Goal: Task Accomplishment & Management: Use online tool/utility

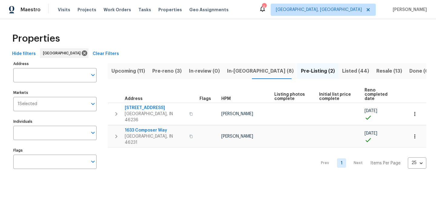
click at [165, 71] on span "Pre-reno (3)" at bounding box center [166, 71] width 29 height 8
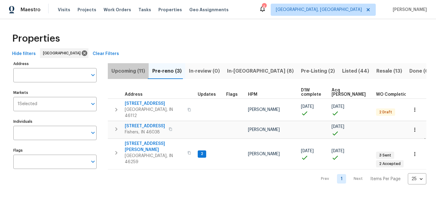
click at [125, 70] on span "Upcoming (11)" at bounding box center [129, 71] width 34 height 8
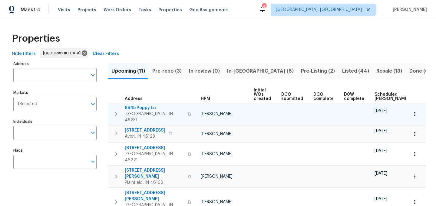
scroll to position [0, 73]
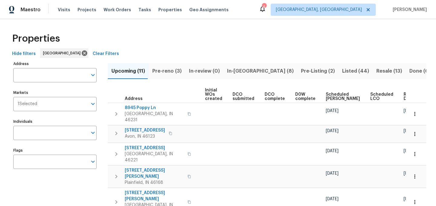
click at [404, 96] on span "Ready Date" at bounding box center [410, 96] width 13 height 8
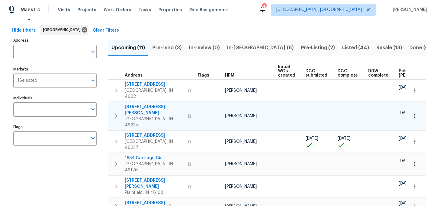
scroll to position [14, 0]
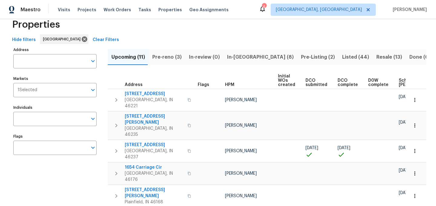
click at [172, 57] on span "Pre-reno (3)" at bounding box center [166, 57] width 29 height 8
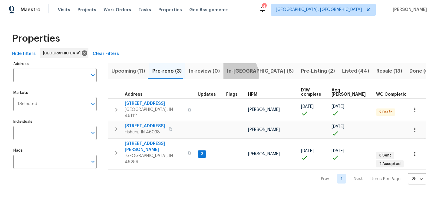
click at [231, 75] on span "In-reno (8)" at bounding box center [260, 71] width 67 height 8
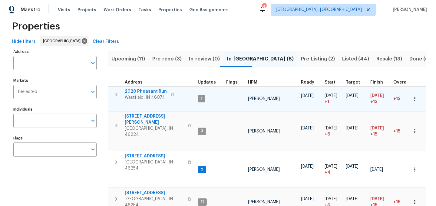
scroll to position [5, 0]
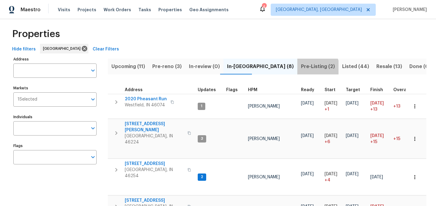
click at [301, 69] on span "Pre-Listing (2)" at bounding box center [318, 66] width 34 height 8
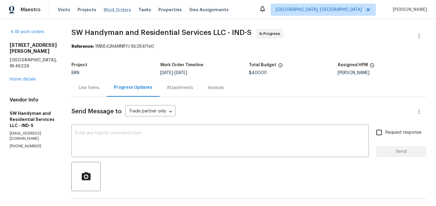
click at [112, 12] on span "Work Orders" at bounding box center [118, 10] width 28 height 6
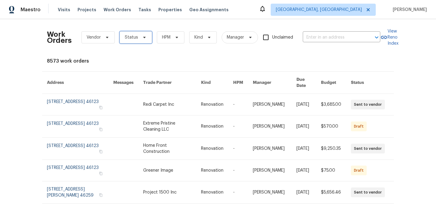
click at [133, 38] on span "Status" at bounding box center [131, 37] width 13 height 6
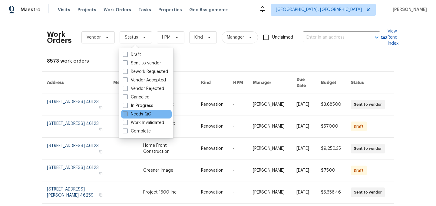
click at [142, 112] on label "Needs QC" at bounding box center [137, 114] width 28 height 6
click at [127, 112] on input "Needs QC" at bounding box center [125, 113] width 4 height 4
checkbox input "true"
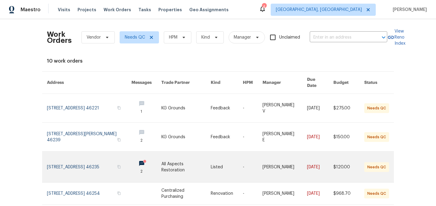
click at [81, 161] on link at bounding box center [89, 166] width 85 height 31
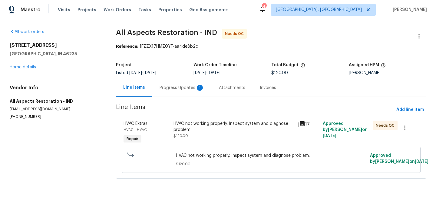
click at [174, 88] on div "Progress Updates 1" at bounding box center [182, 88] width 45 height 6
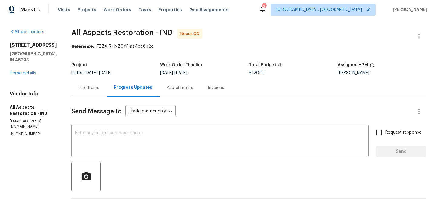
click at [81, 85] on div "Line Items" at bounding box center [89, 88] width 21 height 6
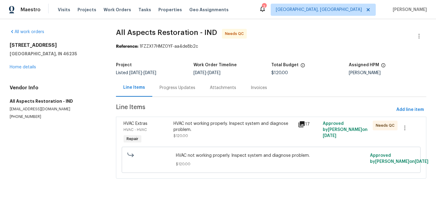
click at [236, 127] on div "HVAC not working properly. Inspect system and diagnose problem." at bounding box center [234, 126] width 121 height 12
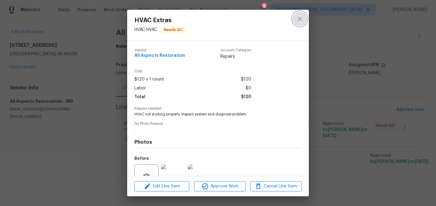
click at [301, 20] on icon "close" at bounding box center [299, 18] width 7 height 7
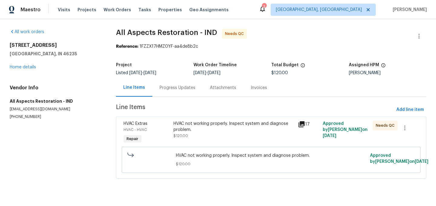
click at [174, 82] on div "Progress Updates" at bounding box center [177, 88] width 50 height 18
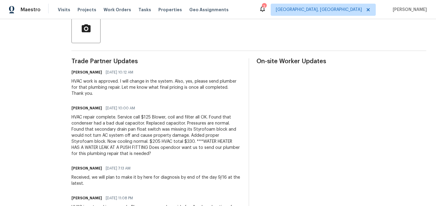
scroll to position [149, 0]
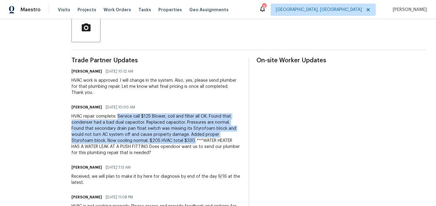
drag, startPoint x: 118, startPoint y: 116, endPoint x: 172, endPoint y: 139, distance: 58.8
click at [172, 139] on div "HVAC repair complete. Service call $125 Blower, coil and filter all OK. Found t…" at bounding box center [157, 134] width 170 height 42
copy div "Service call $125 Blower, coil and filter all OK. Found that condenser had a ba…"
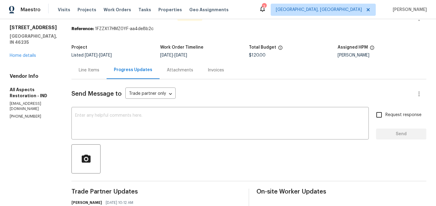
scroll to position [0, 0]
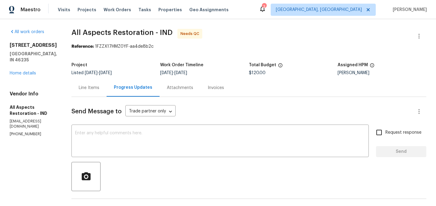
click at [92, 89] on div "Line Items" at bounding box center [89, 88] width 21 height 6
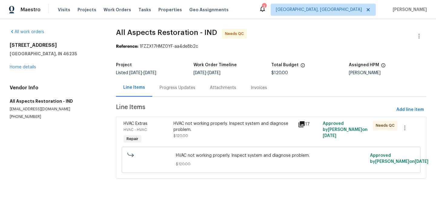
click at [197, 128] on div "HVAC not working properly. Inspect system and diagnose problem." at bounding box center [234, 126] width 121 height 12
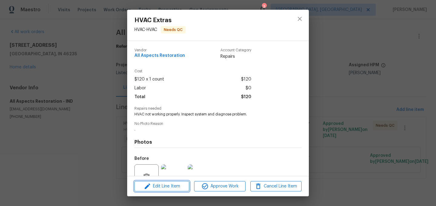
click at [164, 186] on span "Edit Line Item" at bounding box center [161, 186] width 51 height 8
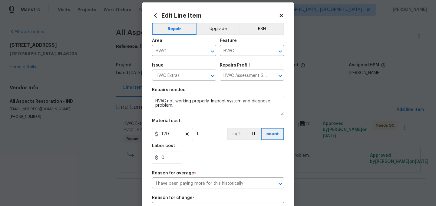
scroll to position [6, 0]
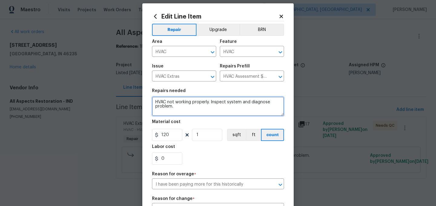
click at [176, 108] on textarea "HVAC not working properly. Inspect system and diagnose problem." at bounding box center [218, 105] width 132 height 19
paste textarea "Service call $125 Blower, coil and filter all OK. Found that condenser had a ba…"
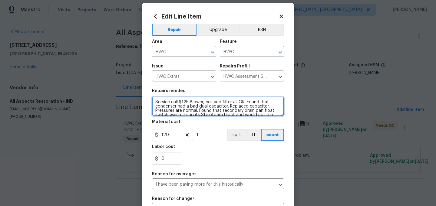
scroll to position [13, 0]
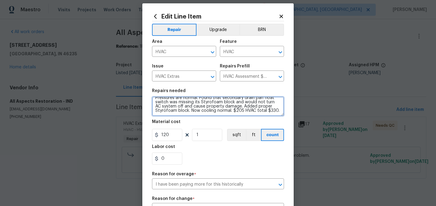
type textarea "Service call $125 Blower, coil and filter all OK. Found that condenser had a ba…"
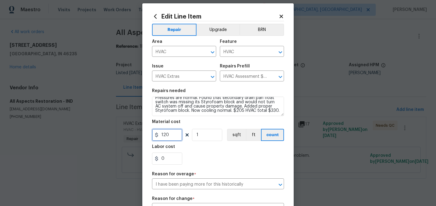
click at [177, 131] on input "120" at bounding box center [167, 135] width 30 height 12
type input "330"
click at [199, 169] on div "Repair Upgrade BRN Area HVAC ​ Feature HVAC ​ Issue HVAC Extras ​ Repairs Prefi…" at bounding box center [218, 154] width 132 height 266
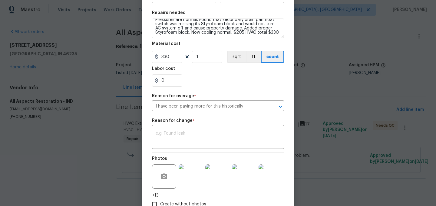
scroll to position [91, 0]
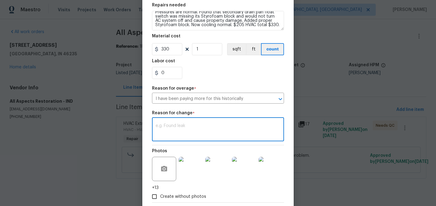
click at [185, 136] on textarea at bounding box center [218, 129] width 125 height 13
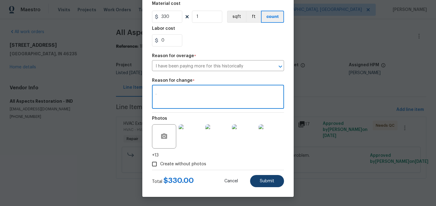
type textarea "."
click at [267, 179] on span "Submit" at bounding box center [267, 181] width 15 height 5
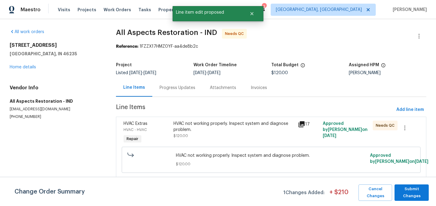
scroll to position [0, 0]
click at [183, 89] on div "Progress Updates" at bounding box center [178, 88] width 36 height 6
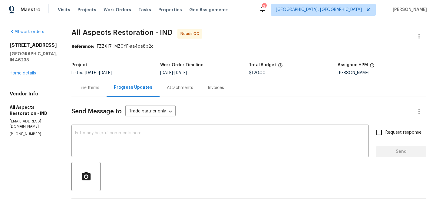
click at [92, 88] on div "Line Items" at bounding box center [89, 88] width 21 height 6
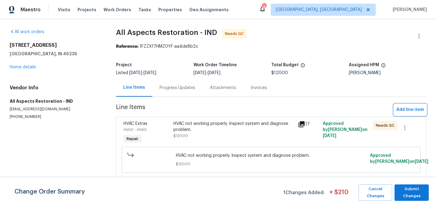
click at [415, 110] on span "Add line item" at bounding box center [411, 110] width 28 height 8
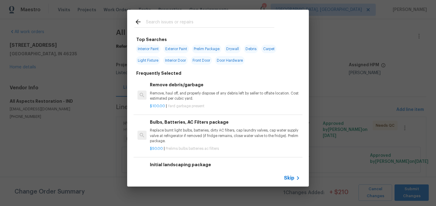
click at [169, 22] on input "text" at bounding box center [210, 22] width 129 height 9
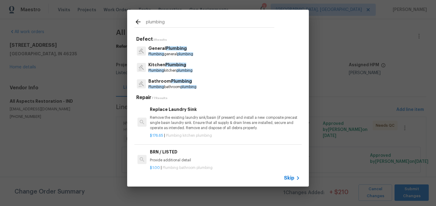
type input "plumbing"
click at [189, 52] on p "Plumbing general plumbing" at bounding box center [171, 54] width 45 height 5
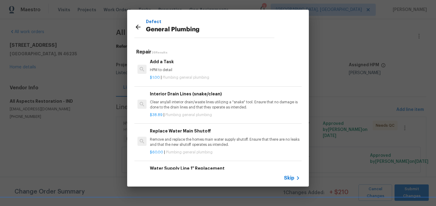
scroll to position [691, 0]
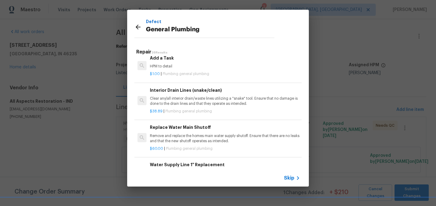
click at [181, 68] on p "HPM to detail" at bounding box center [225, 66] width 150 height 5
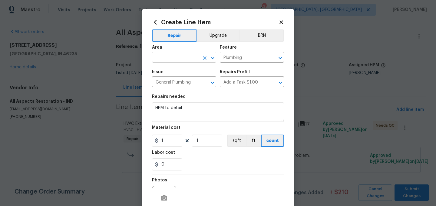
click at [177, 56] on input "text" at bounding box center [175, 57] width 47 height 9
click at [176, 72] on li "Water Heater" at bounding box center [184, 71] width 64 height 10
type input "Water Heater"
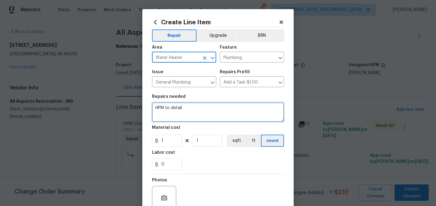
click at [190, 105] on textarea "HPM to detail" at bounding box center [218, 111] width 132 height 19
paste textarea "***WATER HEATER HAS A WATER LEAK AT A PUSH FITTING"
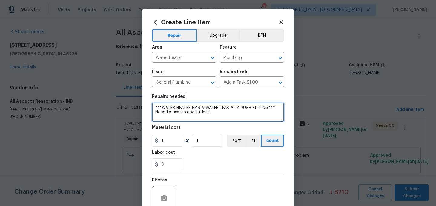
type textarea "***WATER HEATER HAS A WATER LEAK AT A PUSH FITTING*** Need to assess and fix le…"
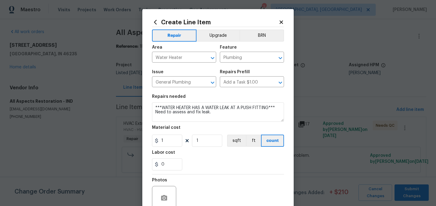
click at [192, 170] on div "0" at bounding box center [218, 164] width 132 height 12
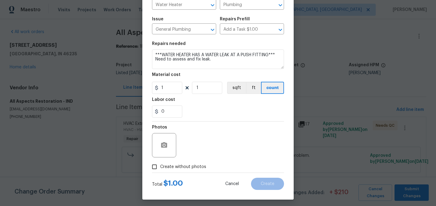
scroll to position [56, 0]
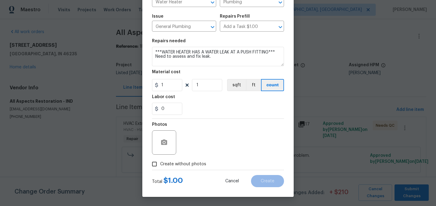
click at [183, 163] on span "Create without photos" at bounding box center [183, 164] width 46 height 6
click at [160, 163] on input "Create without photos" at bounding box center [155, 164] width 12 height 12
checkbox input "true"
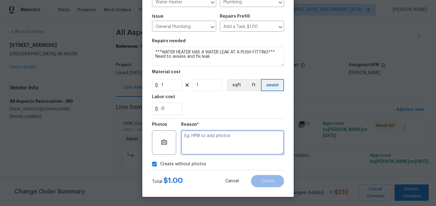
click at [200, 141] on textarea at bounding box center [232, 142] width 103 height 24
type textarea "."
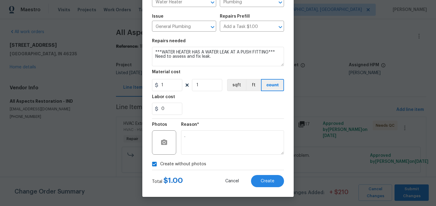
click at [178, 161] on span "Create without photos" at bounding box center [183, 164] width 46 height 6
click at [160, 160] on input "Create without photos" at bounding box center [155, 164] width 12 height 12
checkbox input "false"
click at [267, 180] on span "Create" at bounding box center [268, 181] width 14 height 5
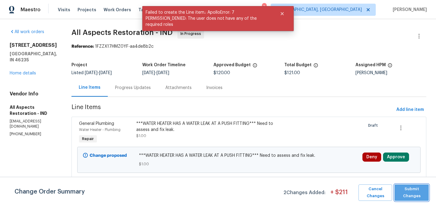
click at [410, 194] on span "Submit Changes" at bounding box center [412, 192] width 28 height 14
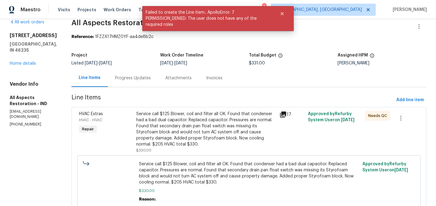
scroll to position [0, 0]
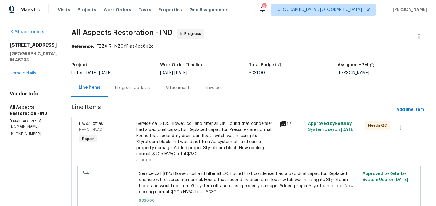
click at [130, 86] on div "Progress Updates" at bounding box center [133, 88] width 36 height 6
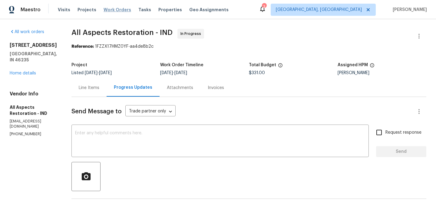
click at [111, 8] on span "Work Orders" at bounding box center [118, 10] width 28 height 6
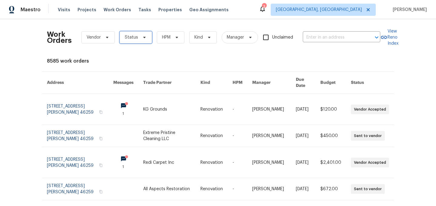
click at [128, 39] on span "Status" at bounding box center [131, 37] width 13 height 6
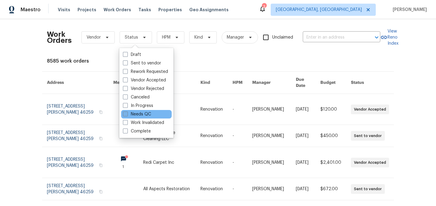
click at [139, 114] on label "Needs QC" at bounding box center [137, 114] width 28 height 6
click at [127, 114] on input "Needs QC" at bounding box center [125, 113] width 4 height 4
checkbox input "true"
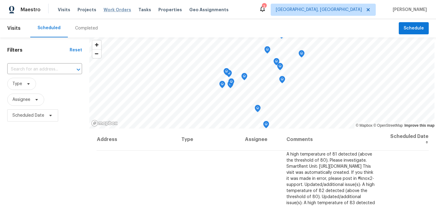
click at [110, 7] on span "Work Orders" at bounding box center [118, 10] width 28 height 6
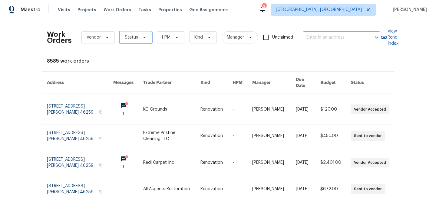
click at [131, 35] on span "Status" at bounding box center [131, 37] width 13 height 6
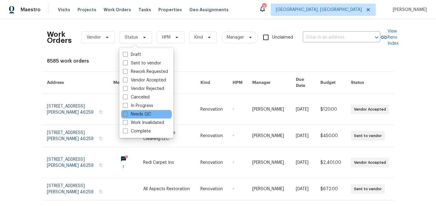
click at [139, 112] on label "Needs QC" at bounding box center [137, 114] width 28 height 6
click at [127, 112] on input "Needs QC" at bounding box center [125, 113] width 4 height 4
checkbox input "true"
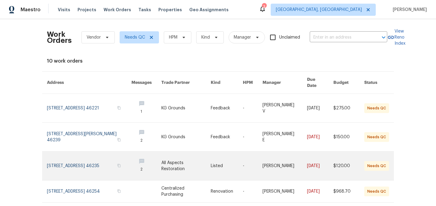
click at [83, 155] on link at bounding box center [89, 165] width 85 height 28
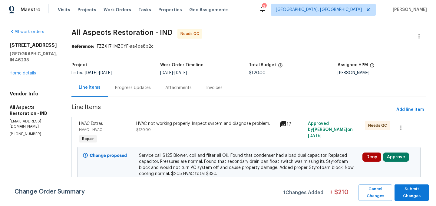
click at [133, 91] on div "Progress Updates" at bounding box center [133, 88] width 50 height 18
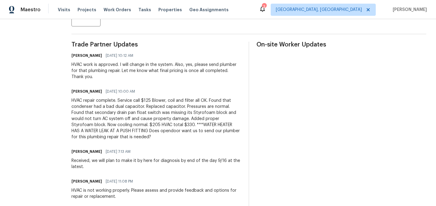
scroll to position [159, 0]
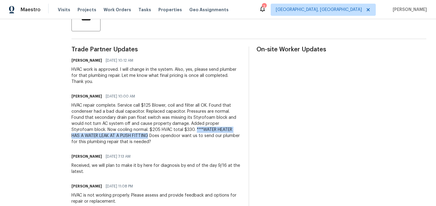
drag, startPoint x: 174, startPoint y: 129, endPoint x: 121, endPoint y: 135, distance: 53.4
click at [121, 135] on div "HVAC repair complete. Service call $125 Blower, coil and filter all OK. Found t…" at bounding box center [157, 123] width 170 height 42
copy div "***WATER HEATER HAS A WATER LEAK AT A PUSH FITTING"
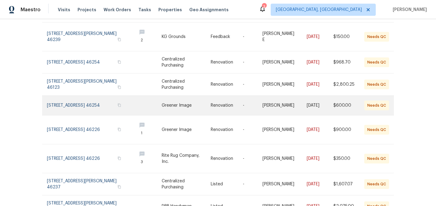
scroll to position [99, 0]
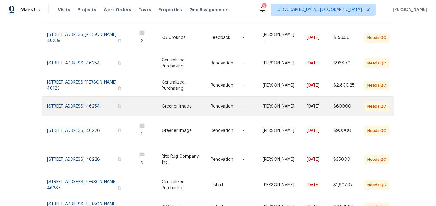
click at [92, 100] on link at bounding box center [89, 105] width 85 height 19
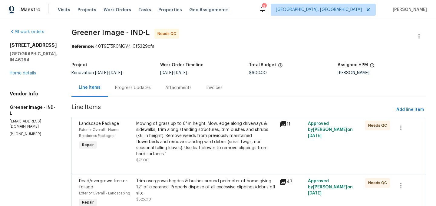
click at [164, 136] on div "Mowing of grass up to 6" in height. Mow, edge along driveways & sidewalks, trim…" at bounding box center [206, 138] width 140 height 36
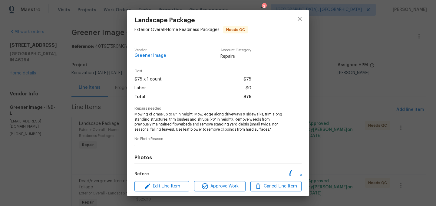
scroll to position [74, 0]
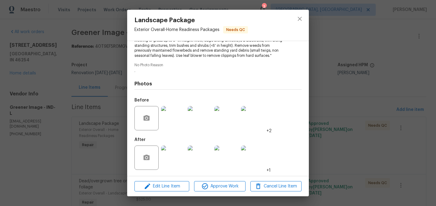
click at [176, 158] on img at bounding box center [173, 157] width 24 height 24
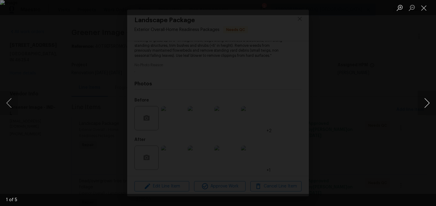
click at [429, 102] on button "Next image" at bounding box center [427, 103] width 18 height 24
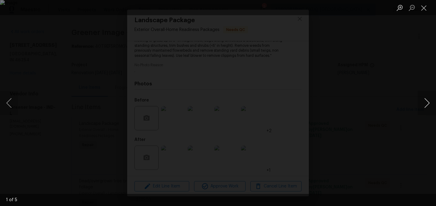
click at [429, 102] on button "Next image" at bounding box center [427, 103] width 18 height 24
click at [425, 9] on button "Close lightbox" at bounding box center [424, 7] width 12 height 11
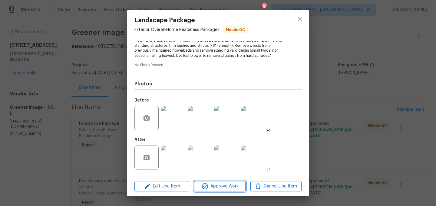
click at [227, 183] on span "Approve Work" at bounding box center [220, 186] width 48 height 8
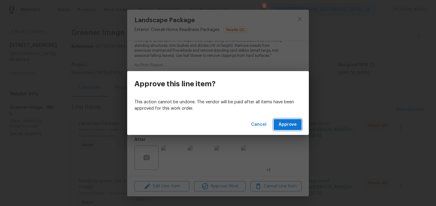
click at [288, 129] on button "Approve" at bounding box center [288, 124] width 28 height 11
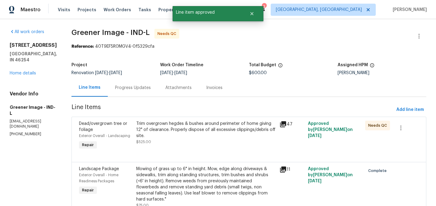
click at [200, 134] on div "Trim overgrown hegdes & bushes around perimeter of home giving 12" of clearance…" at bounding box center [206, 132] width 140 height 24
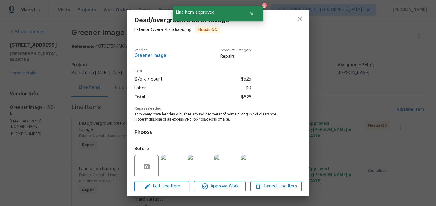
scroll to position [48, 0]
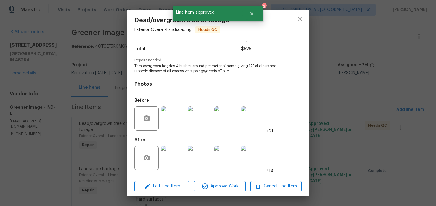
click at [172, 159] on img at bounding box center [173, 157] width 24 height 24
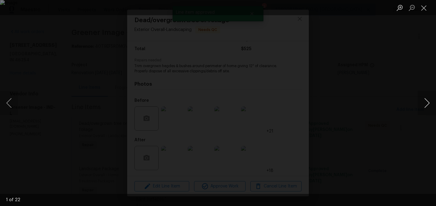
click at [432, 99] on button "Next image" at bounding box center [427, 103] width 18 height 24
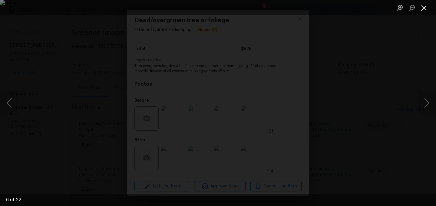
click at [425, 10] on button "Close lightbox" at bounding box center [424, 7] width 12 height 11
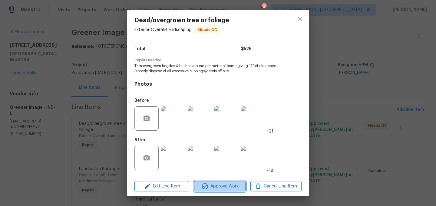
click at [225, 185] on span "Approve Work" at bounding box center [220, 186] width 48 height 8
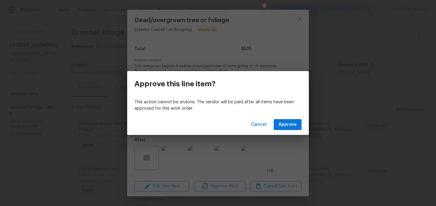
click at [289, 118] on div "Cancel Approve" at bounding box center [218, 124] width 182 height 21
click at [290, 123] on span "Approve" at bounding box center [288, 125] width 18 height 8
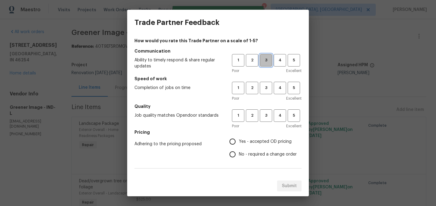
click at [266, 63] on span "3" at bounding box center [266, 60] width 11 height 7
click at [266, 88] on span "3" at bounding box center [266, 87] width 11 height 7
click at [266, 106] on h5 "Quality" at bounding box center [218, 106] width 167 height 6
click at [266, 113] on span "3" at bounding box center [266, 115] width 11 height 7
click at [234, 138] on input "Yes - accepted OD pricing" at bounding box center [232, 141] width 13 height 13
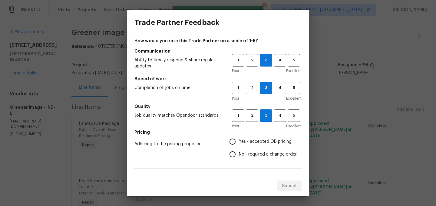
radio input "true"
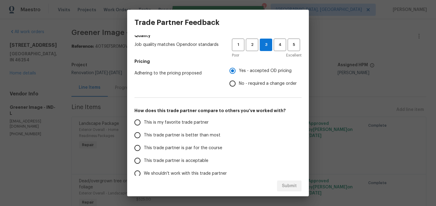
scroll to position [102, 0]
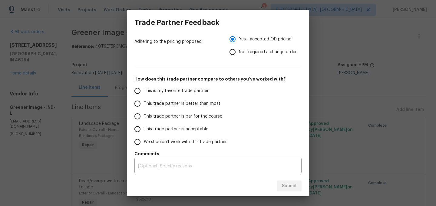
click at [164, 103] on span "This trade partner is better than most" at bounding box center [182, 103] width 77 height 6
click at [144, 103] on input "This trade partner is better than most" at bounding box center [137, 103] width 13 height 13
click at [288, 189] on button "Submit" at bounding box center [289, 185] width 25 height 11
radio input "true"
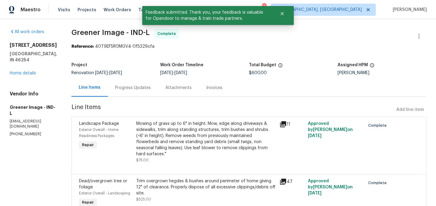
click at [133, 89] on div "Progress Updates" at bounding box center [133, 88] width 36 height 6
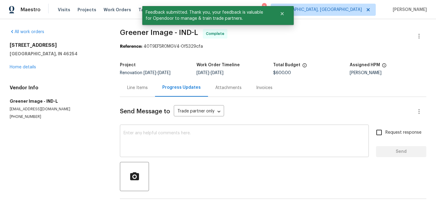
scroll to position [20, 0]
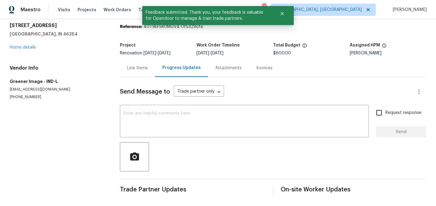
click at [139, 69] on div "Line Items" at bounding box center [137, 68] width 21 height 6
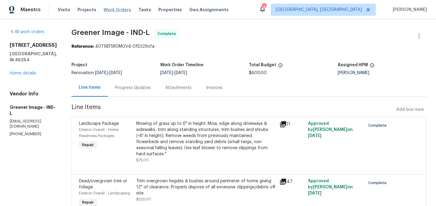
click at [110, 8] on span "Work Orders" at bounding box center [118, 10] width 28 height 6
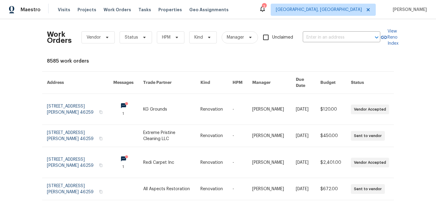
click at [266, 9] on div "3" at bounding box center [264, 7] width 4 height 6
click at [266, 10] on icon at bounding box center [262, 8] width 7 height 7
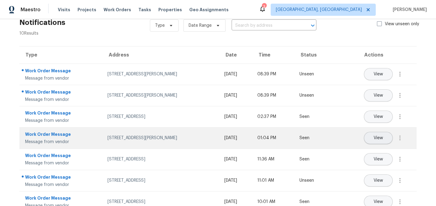
scroll to position [15, 0]
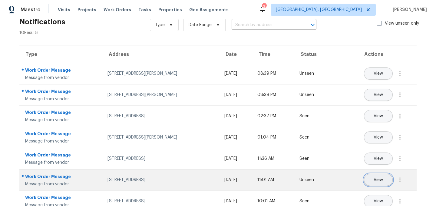
click at [380, 181] on span "View" at bounding box center [378, 179] width 9 height 5
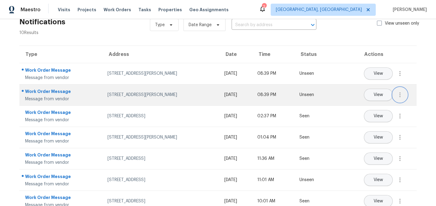
click at [402, 95] on icon "button" at bounding box center [400, 94] width 7 height 7
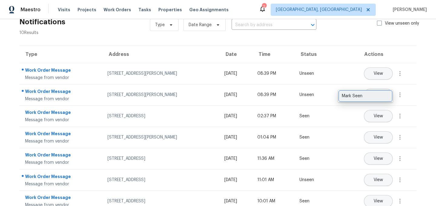
click at [377, 99] on link "Mark Seen" at bounding box center [366, 95] width 52 height 9
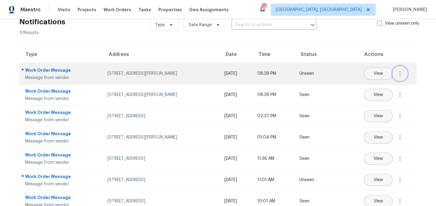
click at [400, 75] on icon "button" at bounding box center [400, 73] width 1 height 5
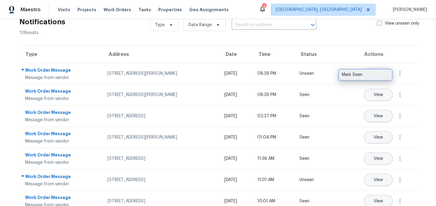
click at [379, 75] on div "Mark Seen" at bounding box center [365, 75] width 47 height 6
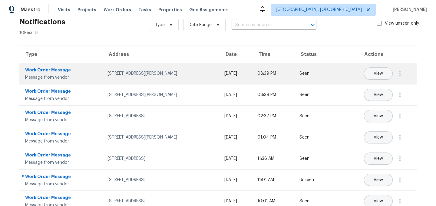
scroll to position [0, 0]
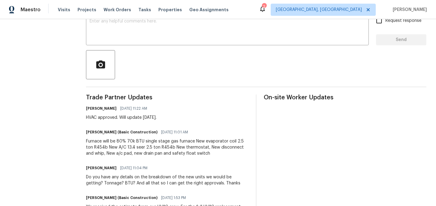
scroll to position [113, 0]
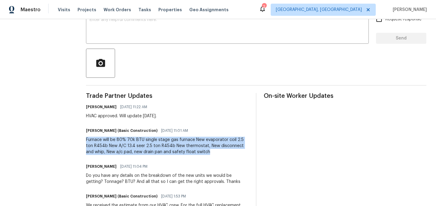
drag, startPoint x: 87, startPoint y: 139, endPoint x: 214, endPoint y: 152, distance: 127.9
click at [214, 152] on div "Furnace will be 80% 70k BTU single stage gas furnace New evaporator coil 2.5 to…" at bounding box center [167, 145] width 163 height 18
copy div "Furnace will be 80% 70k BTU single stage gas furnace New evaporator coil 2.5 to…"
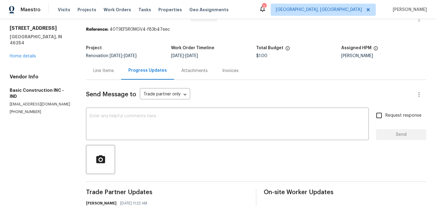
scroll to position [10, 0]
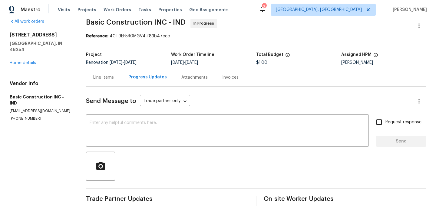
click at [102, 75] on div "Line Items" at bounding box center [103, 77] width 21 height 6
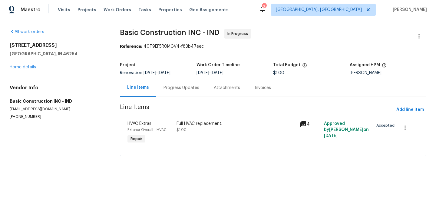
click at [212, 131] on div "Full HVAC replacement. $1.00" at bounding box center [236, 126] width 119 height 12
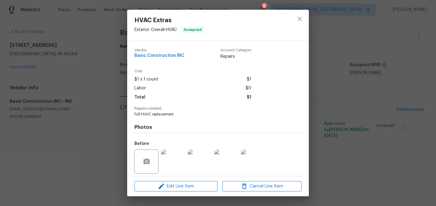
scroll to position [43, 0]
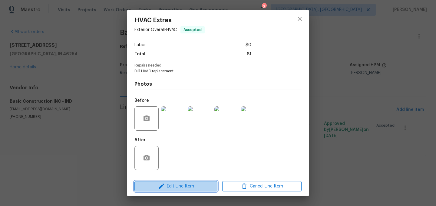
click at [180, 186] on span "Edit Line Item" at bounding box center [175, 186] width 79 height 8
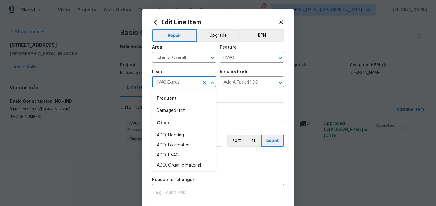
click at [182, 85] on input "HVAC Extras" at bounding box center [175, 82] width 47 height 9
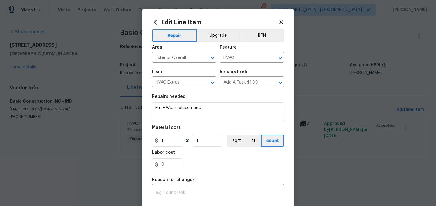
click at [231, 95] on div "Repairs needed" at bounding box center [218, 98] width 132 height 8
click at [187, 84] on input "HVAC Extras" at bounding box center [175, 82] width 47 height 9
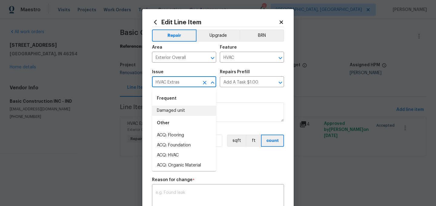
click at [177, 110] on li "Damaged unit" at bounding box center [184, 110] width 64 height 10
type input "Damaged unit"
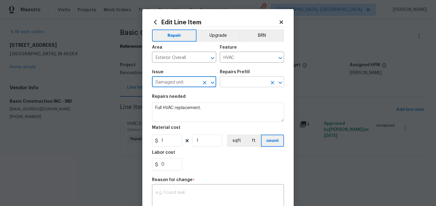
click at [226, 84] on input "text" at bounding box center [243, 82] width 47 height 9
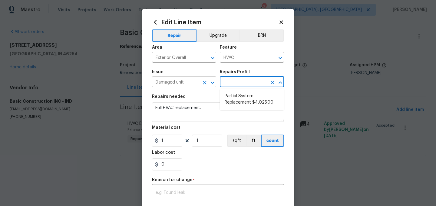
click at [188, 83] on input "Damaged unit" at bounding box center [175, 82] width 47 height 9
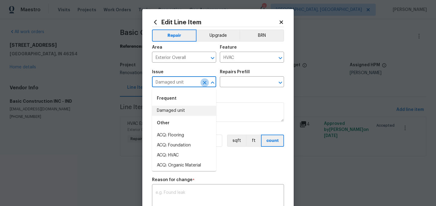
click at [203, 82] on icon "Clear" at bounding box center [205, 82] width 6 height 6
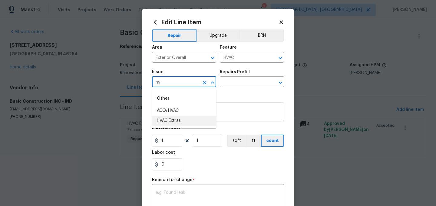
click at [170, 121] on li "HVAC Extras" at bounding box center [184, 120] width 64 height 10
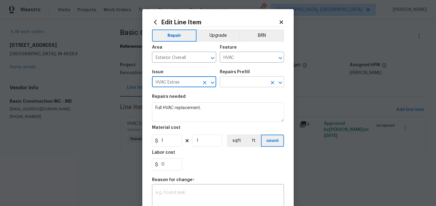
type input "HVAC Extras"
click at [230, 85] on input "text" at bounding box center [243, 82] width 47 height 9
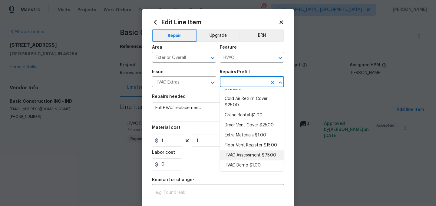
scroll to position [0, 0]
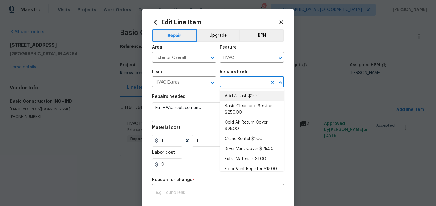
click at [242, 95] on li "Add A Task $1.00" at bounding box center [252, 96] width 64 height 10
type input "Add A Task $1.00"
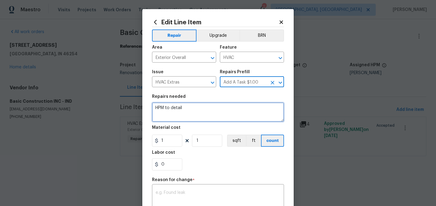
click at [185, 105] on textarea "HPM to detail" at bounding box center [218, 111] width 132 height 19
paste textarea "Furnace will be 80% 70k BTU single stage gas furnace New evaporator coil 2.5 to…"
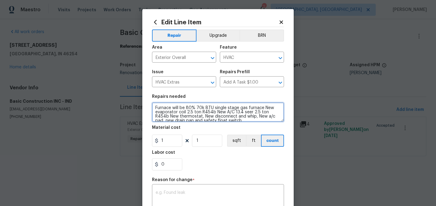
scroll to position [1, 0]
type textarea "Furnace will be 80% 70k BTU single stage gas furnace New evaporator coil 2.5 to…"
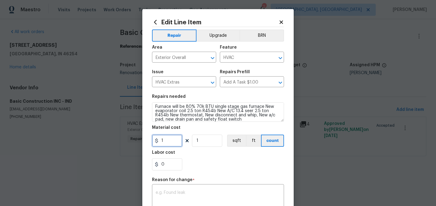
click at [172, 143] on input "1" at bounding box center [167, 140] width 30 height 12
type input "8150"
click at [199, 167] on div "0" at bounding box center [218, 164] width 132 height 12
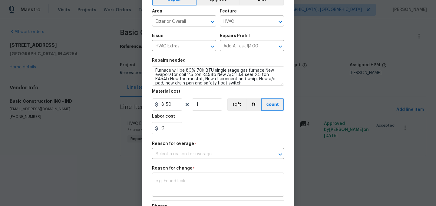
scroll to position [37, 0]
click at [173, 156] on input "text" at bounding box center [209, 153] width 115 height 9
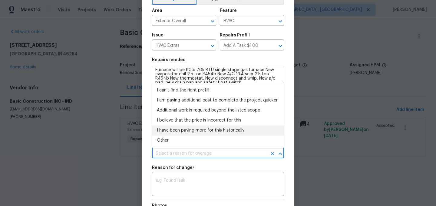
click at [186, 133] on li "I have been paying more for this historically" at bounding box center [218, 130] width 132 height 10
type input "I have been paying more for this historically"
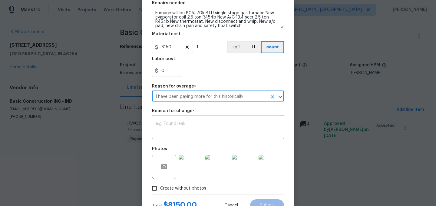
scroll to position [96, 0]
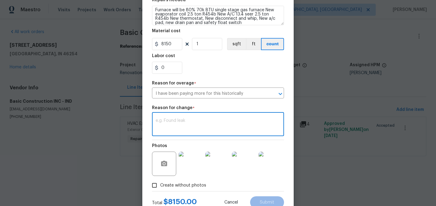
click at [176, 127] on textarea at bounding box center [218, 124] width 125 height 13
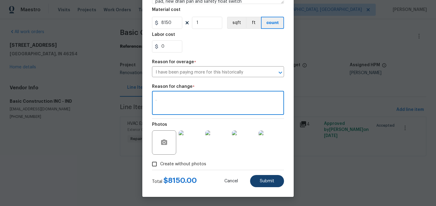
type textarea "."
click at [269, 179] on span "Submit" at bounding box center [267, 181] width 15 height 5
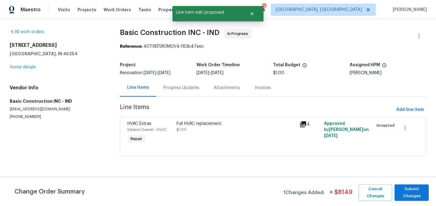
scroll to position [0, 0]
click at [416, 190] on span "Submit Changes" at bounding box center [412, 192] width 28 height 14
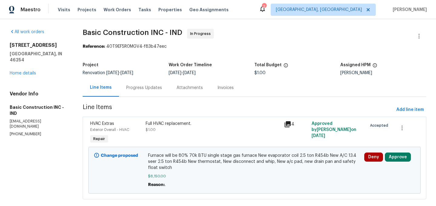
click at [135, 88] on div "Progress Updates" at bounding box center [144, 88] width 36 height 6
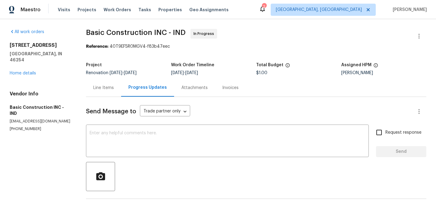
click at [108, 88] on div "Line Items" at bounding box center [103, 88] width 21 height 6
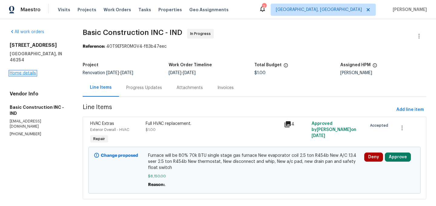
click at [27, 71] on link "Home details" at bounding box center [23, 73] width 26 height 4
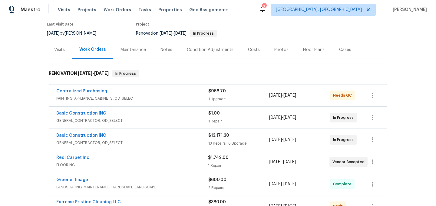
scroll to position [51, 0]
click at [92, 112] on link "Basic Construction INC" at bounding box center [81, 113] width 50 height 4
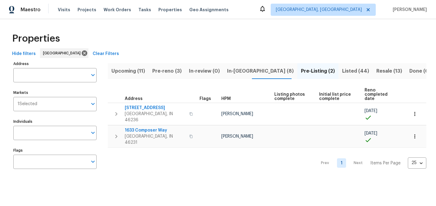
click at [234, 72] on span "In-[GEOGRAPHIC_DATA] (8)" at bounding box center [260, 71] width 67 height 8
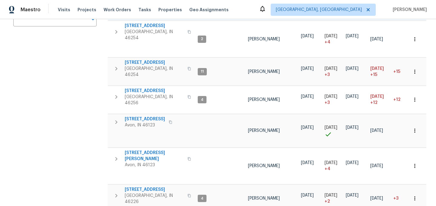
scroll to position [143, 0]
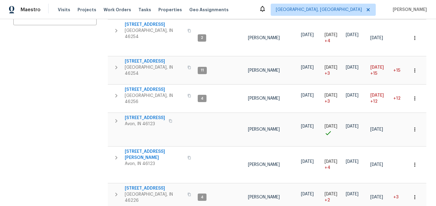
click at [71, 114] on div "Address Address Markets 1 Selected Markets Individuals Individuals Flags Flags" at bounding box center [58, 71] width 91 height 310
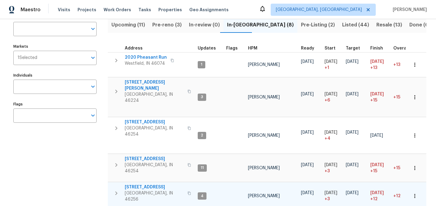
scroll to position [0, 0]
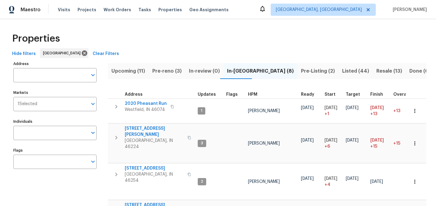
click at [343, 72] on span "Listed (44)" at bounding box center [356, 71] width 27 height 8
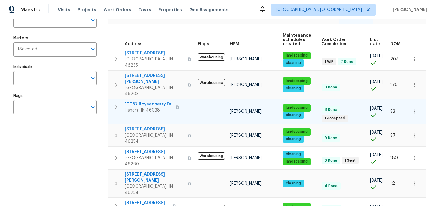
scroll to position [74, 0]
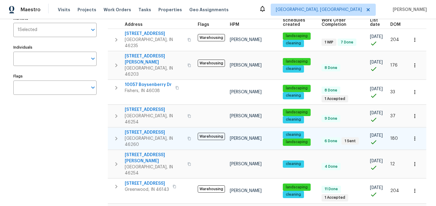
click at [418, 135] on icon "button" at bounding box center [415, 138] width 6 height 6
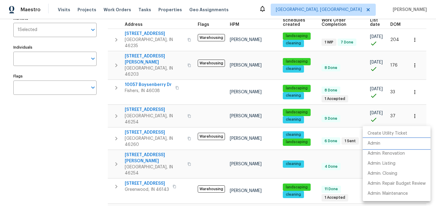
click at [383, 142] on li "Admin" at bounding box center [397, 143] width 68 height 10
click at [71, 135] on div at bounding box center [218, 103] width 436 height 206
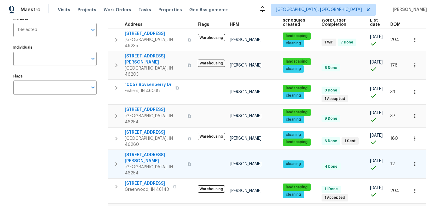
scroll to position [0, 0]
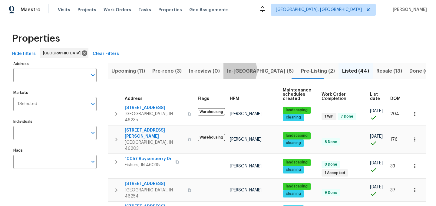
click at [231, 70] on span "In-reno (8)" at bounding box center [260, 71] width 67 height 8
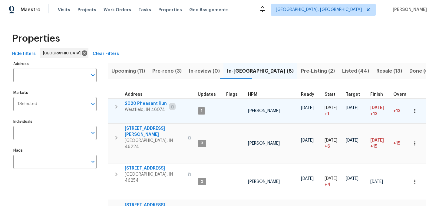
click at [171, 105] on icon "button" at bounding box center [172, 106] width 3 height 3
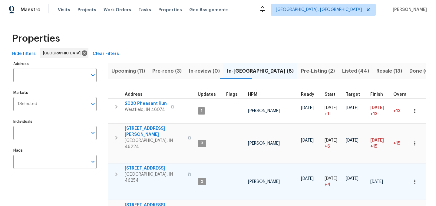
click at [119, 170] on icon "button" at bounding box center [116, 173] width 7 height 7
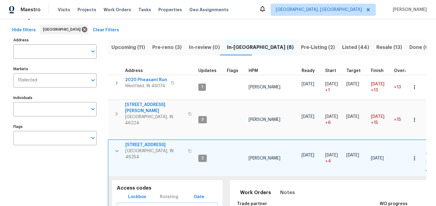
scroll to position [23, 0]
click at [116, 150] on icon "button" at bounding box center [117, 151] width 4 height 2
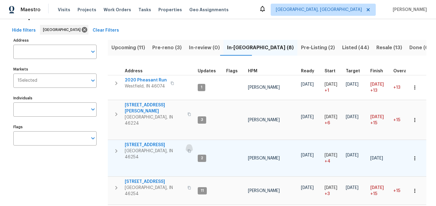
click at [188, 149] on icon "button" at bounding box center [190, 151] width 4 height 4
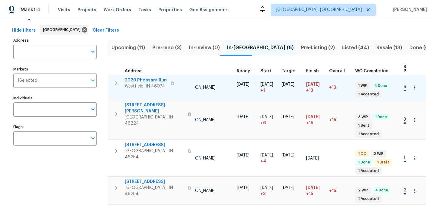
scroll to position [0, 56]
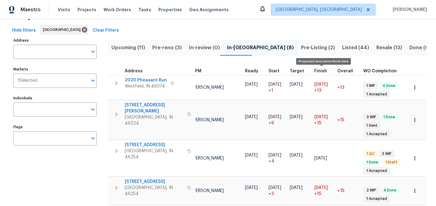
click at [316, 69] on span "Finish" at bounding box center [321, 71] width 13 height 4
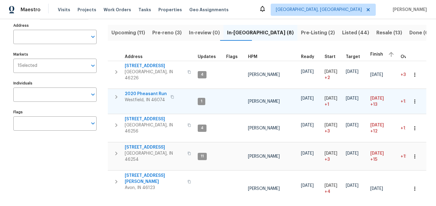
scroll to position [40, 0]
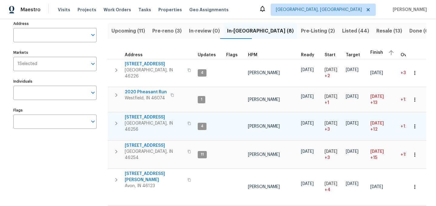
click at [188, 121] on icon "button" at bounding box center [190, 123] width 4 height 4
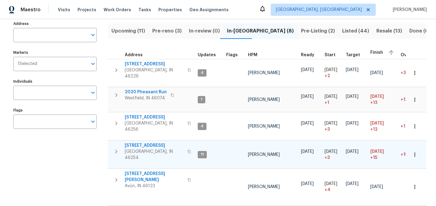
click at [188, 149] on icon "button" at bounding box center [190, 151] width 4 height 4
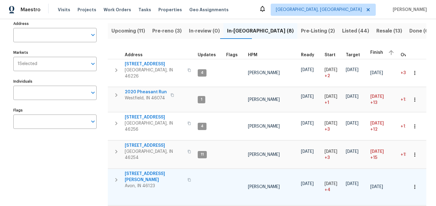
click at [113, 176] on icon "button" at bounding box center [116, 179] width 7 height 7
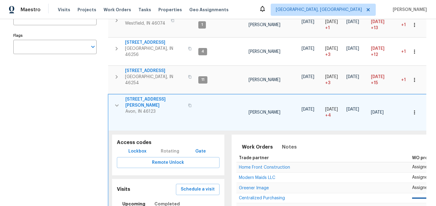
scroll to position [114, 0]
click at [118, 102] on icon "button" at bounding box center [116, 105] width 7 height 7
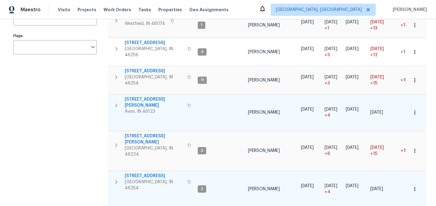
click at [116, 178] on icon "button" at bounding box center [116, 181] width 7 height 7
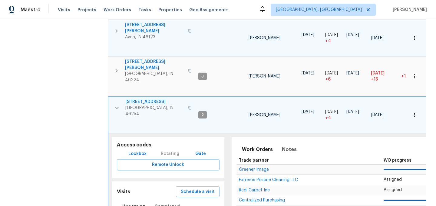
scroll to position [187, 0]
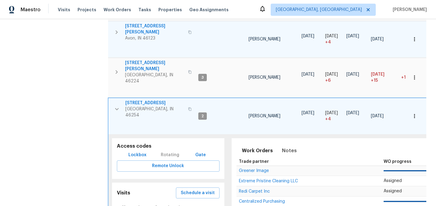
click at [116, 105] on icon "button" at bounding box center [116, 108] width 7 height 7
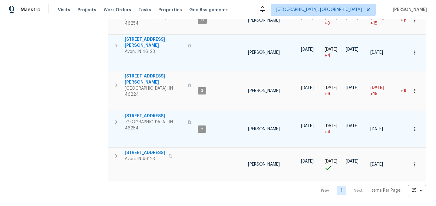
scroll to position [144, 0]
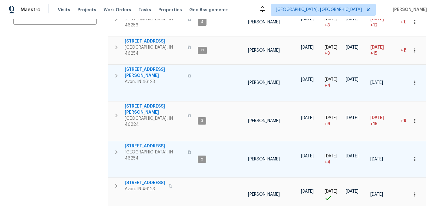
click at [188, 150] on icon "button" at bounding box center [190, 152] width 4 height 4
click at [142, 143] on span "4905 Flame Way" at bounding box center [154, 146] width 59 height 6
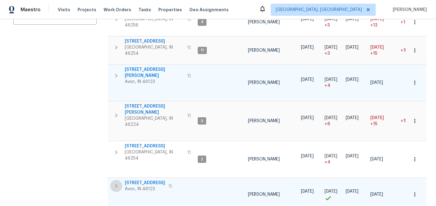
click at [113, 182] on icon "button" at bounding box center [116, 185] width 7 height 7
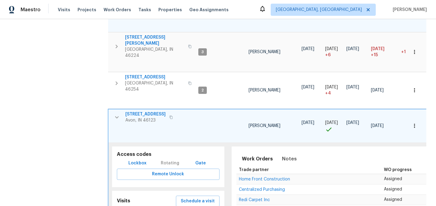
scroll to position [207, 0]
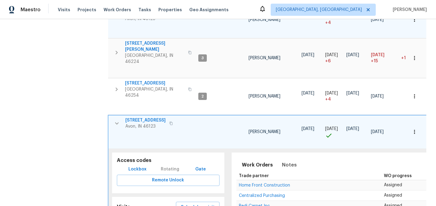
click at [146, 117] on span "8358 Balmoral Ln" at bounding box center [145, 120] width 40 height 6
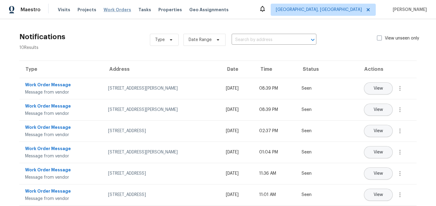
click at [110, 10] on span "Work Orders" at bounding box center [118, 10] width 28 height 6
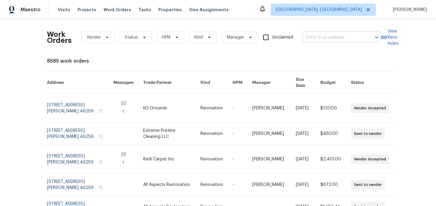
click at [312, 40] on input "text" at bounding box center [333, 37] width 61 height 9
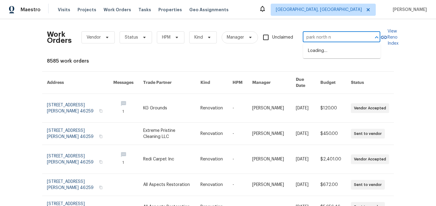
type input "park north"
click at [331, 54] on li "[STREET_ADDRESS]" at bounding box center [342, 51] width 78 height 10
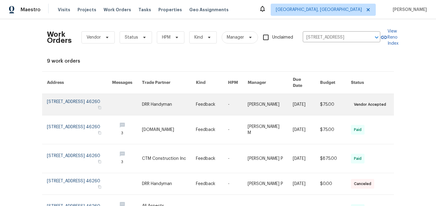
click at [89, 99] on link at bounding box center [79, 104] width 65 height 21
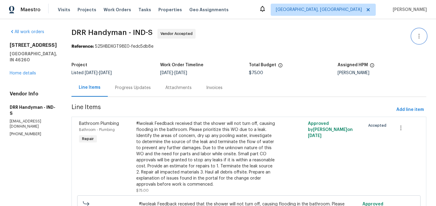
click at [417, 35] on icon "button" at bounding box center [419, 35] width 7 height 7
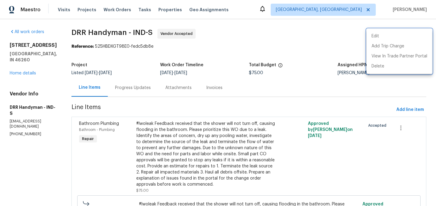
click at [330, 34] on div at bounding box center [218, 103] width 436 height 206
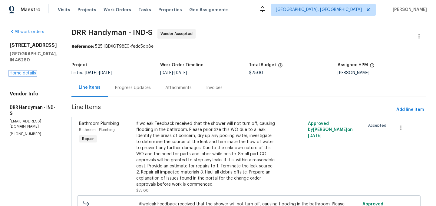
click at [18, 75] on link "Home details" at bounding box center [23, 73] width 26 height 4
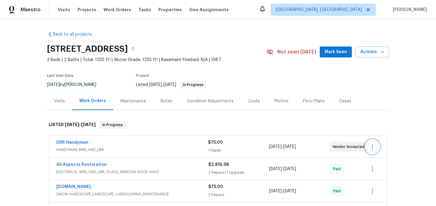
click at [373, 146] on icon "button" at bounding box center [372, 146] width 1 height 5
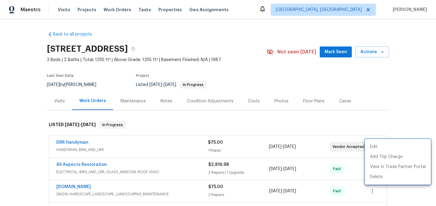
click at [376, 126] on div at bounding box center [218, 103] width 436 height 206
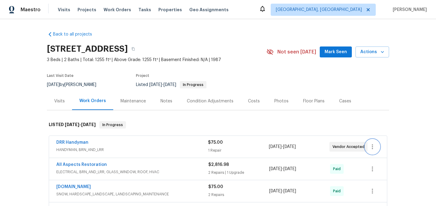
click at [375, 144] on icon "button" at bounding box center [372, 146] width 7 height 7
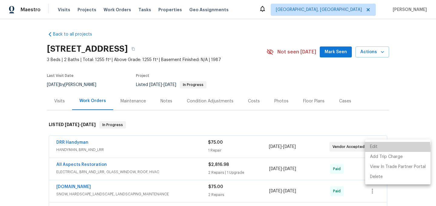
click at [374, 150] on li "Edit" at bounding box center [398, 147] width 65 height 10
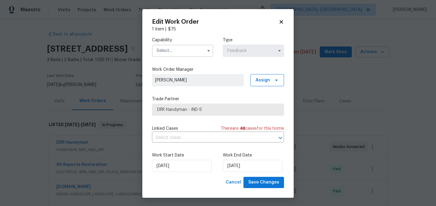
click at [183, 51] on input "text" at bounding box center [182, 51] width 61 height 12
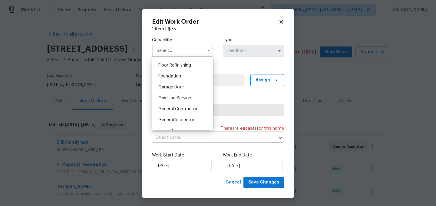
scroll to position [245, 0]
click at [180, 107] on span "General Contractor" at bounding box center [178, 108] width 39 height 4
type input "General Contractor"
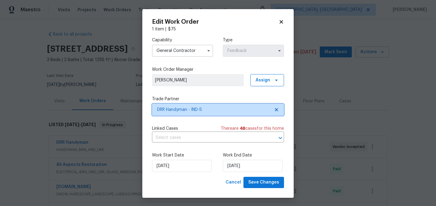
click at [214, 109] on span "DRR Handyman - IND-S" at bounding box center [213, 109] width 113 height 6
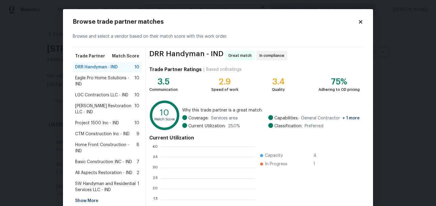
scroll to position [85, 94]
click at [100, 159] on span "Basic Construction INC - IND" at bounding box center [103, 162] width 57 height 6
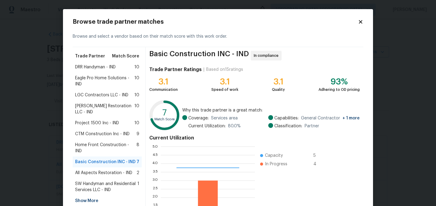
scroll to position [62, 0]
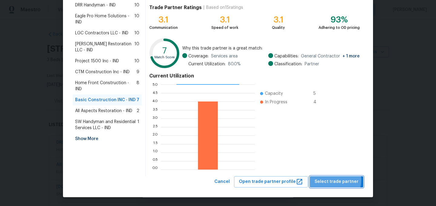
click at [333, 180] on span "Select trade partner" at bounding box center [337, 182] width 44 height 8
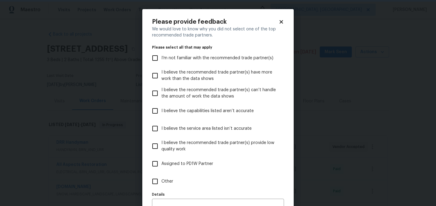
scroll to position [0, 0]
click at [186, 162] on span "Assigned to PD1W Partner" at bounding box center [188, 163] width 52 height 6
click at [162, 162] on input "Assigned to PD1W Partner" at bounding box center [155, 163] width 13 height 13
checkbox input "true"
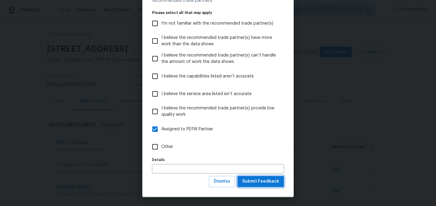
click at [261, 179] on span "Submit Feedback" at bounding box center [260, 181] width 37 height 8
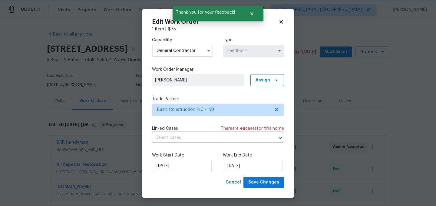
scroll to position [0, 0]
click at [265, 179] on span "Save Changes" at bounding box center [264, 182] width 31 height 8
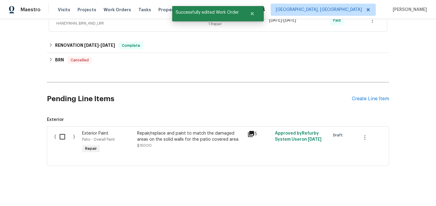
scroll to position [172, 0]
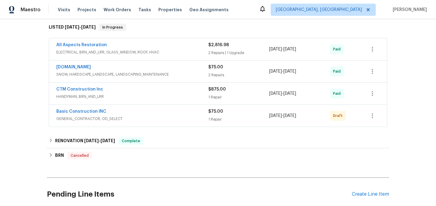
scroll to position [95, 0]
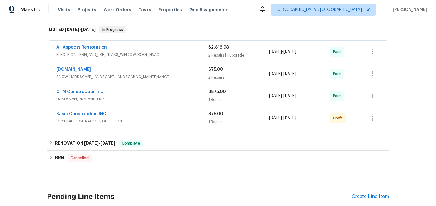
click at [84, 111] on span "Basic Construction INC" at bounding box center [81, 114] width 50 height 6
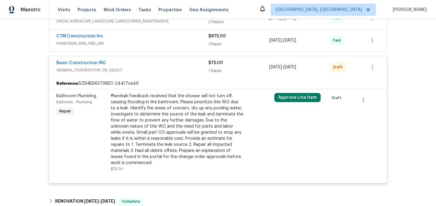
scroll to position [153, 0]
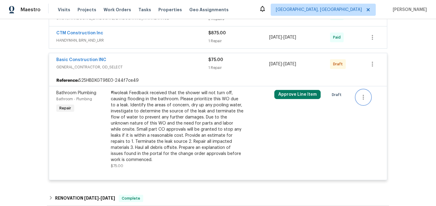
click at [366, 94] on icon "button" at bounding box center [363, 96] width 7 height 7
click at [333, 138] on div at bounding box center [218, 103] width 436 height 206
click at [373, 66] on icon "button" at bounding box center [372, 63] width 7 height 7
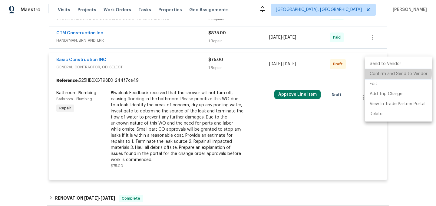
click at [388, 73] on li "Confirm and Send to Vendor" at bounding box center [399, 74] width 68 height 10
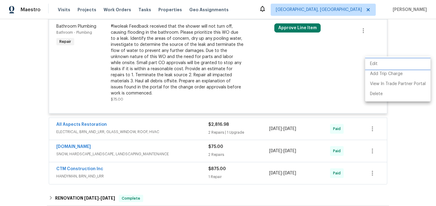
scroll to position [87, 0]
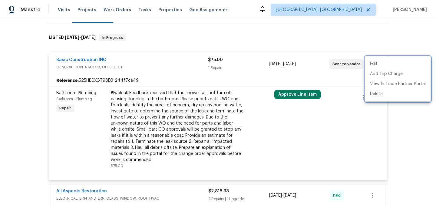
click at [217, 109] on div at bounding box center [218, 103] width 436 height 206
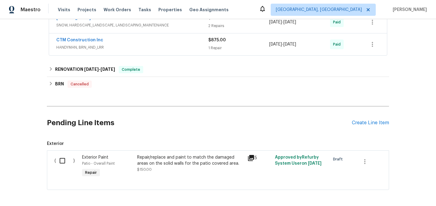
scroll to position [301, 0]
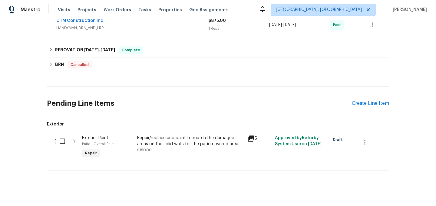
click at [252, 135] on icon at bounding box center [251, 138] width 7 height 7
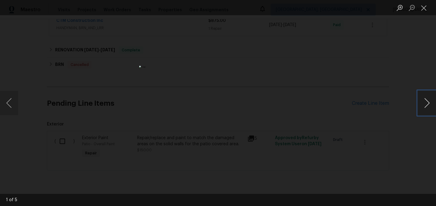
click at [431, 103] on button "Next image" at bounding box center [427, 103] width 18 height 24
click at [425, 6] on button "Close lightbox" at bounding box center [424, 7] width 12 height 11
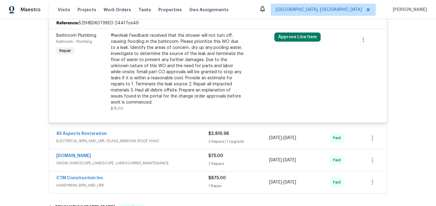
scroll to position [0, 0]
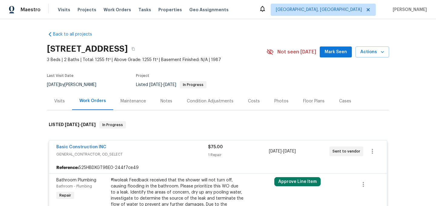
click at [150, 149] on div "Basic Construction INC" at bounding box center [132, 147] width 152 height 7
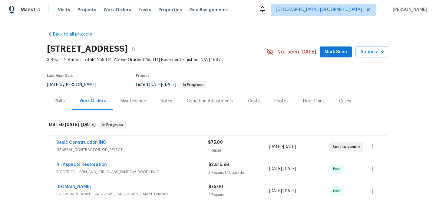
click at [152, 145] on div "Basic Construction INC" at bounding box center [132, 142] width 152 height 7
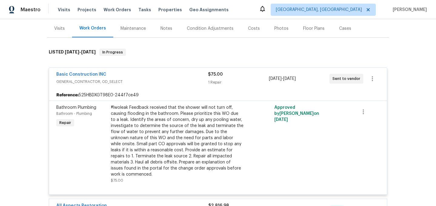
scroll to position [72, 0]
click at [174, 78] on div "Basic Construction INC" at bounding box center [132, 75] width 152 height 7
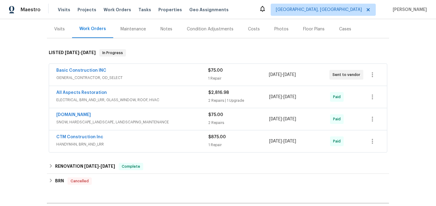
click at [90, 68] on span "Basic Construction INC" at bounding box center [81, 70] width 50 height 6
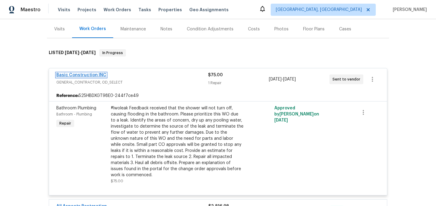
click at [85, 74] on link "Basic Construction INC" at bounding box center [81, 75] width 50 height 4
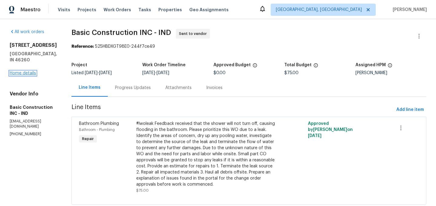
click at [31, 75] on link "Home details" at bounding box center [23, 73] width 26 height 4
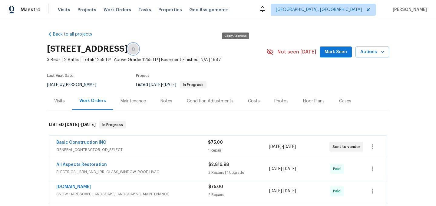
click at [135, 49] on icon "button" at bounding box center [134, 49] width 4 height 4
click at [115, 8] on span "Work Orders" at bounding box center [118, 10] width 28 height 6
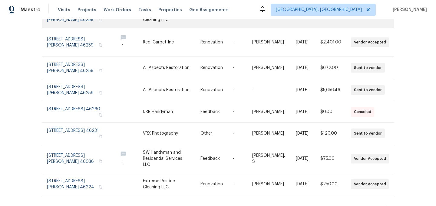
scroll to position [143, 0]
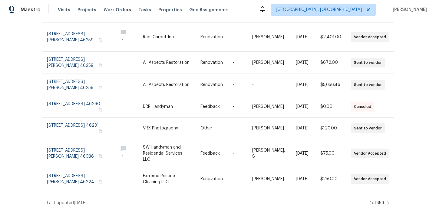
click at [389, 200] on icon at bounding box center [387, 202] width 3 height 5
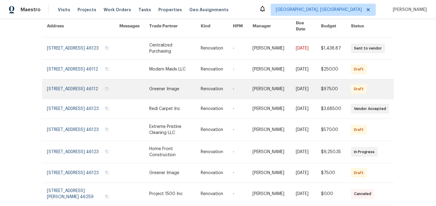
scroll to position [32, 0]
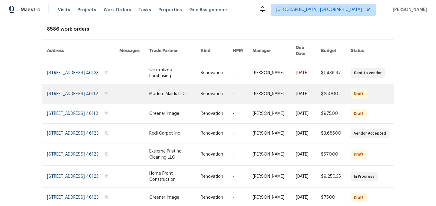
click at [73, 84] on link at bounding box center [83, 93] width 72 height 19
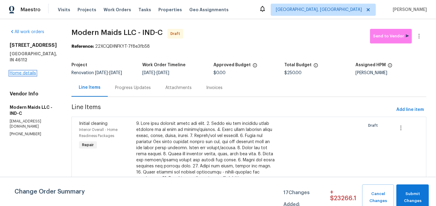
click at [26, 71] on link "Home details" at bounding box center [23, 73] width 26 height 4
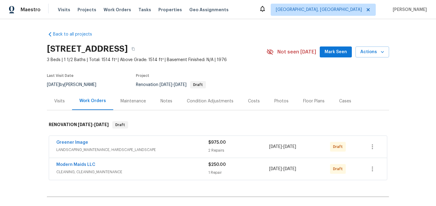
click at [211, 102] on div "Condition Adjustments" at bounding box center [210, 101] width 47 height 6
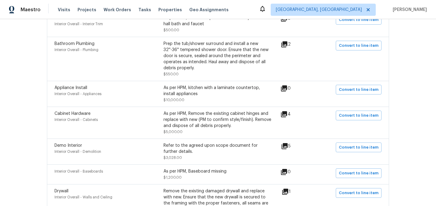
scroll to position [258, 0]
click at [350, 118] on span "Convert to line item" at bounding box center [359, 115] width 40 height 7
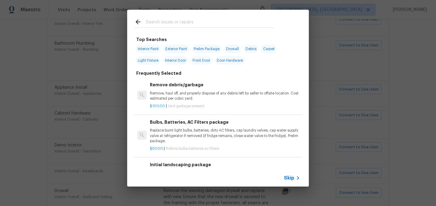
click at [170, 22] on input "text" at bounding box center [210, 22] width 129 height 9
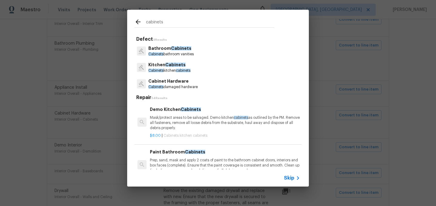
type input "cabinets"
click at [182, 65] on span "Cabinets" at bounding box center [176, 64] width 20 height 4
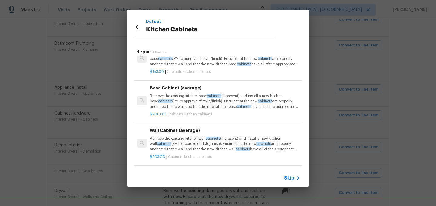
scroll to position [268, 0]
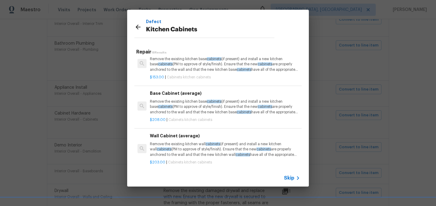
click at [191, 106] on p "Remove the existing kitchen base cabinets (if present) and install a new kitche…" at bounding box center [225, 106] width 150 height 15
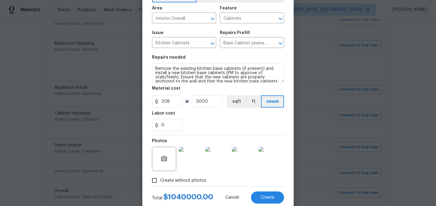
scroll to position [38, 0]
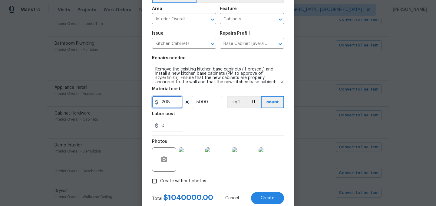
click at [174, 101] on input "208" at bounding box center [167, 102] width 30 height 12
type input "5000"
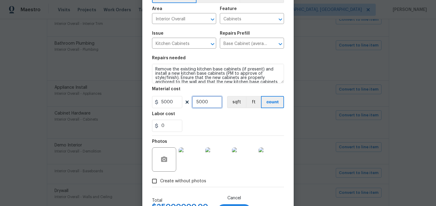
click at [213, 98] on input "5000" at bounding box center [207, 102] width 30 height 12
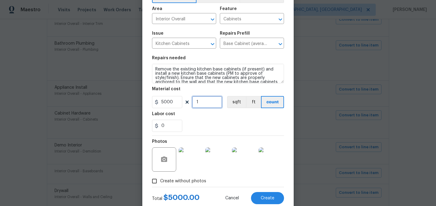
type input "1"
click at [210, 125] on div "0" at bounding box center [218, 125] width 132 height 12
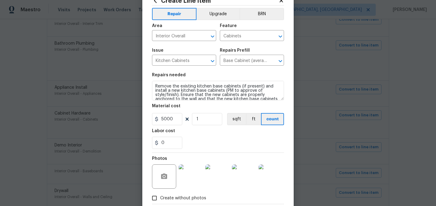
scroll to position [19, 0]
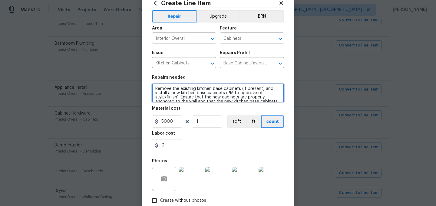
click at [155, 89] on textarea "Remove the existing kitchen base cabinets (if present) and install a new kitche…" at bounding box center [218, 92] width 132 height 19
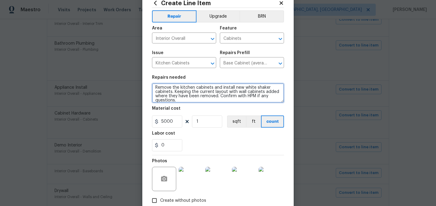
scroll to position [56, 0]
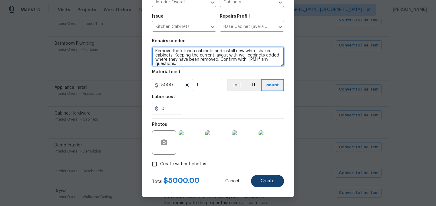
type textarea "Remove the kitchen cabinets and install new white shaker cabinets. Keeping the …"
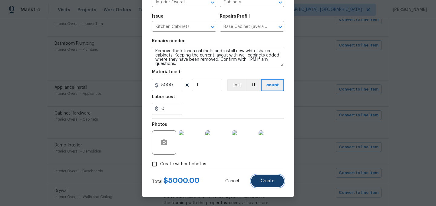
click at [268, 183] on button "Create" at bounding box center [267, 181] width 33 height 12
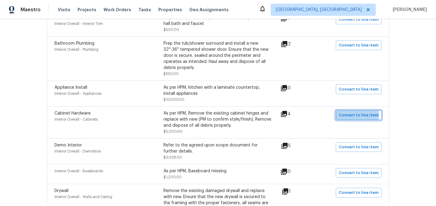
click at [349, 115] on span "Convert to line item" at bounding box center [359, 115] width 40 height 7
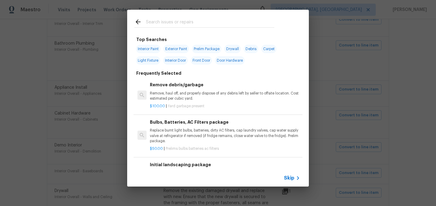
click at [289, 178] on span "Skip" at bounding box center [289, 178] width 10 height 6
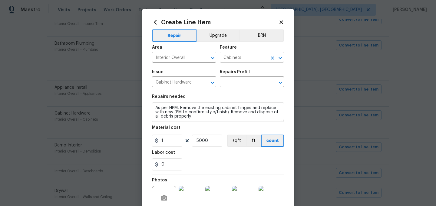
click at [238, 56] on input "Cabinets" at bounding box center [243, 57] width 47 height 9
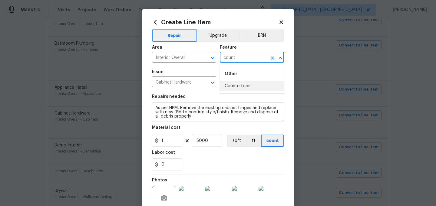
click at [239, 83] on li "Countertops" at bounding box center [252, 86] width 64 height 10
type input "Countertops"
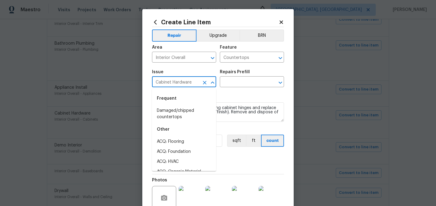
click at [177, 82] on input "Cabinet Hardware" at bounding box center [175, 82] width 47 height 9
click at [172, 136] on li "Countertops" at bounding box center [184, 141] width 64 height 10
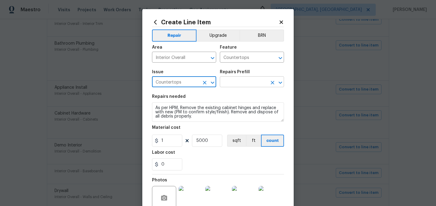
type input "Countertops"
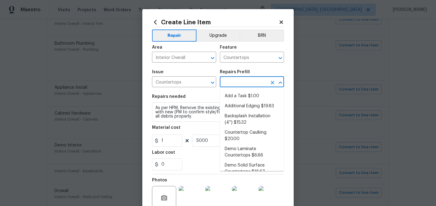
click at [243, 81] on input "text" at bounding box center [243, 82] width 47 height 9
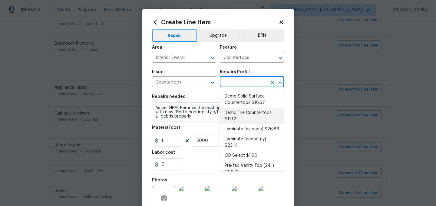
scroll to position [72, 0]
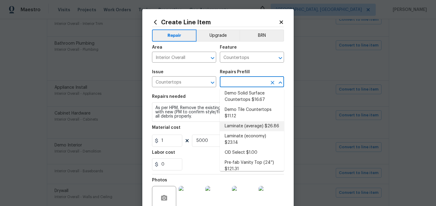
click at [239, 127] on li "Laminate (average) $26.86" at bounding box center [252, 126] width 64 height 10
type input "Laminate (average) $26.86"
type textarea "Remove the existing laminate countertops and replace with new (PM to approve st…"
type input "26.86"
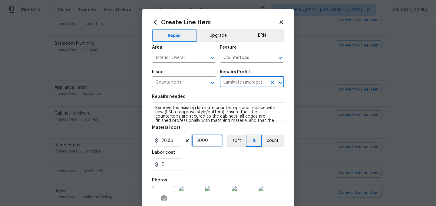
click at [208, 142] on input "5000" at bounding box center [207, 140] width 30 height 12
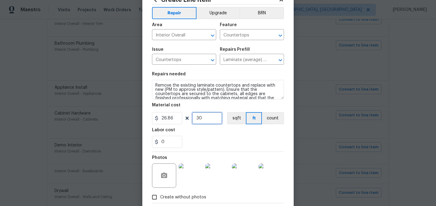
scroll to position [56, 0]
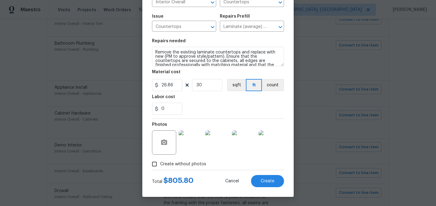
click at [211, 100] on div "Labor cost" at bounding box center [218, 99] width 132 height 8
click at [207, 84] on input "30" at bounding box center [207, 85] width 30 height 12
type input "34"
click at [209, 104] on div "0" at bounding box center [218, 108] width 132 height 12
click at [175, 86] on input "26.86" at bounding box center [167, 85] width 30 height 12
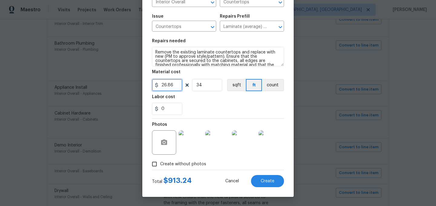
click at [175, 86] on input "26.86" at bounding box center [167, 85] width 30 height 12
type input "30"
click at [207, 99] on div "Labor cost" at bounding box center [218, 99] width 132 height 8
click at [205, 82] on input "34" at bounding box center [207, 85] width 30 height 12
type input "30"
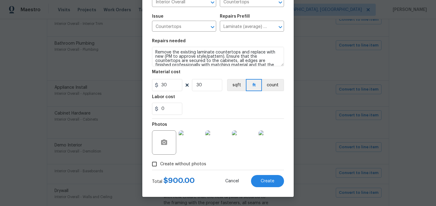
click at [209, 105] on div "0" at bounding box center [218, 108] width 132 height 12
click at [270, 182] on span "Create" at bounding box center [268, 181] width 14 height 5
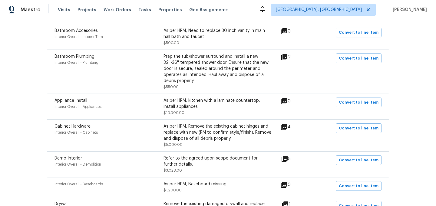
scroll to position [247, 0]
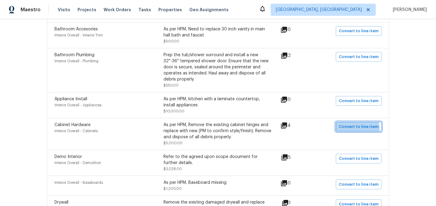
click at [360, 129] on span "Convert to line item" at bounding box center [359, 126] width 40 height 7
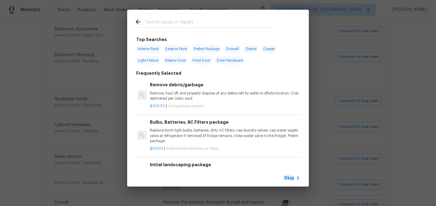
click at [292, 178] on span "Skip" at bounding box center [289, 178] width 10 height 6
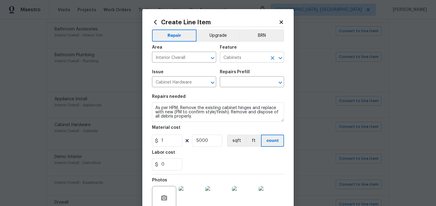
click at [233, 54] on input "Cabinets" at bounding box center [243, 57] width 47 height 9
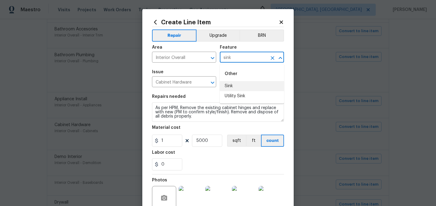
click at [232, 85] on li "Sink" at bounding box center [252, 86] width 64 height 10
type input "Sink"
click at [192, 82] on input "Cabinet Hardware" at bounding box center [175, 82] width 47 height 9
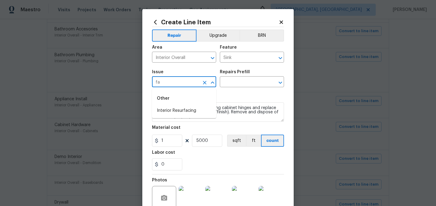
type input "f"
click at [191, 122] on li "Kitchen Plumbing" at bounding box center [184, 120] width 64 height 10
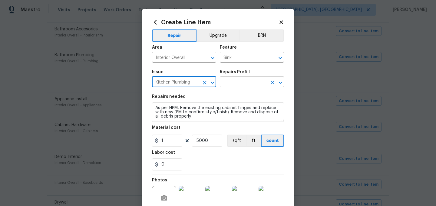
type input "Kitchen Plumbing"
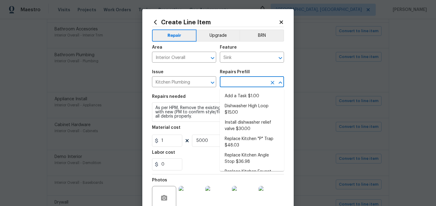
click at [232, 82] on input "text" at bounding box center [243, 82] width 47 height 9
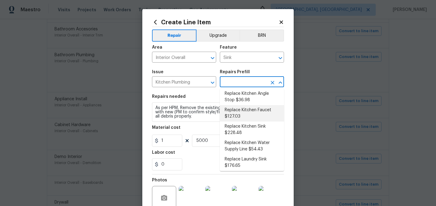
scroll to position [74, 0]
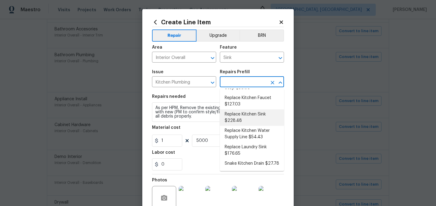
click at [254, 117] on li "Replace Kitchen Sink $228.48" at bounding box center [252, 117] width 64 height 16
type input "Plumbing"
type textarea "Remove the existing kitchen sink and install a new single or double basin kitch…"
type input "Replace Kitchen Sink $228.48"
type input "228.48"
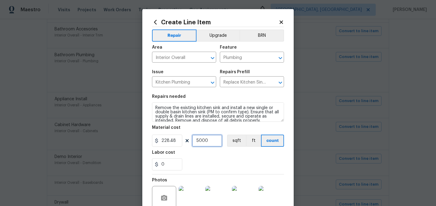
click at [208, 141] on input "5000" at bounding box center [207, 140] width 30 height 12
type input "1"
click at [176, 141] on input "228.48" at bounding box center [167, 140] width 30 height 12
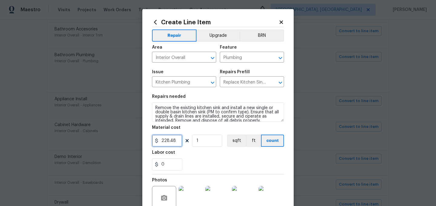
click at [176, 141] on input "228.48" at bounding box center [167, 140] width 30 height 12
type input "275"
click at [208, 159] on div "0" at bounding box center [218, 164] width 132 height 12
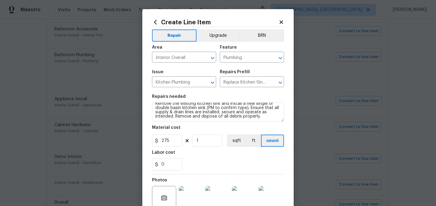
scroll to position [56, 0]
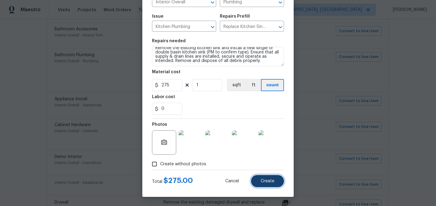
click at [272, 178] on button "Create" at bounding box center [267, 181] width 33 height 12
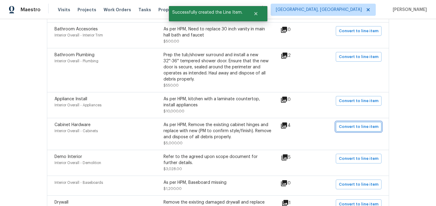
click at [357, 129] on span "Convert to line item" at bounding box center [359, 126] width 40 height 7
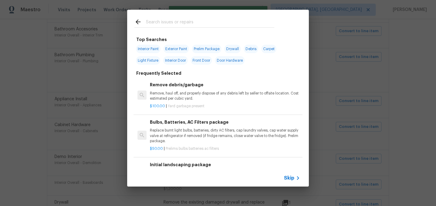
click at [289, 176] on span "Skip" at bounding box center [289, 178] width 10 height 6
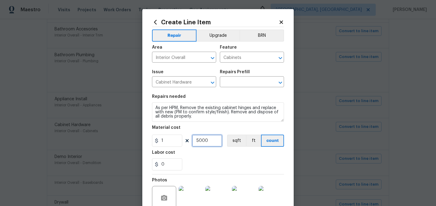
click at [215, 138] on input "5000" at bounding box center [207, 140] width 30 height 12
type input "1"
click at [172, 139] on input "1" at bounding box center [167, 140] width 30 height 12
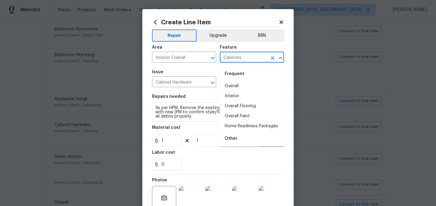
click at [242, 62] on input "Cabinets" at bounding box center [243, 57] width 47 height 9
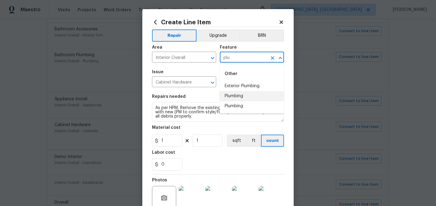
click at [238, 96] on li "Plumbing" at bounding box center [252, 96] width 64 height 10
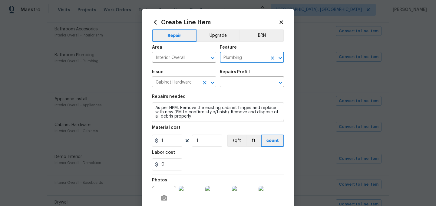
type input "Plumbing"
click at [182, 87] on input "Cabinet Hardware" at bounding box center [175, 82] width 47 height 9
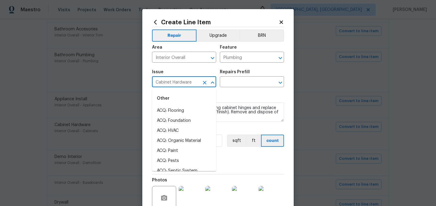
type input "k"
click at [176, 55] on input "Interior Overall" at bounding box center [175, 57] width 47 height 9
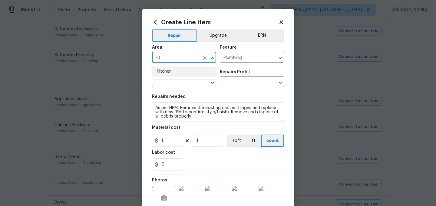
click at [172, 69] on li "Kitchen" at bounding box center [184, 71] width 64 height 10
type input "Kitchen"
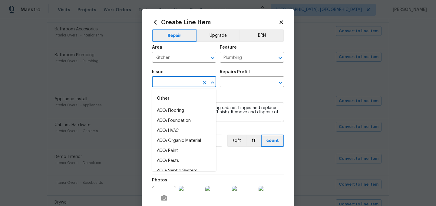
click at [172, 85] on input "text" at bounding box center [175, 82] width 47 height 9
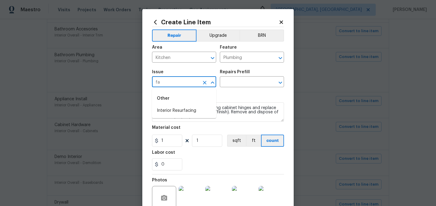
type input "f"
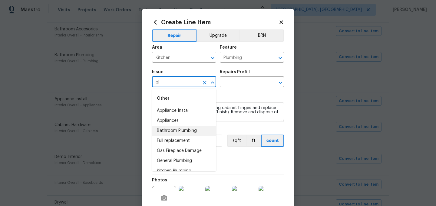
type input "p"
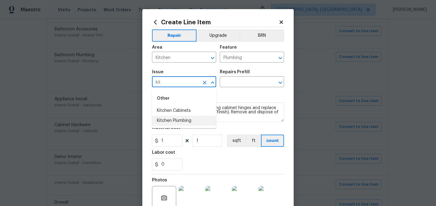
click at [183, 122] on li "Kitchen Plumbing" at bounding box center [184, 120] width 64 height 10
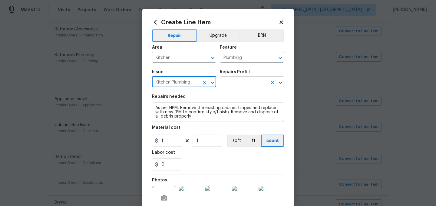
type input "Kitchen Plumbing"
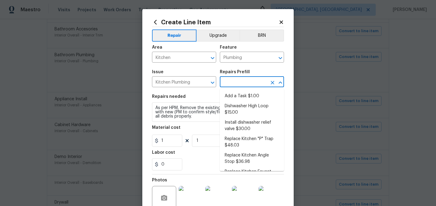
click at [242, 86] on input "text" at bounding box center [243, 82] width 47 height 9
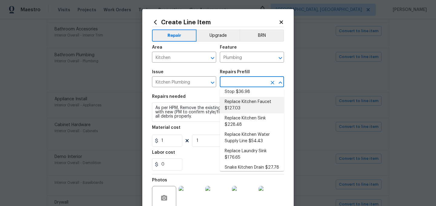
scroll to position [74, 0]
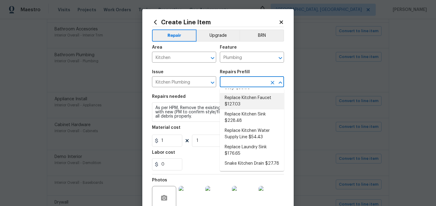
click at [246, 99] on li "Replace Kitchen Faucet $127.03" at bounding box center [252, 101] width 64 height 16
type input "Replace Kitchen Faucet $127.03"
type textarea "Remove the existing kitchen faucet, prep the area and install a new kitchen fau…"
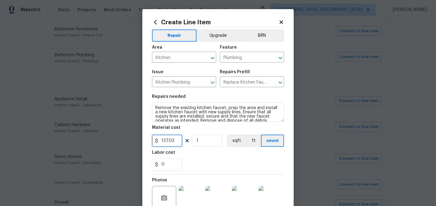
click at [176, 141] on input "127.03" at bounding box center [167, 140] width 30 height 12
type input "150"
click at [196, 155] on div "Labor cost" at bounding box center [218, 154] width 132 height 8
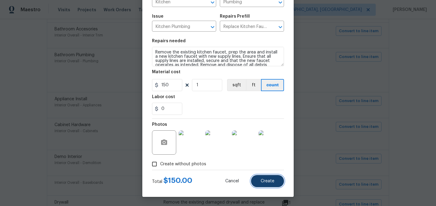
click at [273, 184] on button "Create" at bounding box center [267, 181] width 33 height 12
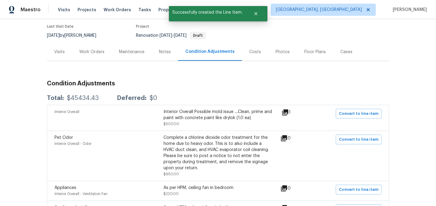
scroll to position [40, 0]
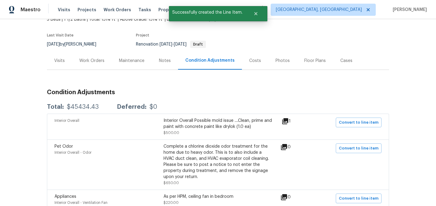
click at [95, 61] on div "Work Orders" at bounding box center [91, 61] width 25 height 6
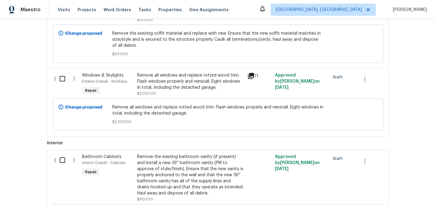
scroll to position [684, 0]
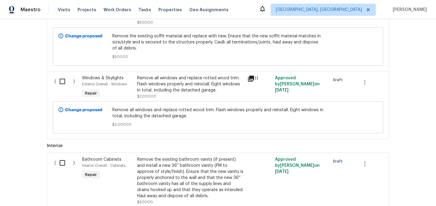
click at [65, 83] on input "checkbox" at bounding box center [64, 81] width 17 height 13
checkbox input "true"
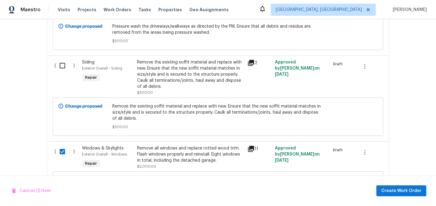
click at [63, 69] on input "checkbox" at bounding box center [64, 65] width 17 height 13
checkbox input "true"
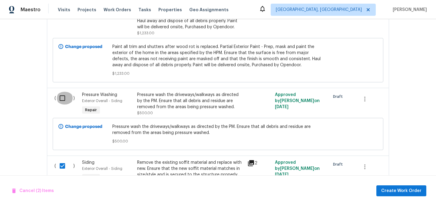
click at [62, 95] on input "checkbox" at bounding box center [64, 98] width 17 height 13
checkbox input "true"
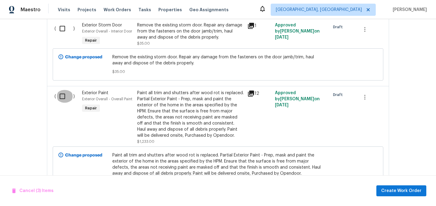
click at [62, 95] on input "checkbox" at bounding box center [64, 96] width 17 height 13
checkbox input "true"
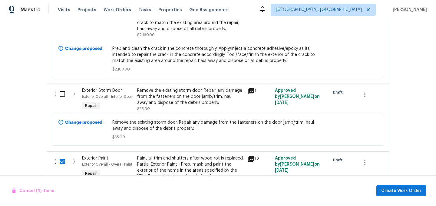
click at [62, 95] on input "checkbox" at bounding box center [64, 93] width 17 height 13
checkbox input "true"
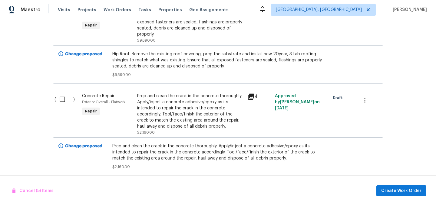
click at [62, 97] on input "checkbox" at bounding box center [64, 99] width 17 height 13
checkbox input "true"
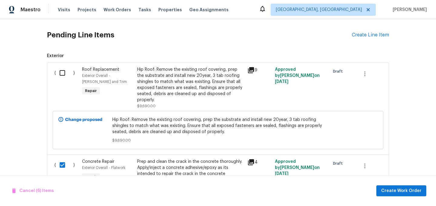
scroll to position [177, 0]
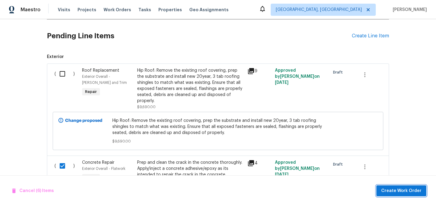
click at [399, 192] on span "Create Work Order" at bounding box center [402, 191] width 40 height 8
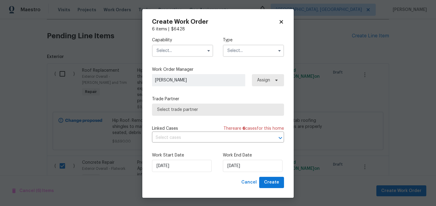
click at [176, 45] on input "text" at bounding box center [182, 51] width 61 height 12
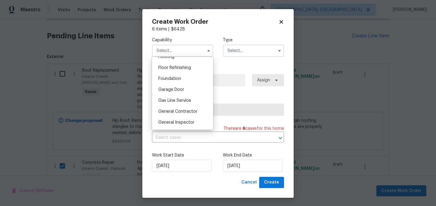
scroll to position [246, 0]
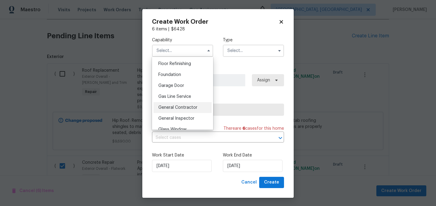
click at [192, 107] on span "General Contractor" at bounding box center [178, 107] width 39 height 4
type input "General Contractor"
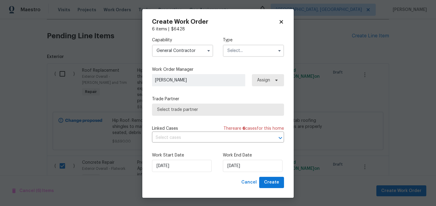
click at [256, 53] on input "text" at bounding box center [253, 51] width 61 height 12
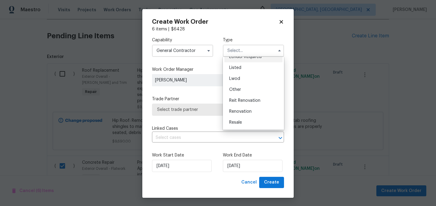
scroll to position [58, 0]
click at [257, 103] on div "Renovation" at bounding box center [254, 104] width 58 height 11
type input "Renovation"
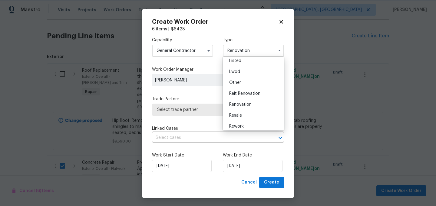
scroll to position [0, 0]
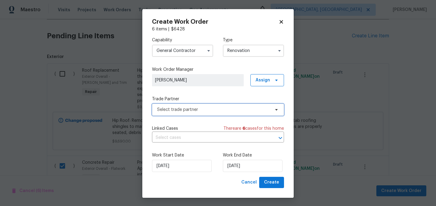
click at [224, 109] on span "Select trade partner" at bounding box center [213, 109] width 113 height 6
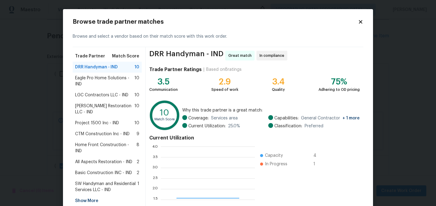
scroll to position [85, 94]
click at [100, 169] on span "Basic Construction INC - IND" at bounding box center [103, 172] width 57 height 6
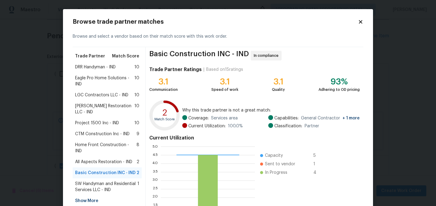
scroll to position [62, 0]
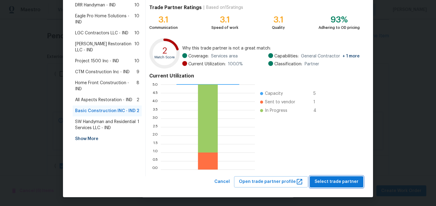
click at [333, 180] on span "Select trade partner" at bounding box center [337, 182] width 44 height 8
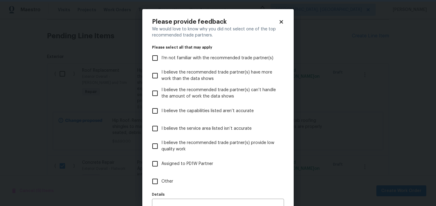
scroll to position [0, 0]
click at [200, 163] on span "Assigned to PD1W Partner" at bounding box center [188, 163] width 52 height 6
click at [162, 163] on input "Assigned to PD1W Partner" at bounding box center [155, 163] width 13 height 13
checkbox input "true"
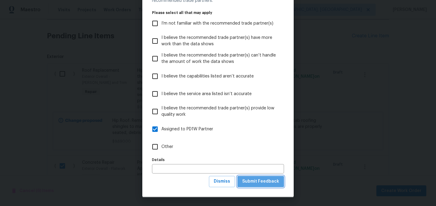
click at [263, 181] on span "Submit Feedback" at bounding box center [260, 181] width 37 height 8
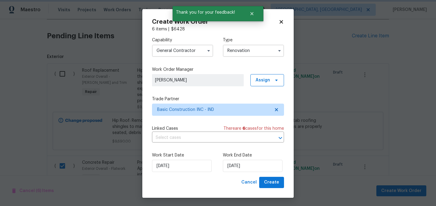
scroll to position [0, 0]
click at [259, 167] on input "9/17/2025" at bounding box center [253, 165] width 60 height 12
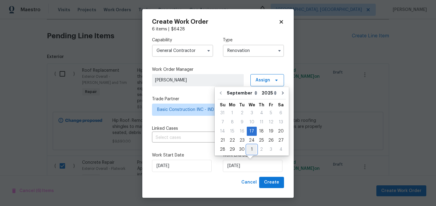
click at [252, 149] on div "1" at bounding box center [252, 149] width 10 height 8
type input "10/1/2025"
select select "9"
click at [273, 182] on span "Create" at bounding box center [271, 182] width 15 height 8
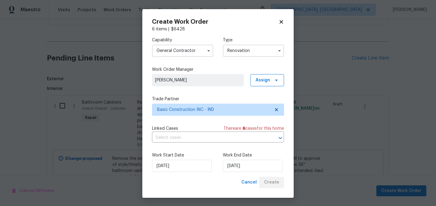
scroll to position [199, 0]
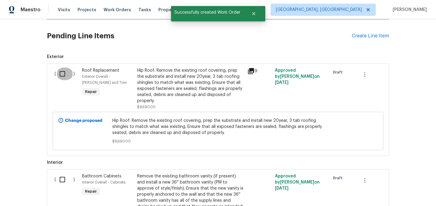
click at [63, 75] on input "checkbox" at bounding box center [64, 73] width 17 height 13
checkbox input "true"
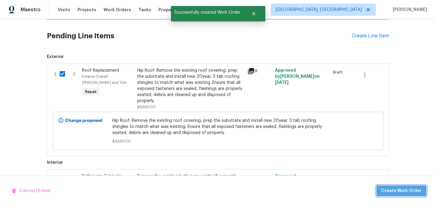
click at [405, 191] on span "Create Work Order" at bounding box center [402, 191] width 40 height 8
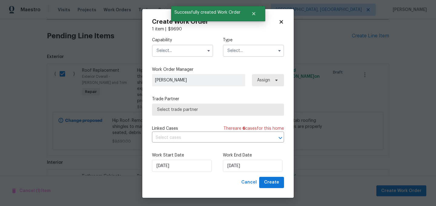
click at [181, 52] on input "text" at bounding box center [182, 51] width 61 height 12
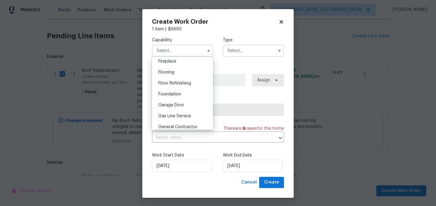
scroll to position [232, 0]
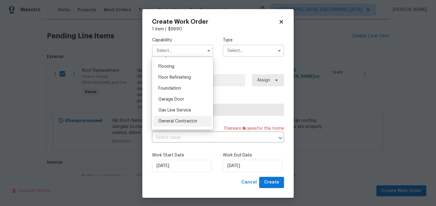
click at [185, 122] on span "General Contractor" at bounding box center [178, 121] width 39 height 4
type input "General Contractor"
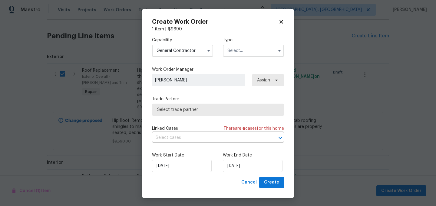
click at [248, 51] on input "text" at bounding box center [253, 51] width 61 height 12
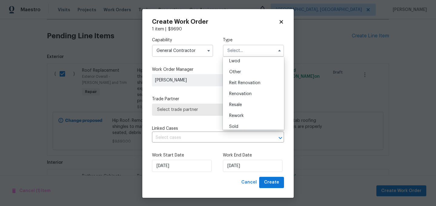
scroll to position [70, 0]
click at [250, 92] on span "Renovation" at bounding box center [240, 91] width 22 height 4
type input "Renovation"
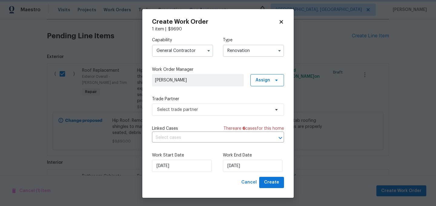
scroll to position [0, 0]
click at [211, 114] on span "Select trade partner" at bounding box center [218, 109] width 132 height 12
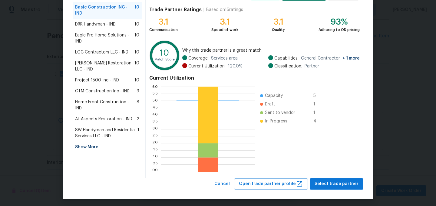
scroll to position [62, 0]
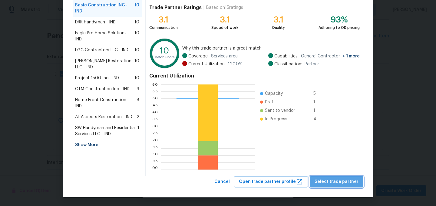
click at [341, 177] on button "Select trade partner" at bounding box center [337, 181] width 54 height 11
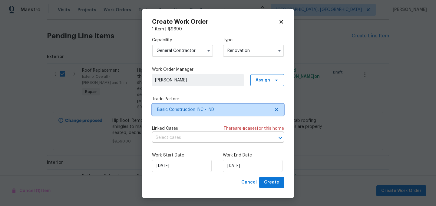
scroll to position [0, 0]
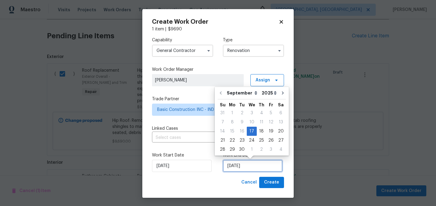
click at [249, 165] on input "[DATE]" at bounding box center [253, 165] width 60 height 12
click at [269, 139] on div "26" at bounding box center [271, 140] width 10 height 8
type input "9/26/2025"
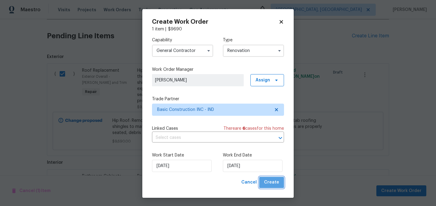
click at [275, 182] on span "Create" at bounding box center [271, 182] width 15 height 8
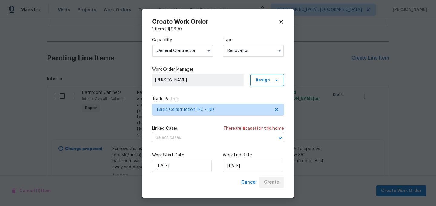
scroll to position [221, 0]
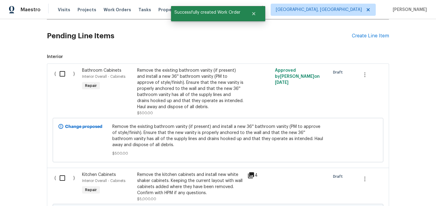
click at [114, 73] on div "Interior Overall - Cabinets" at bounding box center [108, 76] width 52 height 6
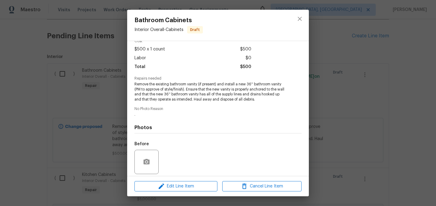
scroll to position [74, 0]
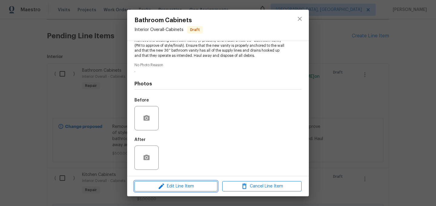
click at [183, 185] on span "Edit Line Item" at bounding box center [175, 186] width 79 height 8
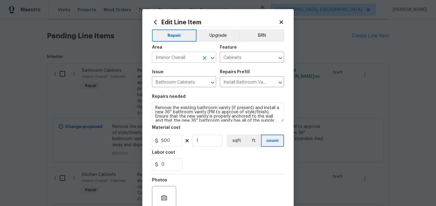
click at [183, 58] on input "Interior Overall" at bounding box center [175, 57] width 47 height 9
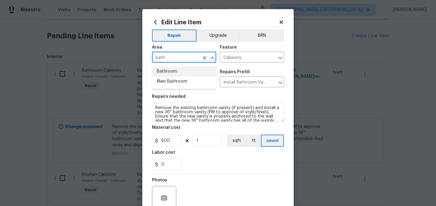
click at [179, 72] on li "Bathroom" at bounding box center [184, 71] width 64 height 10
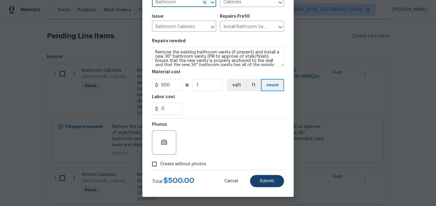
type input "Bathroom"
click at [267, 180] on span "Submit" at bounding box center [267, 181] width 15 height 5
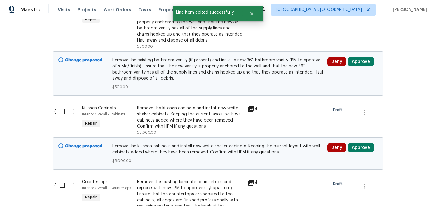
scroll to position [289, 0]
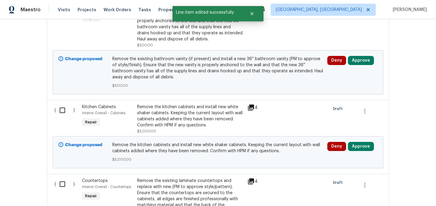
click at [146, 113] on div "Remove the kitchen cabinets and install new white shaker cabinets. Keeping the …" at bounding box center [190, 116] width 107 height 24
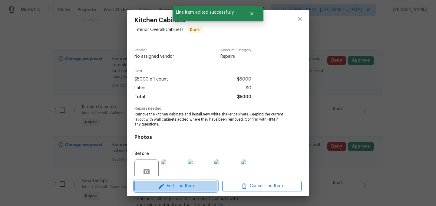
click at [174, 185] on span "Edit Line Item" at bounding box center [175, 186] width 79 height 8
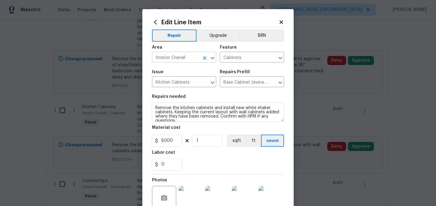
click at [173, 59] on input "Interior Overall" at bounding box center [175, 57] width 47 height 9
click at [172, 69] on li "Kitchen" at bounding box center [184, 71] width 64 height 10
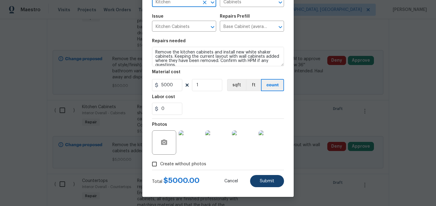
type input "Kitchen"
click at [264, 179] on span "Submit" at bounding box center [267, 181] width 15 height 5
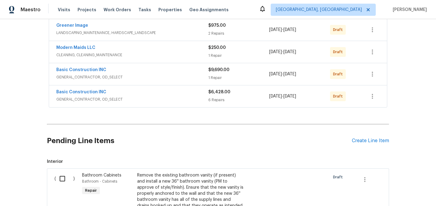
scroll to position [289, 0]
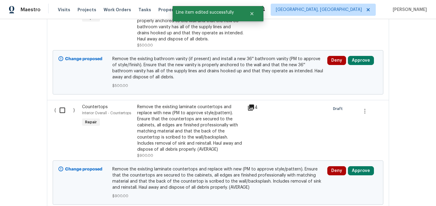
click at [165, 123] on div "Remove the existing laminate countertops and replace with new (PM to approve st…" at bounding box center [190, 128] width 107 height 48
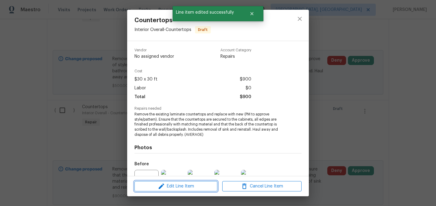
click at [181, 186] on span "Edit Line Item" at bounding box center [175, 186] width 79 height 8
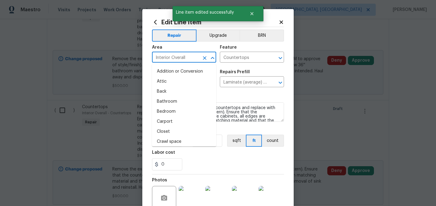
click at [175, 58] on input "Interior Overall" at bounding box center [175, 57] width 47 height 9
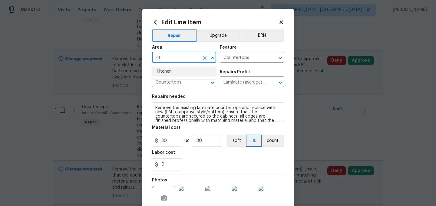
click at [169, 72] on li "Kitchen" at bounding box center [184, 71] width 64 height 10
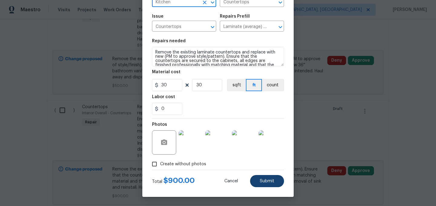
type input "Kitchen"
click at [273, 182] on span "Submit" at bounding box center [267, 181] width 15 height 5
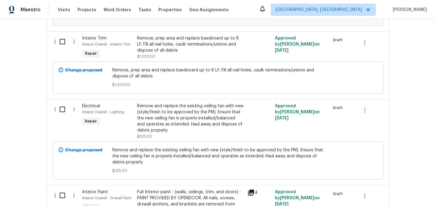
scroll to position [361, 0]
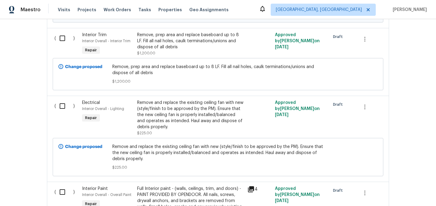
click at [164, 116] on div "Remove and replace the existing ceiling fan with new (style/finish to be approv…" at bounding box center [190, 114] width 107 height 30
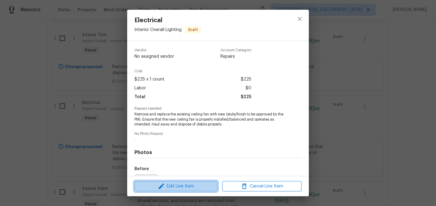
click at [183, 186] on span "Edit Line Item" at bounding box center [175, 186] width 79 height 8
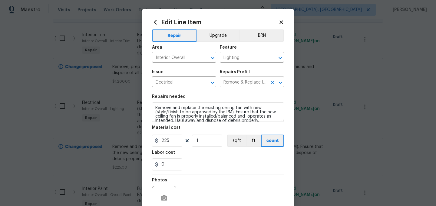
click at [239, 82] on input "Remove & Replace Interior Ceiling Fan $127.65" at bounding box center [243, 82] width 47 height 9
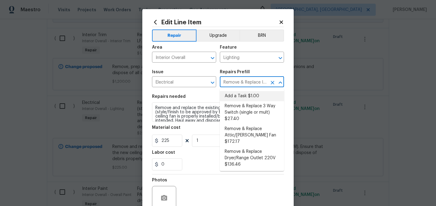
click at [239, 95] on li "Add a Task $1.00" at bounding box center [252, 96] width 64 height 10
type input "Add a Task $1.00"
type textarea "HPM to detail"
type input "1"
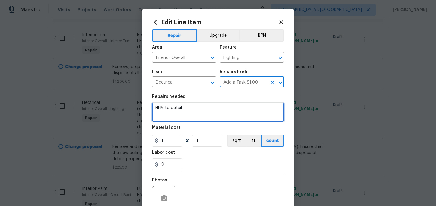
click at [193, 106] on textarea "HPM to detail" at bounding box center [218, 111] width 132 height 19
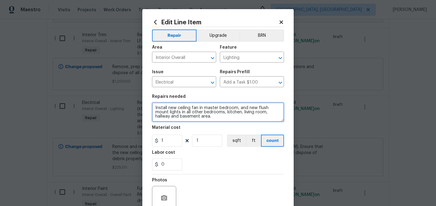
type textarea "Install new ceiling fan in master bedroom, and new flush mount lights in all ot…"
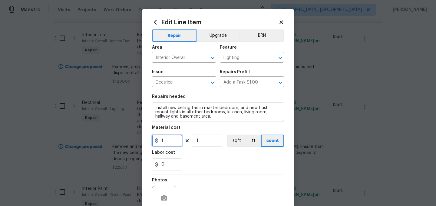
click at [175, 142] on input "1" at bounding box center [167, 140] width 30 height 12
type input "650"
click at [213, 157] on div "Labor cost" at bounding box center [218, 154] width 132 height 8
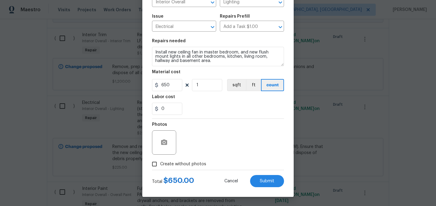
click at [183, 161] on span "Create without photos" at bounding box center [183, 164] width 46 height 6
click at [160, 161] on input "Create without photos" at bounding box center [155, 164] width 12 height 12
checkbox input "true"
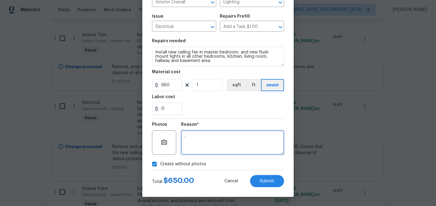
click at [199, 141] on textarea "." at bounding box center [232, 142] width 103 height 24
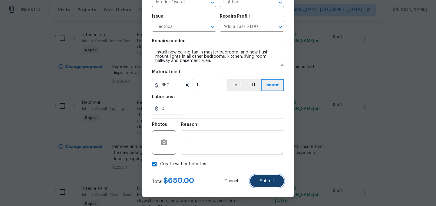
click at [273, 182] on span "Submit" at bounding box center [267, 181] width 15 height 5
type textarea "Remove and replace the existing ceiling fan with new (style/finish to be approv…"
type input "225"
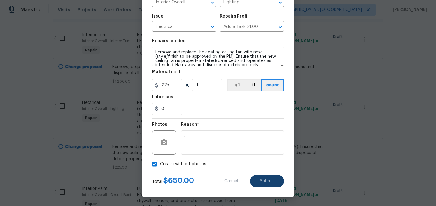
type textarea "Install new ceiling fan in master bedroom, and new flush mount lights in all ot…"
type input "650"
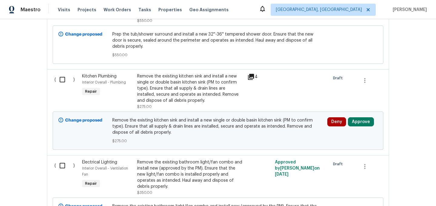
scroll to position [701, 0]
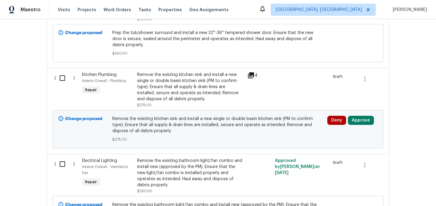
click at [162, 85] on div "Remove the existing kitchen sink and install a new single or double basin kitch…" at bounding box center [190, 87] width 107 height 30
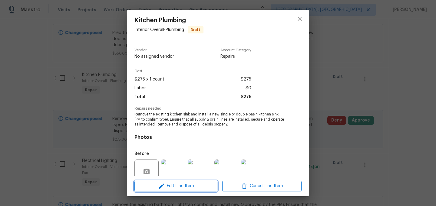
click at [177, 186] on span "Edit Line Item" at bounding box center [175, 186] width 79 height 8
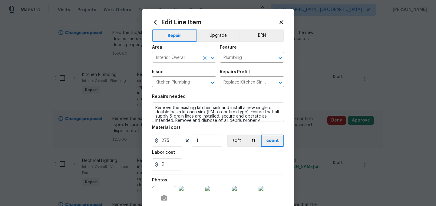
click at [174, 56] on input "Interior Overall" at bounding box center [175, 57] width 47 height 9
click at [169, 69] on li "Kitchen" at bounding box center [184, 71] width 64 height 10
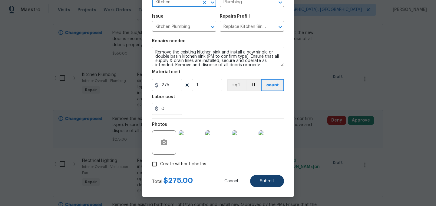
type input "Kitchen"
click at [272, 180] on span "Submit" at bounding box center [267, 181] width 15 height 5
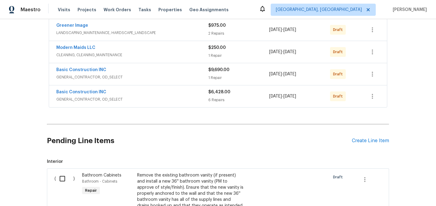
scroll to position [701, 0]
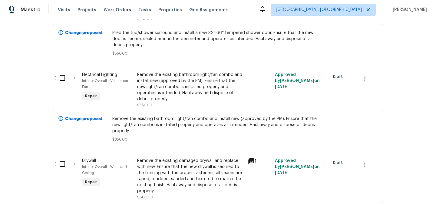
click at [145, 82] on div "Remove the existing bathroom light/fan combo and install new (approved by the P…" at bounding box center [190, 87] width 107 height 30
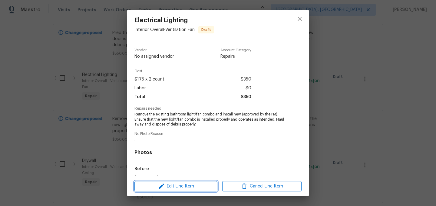
click at [179, 186] on span "Edit Line Item" at bounding box center [175, 186] width 79 height 8
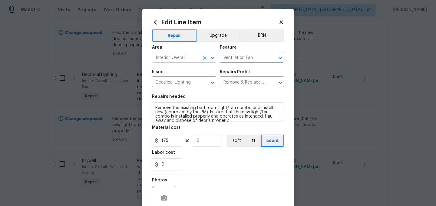
click at [171, 57] on input "Interior Overall" at bounding box center [175, 57] width 47 height 9
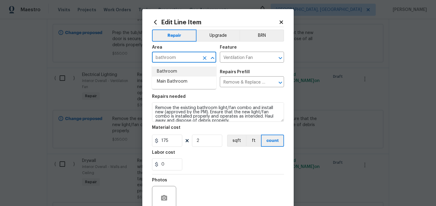
click at [167, 72] on li "Bathroom" at bounding box center [184, 71] width 64 height 10
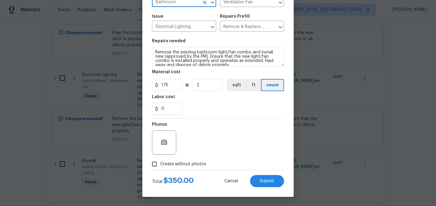
type input "Bathroom"
click at [202, 164] on span "Create without photos" at bounding box center [183, 164] width 46 height 6
click at [160, 164] on input "Create without photos" at bounding box center [155, 164] width 12 height 12
checkbox input "true"
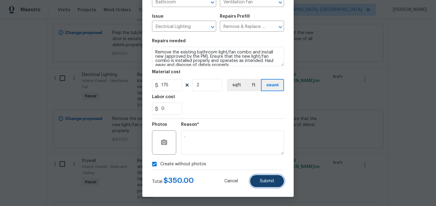
click at [272, 185] on button "Submit" at bounding box center [267, 181] width 34 height 12
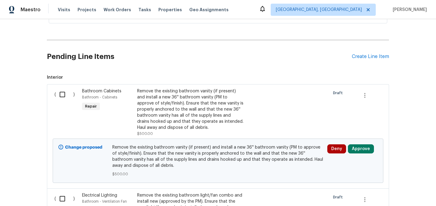
scroll to position [206, 0]
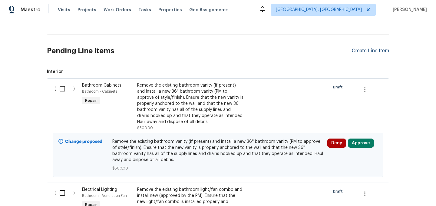
click at [369, 49] on div "Create Line Item" at bounding box center [370, 51] width 37 height 6
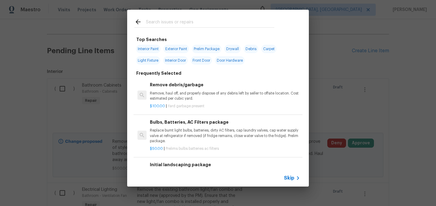
click at [176, 22] on input "text" at bounding box center [210, 22] width 129 height 9
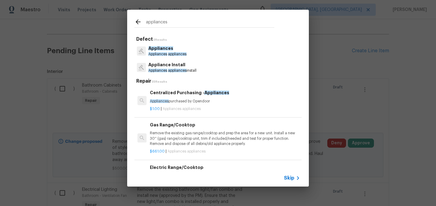
type input "appliances"
click at [166, 49] on span "Appliances" at bounding box center [161, 48] width 25 height 4
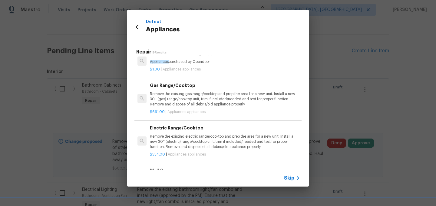
scroll to position [0, 0]
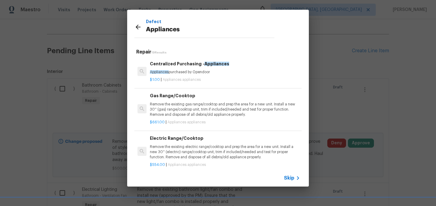
click at [138, 27] on icon at bounding box center [138, 27] width 5 height 5
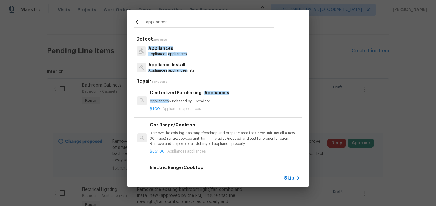
click at [168, 65] on p "Appliance Install" at bounding box center [173, 65] width 48 height 6
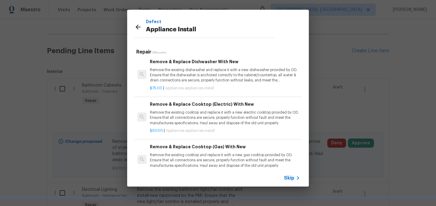
scroll to position [128, 0]
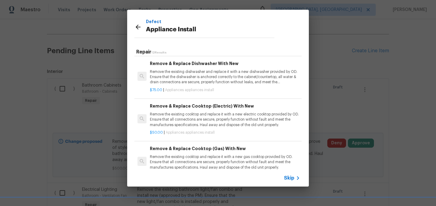
click at [190, 81] on p "Remove the existing dishwasher and replace it with a new dishwasher provided by…" at bounding box center [225, 76] width 150 height 15
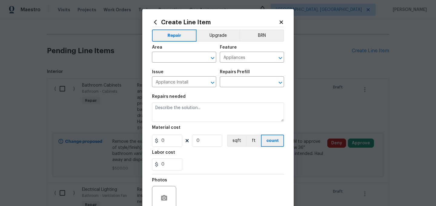
type input "Remove & Replace Dishwasher With New $75.00"
type textarea "Remove the existing dishwasher and replace it with a new dishwasher provided by…"
type input "75"
type input "1"
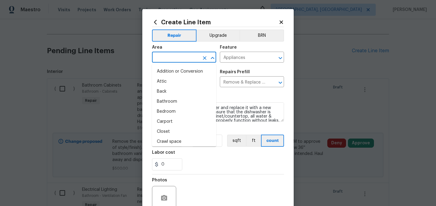
click at [175, 58] on input "text" at bounding box center [175, 57] width 47 height 9
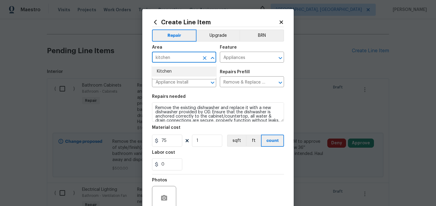
click at [170, 71] on li "Kitchen" at bounding box center [184, 71] width 64 height 10
type input "Kitchen"
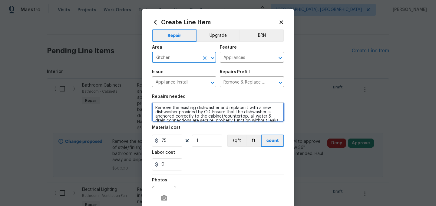
click at [155, 106] on textarea "Remove the existing dishwasher and replace it with a new dishwasher provided by…" at bounding box center [218, 111] width 132 height 19
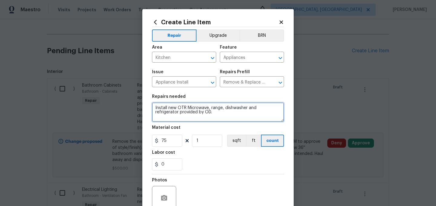
type textarea "Install new OTR Microwave, range, dishwasher and refrigerator provided by OD."
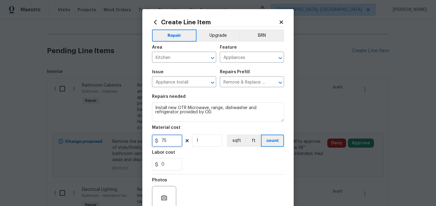
click at [174, 138] on input "75" at bounding box center [167, 140] width 30 height 12
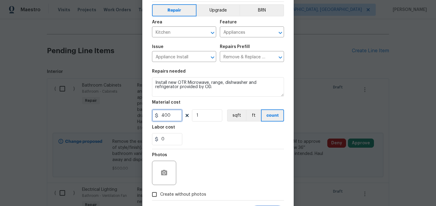
scroll to position [56, 0]
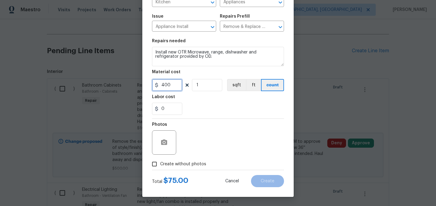
type input "400"
click at [186, 165] on span "Create without photos" at bounding box center [183, 164] width 46 height 6
click at [160, 165] on input "Create without photos" at bounding box center [155, 164] width 12 height 12
checkbox input "true"
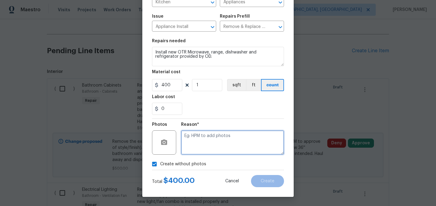
click at [213, 145] on textarea at bounding box center [232, 142] width 103 height 24
type textarea "."
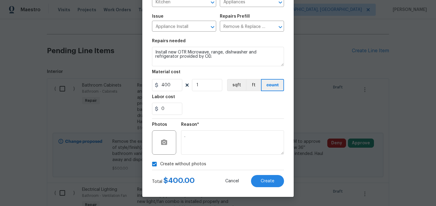
click at [190, 162] on span "Create without photos" at bounding box center [183, 164] width 46 height 6
click at [160, 162] on input "Create without photos" at bounding box center [155, 164] width 12 height 12
checkbox input "false"
click at [269, 176] on button "Create" at bounding box center [267, 181] width 33 height 12
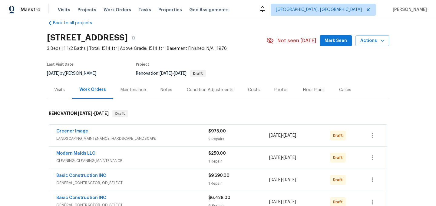
scroll to position [0, 0]
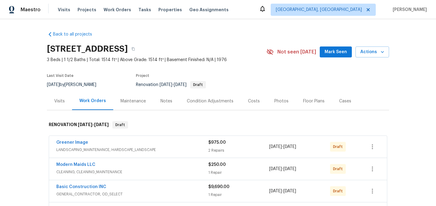
click at [197, 104] on div "Condition Adjustments" at bounding box center [210, 101] width 61 height 18
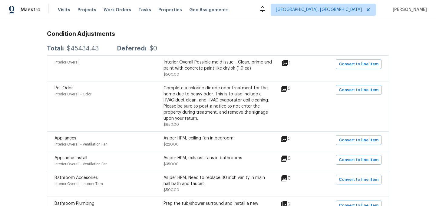
scroll to position [99, 0]
click at [288, 60] on icon at bounding box center [286, 62] width 6 height 6
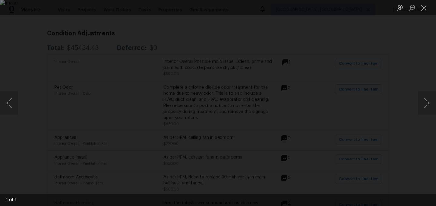
click at [413, 54] on div "Lightbox" at bounding box center [218, 103] width 436 height 206
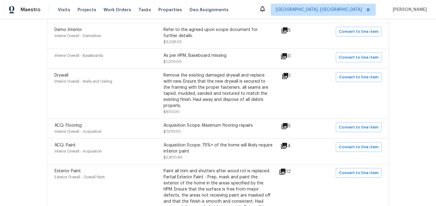
scroll to position [385, 0]
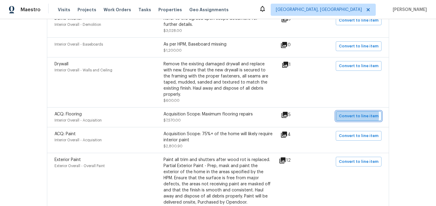
click at [352, 112] on span "Convert to line item" at bounding box center [359, 115] width 40 height 7
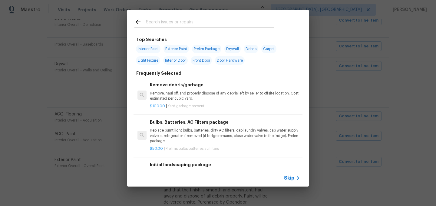
click at [292, 177] on span "Skip" at bounding box center [289, 178] width 10 height 6
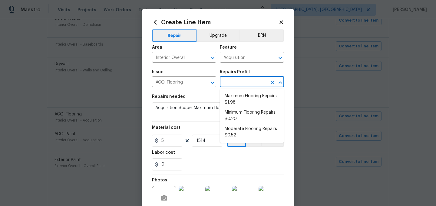
click at [242, 80] on input "text" at bounding box center [243, 82] width 47 height 9
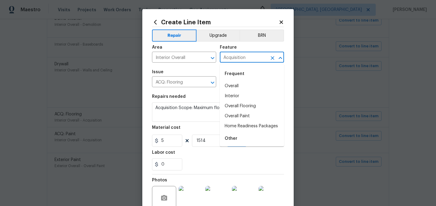
click at [231, 57] on input "Acquisition" at bounding box center [243, 57] width 47 height 9
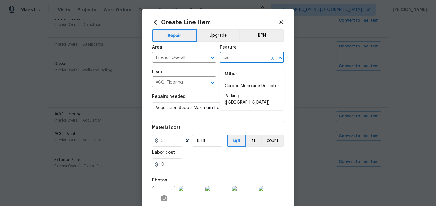
type input "c"
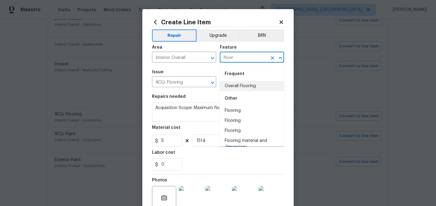
click at [243, 85] on li "Overall Flooring" at bounding box center [252, 86] width 64 height 10
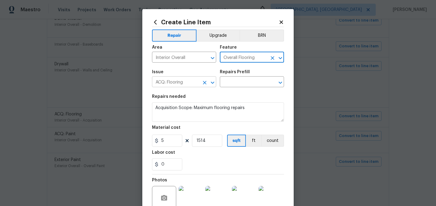
type input "Overall Flooring"
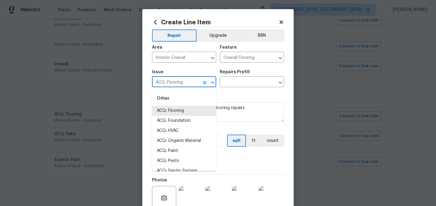
click at [186, 83] on input "ACQ: Flooring" at bounding box center [175, 82] width 47 height 9
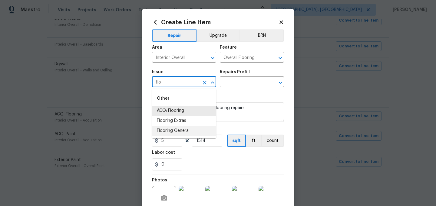
click at [188, 129] on li "Flooring General" at bounding box center [184, 130] width 64 height 10
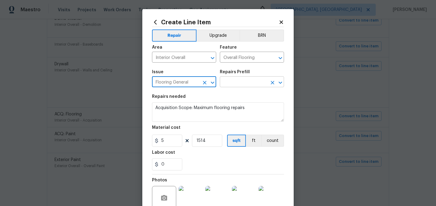
type input "Flooring General"
click at [228, 84] on input "text" at bounding box center [243, 82] width 47 height 9
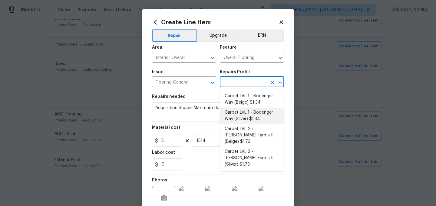
click at [252, 115] on li "Carpet LVL 1 - Bodenger Way (Silver) $1.34" at bounding box center [252, 115] width 64 height 16
type input "Carpet LVL 1 - Bodenger Way (Silver) $1.34"
type textarea "Install new carpet. (Bodenger Way 945 Winter Ash, Silver) at all previously car…"
type input "1.34"
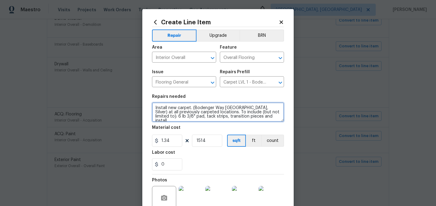
click at [155, 106] on textarea "Install new carpet. (Bodenger Way 945 Winter Ash, Silver) at all previously car…" at bounding box center [218, 111] width 132 height 19
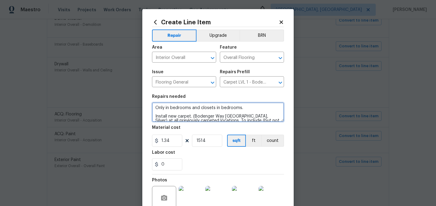
scroll to position [8, 0]
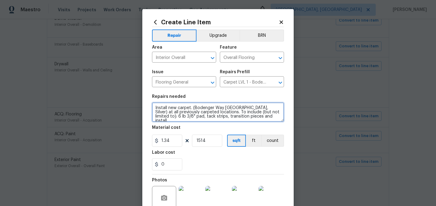
type textarea "Only in bedrooms and closets in bedrooms. Install new carpet. (Bodenger Way 945…"
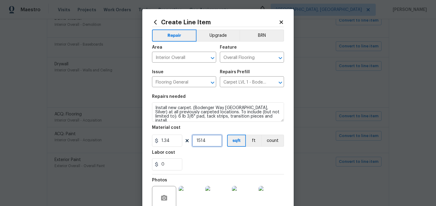
click at [208, 142] on input "1514" at bounding box center [207, 140] width 30 height 12
type input "350"
click at [226, 166] on div "0" at bounding box center [218, 164] width 132 height 12
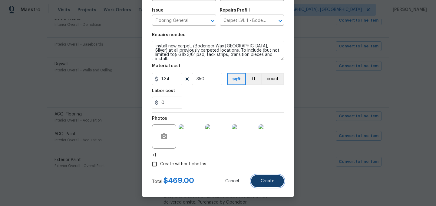
click at [271, 181] on span "Create" at bounding box center [268, 181] width 14 height 5
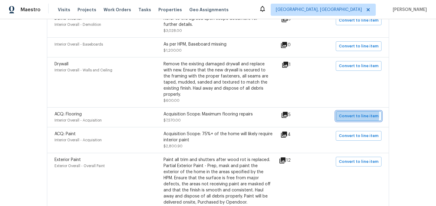
click at [354, 112] on span "Convert to line item" at bounding box center [359, 115] width 40 height 7
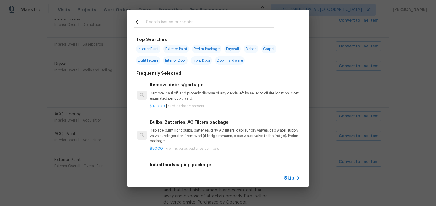
click at [290, 178] on span "Skip" at bounding box center [289, 178] width 10 height 6
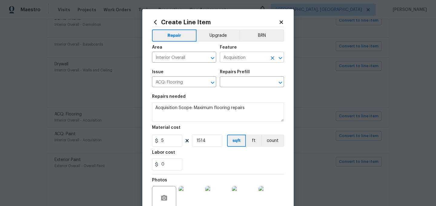
click at [232, 55] on input "Acquisition" at bounding box center [243, 57] width 47 height 9
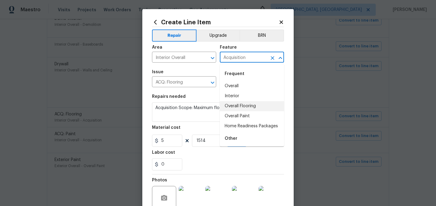
click at [240, 107] on li "Overall Flooring" at bounding box center [252, 106] width 64 height 10
type input "Overall Flooring"
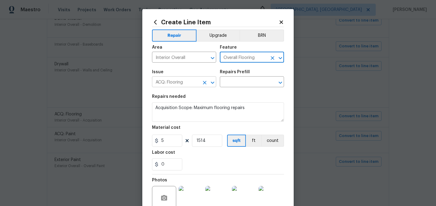
click at [179, 84] on input "ACQ: Flooring" at bounding box center [175, 82] width 47 height 9
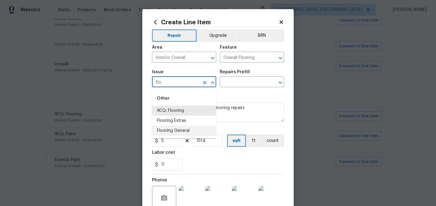
click at [181, 130] on li "Flooring General" at bounding box center [184, 130] width 64 height 10
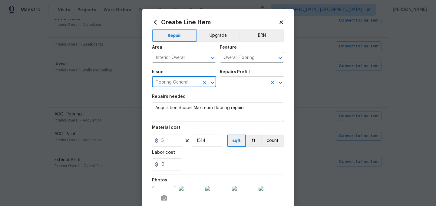
type input "Flooring General"
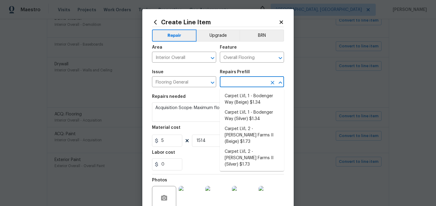
click at [230, 85] on input "text" at bounding box center [243, 82] width 47 height 9
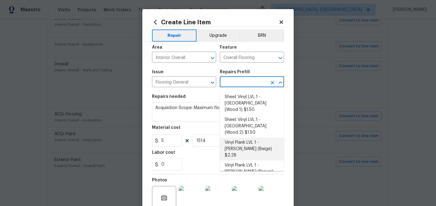
scroll to position [103, 0]
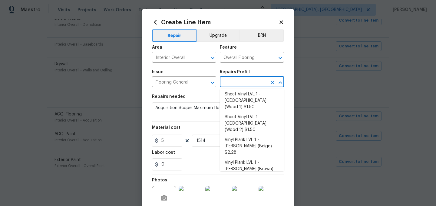
click at [258, 196] on li "Vinyl Plank LVL 2 - Best Door 4.5 (Brown) $3.50" at bounding box center [252, 204] width 64 height 16
type input "Vinyl Plank LVL 2 - Best Door 4.5 (Brown) $3.50"
type textarea "Install LVP (Best Door 4.5 490 Cuppa Joe) Includes transitions, glue and associ…"
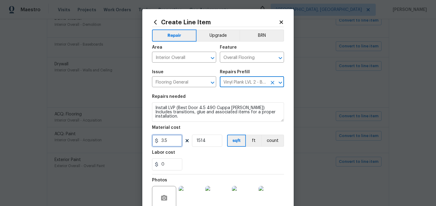
click at [172, 143] on input "3.5" at bounding box center [167, 140] width 30 height 12
type input "4.15"
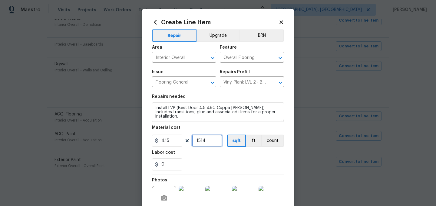
click at [215, 140] on input "1514" at bounding box center [207, 140] width 30 height 12
type input "1050"
click at [219, 166] on div "0" at bounding box center [218, 164] width 132 height 12
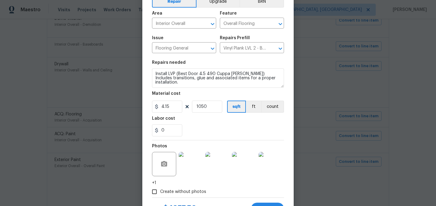
scroll to position [44, 0]
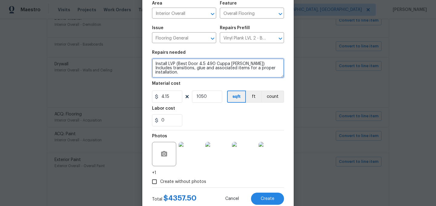
click at [154, 65] on textarea "Install LVP (Best Door 4.5 490 Cuppa Joe) Includes transitions, glue and associ…" at bounding box center [218, 67] width 132 height 19
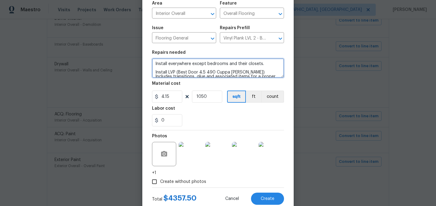
scroll to position [62, 0]
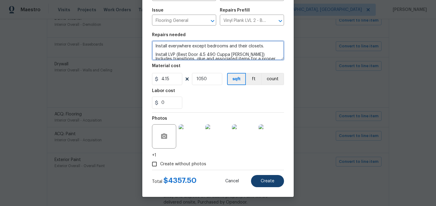
type textarea "Install everywhere except bedrooms and their closets. Install LVP (Best Door 4.…"
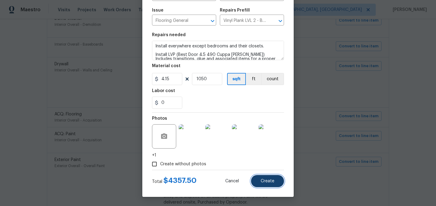
click at [272, 182] on span "Create" at bounding box center [268, 181] width 14 height 5
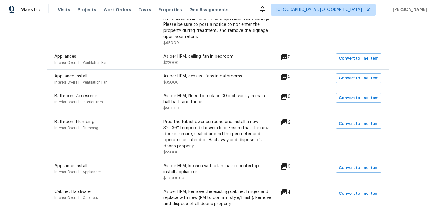
scroll to position [0, 0]
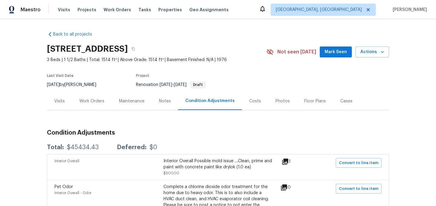
click at [101, 101] on div "Work Orders" at bounding box center [91, 101] width 25 height 6
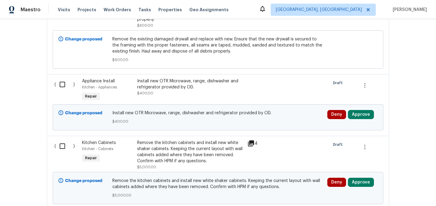
scroll to position [1348, 0]
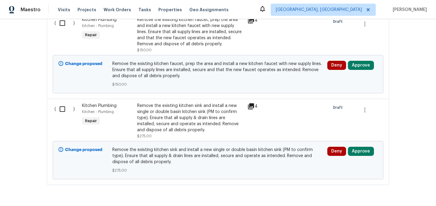
click at [62, 102] on input "checkbox" at bounding box center [64, 108] width 17 height 13
checkbox input "true"
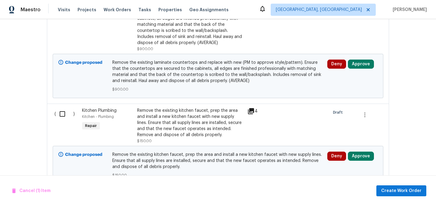
click at [62, 107] on input "checkbox" at bounding box center [64, 113] width 17 height 13
checkbox input "true"
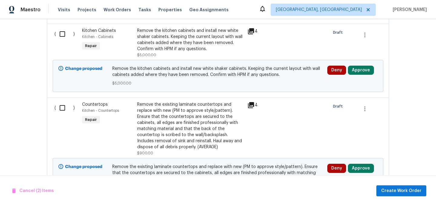
click at [62, 101] on input "checkbox" at bounding box center [64, 107] width 17 height 13
checkbox input "true"
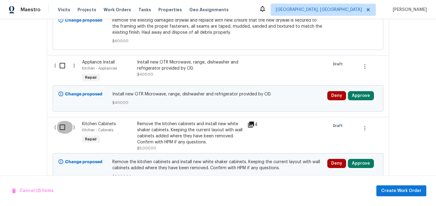
click at [60, 121] on input "checkbox" at bounding box center [64, 127] width 17 height 13
checkbox input "true"
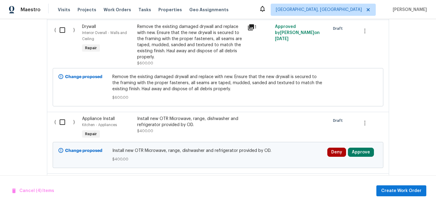
scroll to position [983, 0]
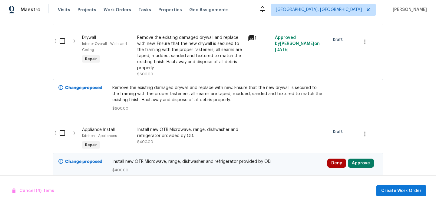
click at [60, 125] on div "( )" at bounding box center [67, 139] width 28 height 28
click at [62, 126] on input "checkbox" at bounding box center [64, 132] width 17 height 13
checkbox input "true"
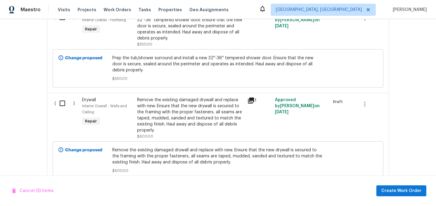
scroll to position [905, 0]
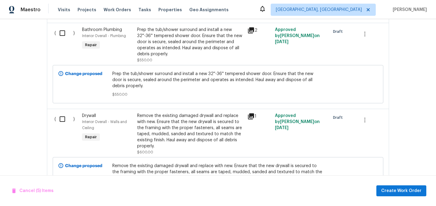
click at [63, 112] on input "checkbox" at bounding box center [64, 118] width 17 height 13
checkbox input "true"
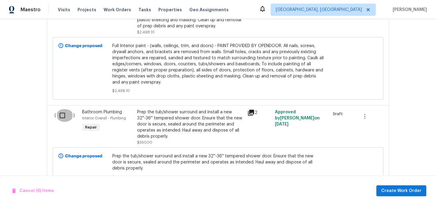
click at [63, 109] on input "checkbox" at bounding box center [64, 115] width 17 height 13
checkbox input "true"
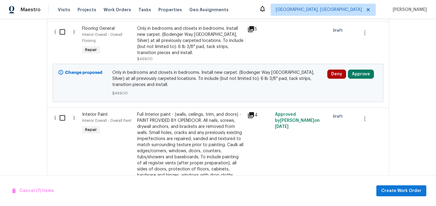
scroll to position [659, 0]
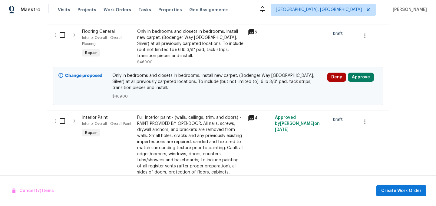
click at [63, 114] on input "checkbox" at bounding box center [64, 120] width 17 height 13
checkbox input "true"
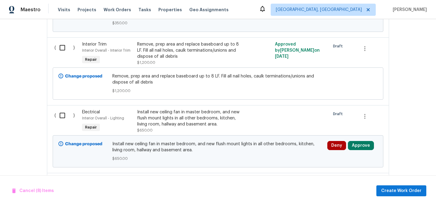
click at [63, 109] on input "checkbox" at bounding box center [64, 115] width 17 height 13
checkbox input "true"
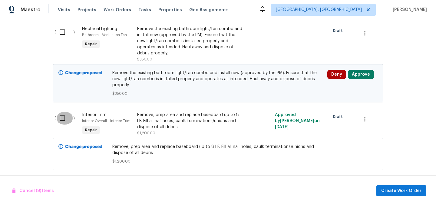
click at [63, 112] on input "checkbox" at bounding box center [64, 118] width 17 height 13
checkbox input "true"
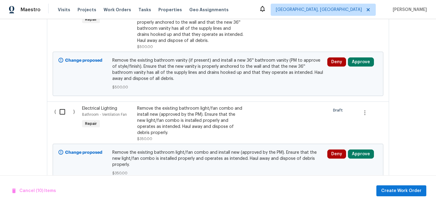
scroll to position [283, 0]
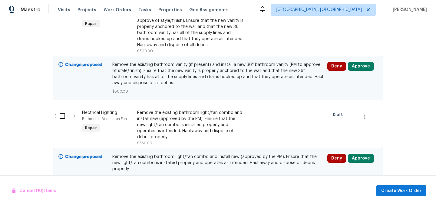
click at [63, 108] on div "( )" at bounding box center [67, 128] width 28 height 40
click at [62, 116] on input "checkbox" at bounding box center [64, 115] width 17 height 13
checkbox input "true"
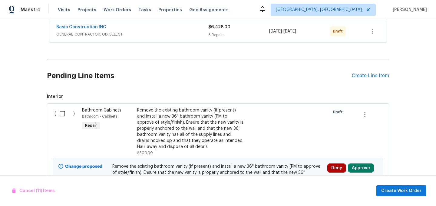
scroll to position [176, 0]
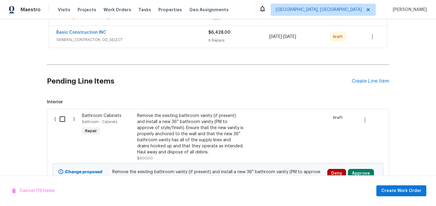
click at [62, 117] on input "checkbox" at bounding box center [64, 118] width 17 height 13
checkbox input "true"
click at [409, 189] on span "Create Work Order" at bounding box center [402, 191] width 40 height 8
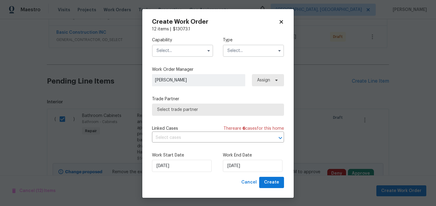
click at [173, 48] on input "text" at bounding box center [182, 51] width 61 height 12
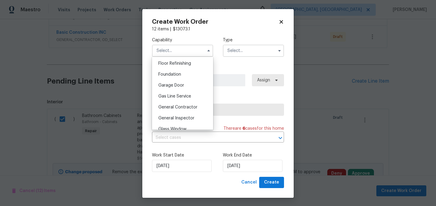
scroll to position [249, 0]
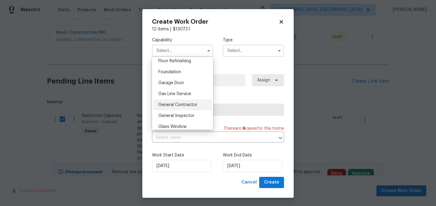
click at [197, 100] on div "General Contractor" at bounding box center [183, 104] width 58 height 11
type input "General Contractor"
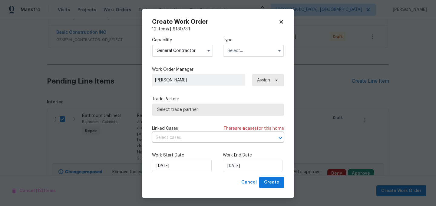
click at [251, 54] on input "text" at bounding box center [253, 51] width 61 height 12
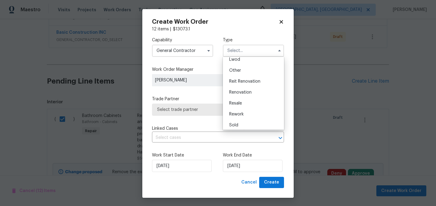
scroll to position [71, 0]
click at [254, 91] on div "Renovation" at bounding box center [254, 91] width 58 height 11
type input "Renovation"
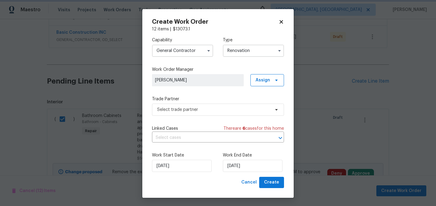
scroll to position [0, 0]
click at [240, 109] on span "Select trade partner" at bounding box center [213, 109] width 113 height 6
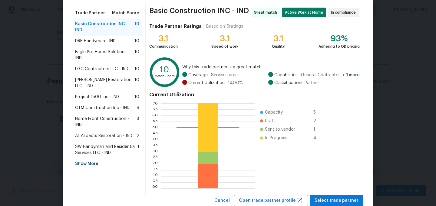
scroll to position [62, 0]
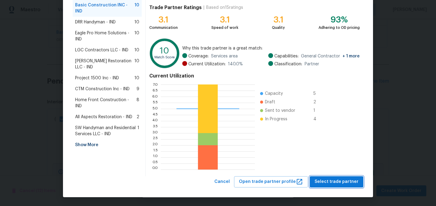
click at [338, 185] on span "Select trade partner" at bounding box center [337, 182] width 44 height 8
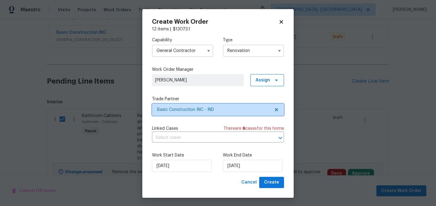
scroll to position [0, 0]
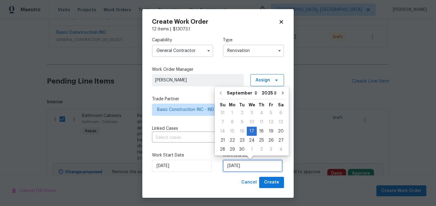
click at [259, 166] on input "9/17/2025" at bounding box center [253, 165] width 60 height 12
click at [253, 150] on div "1" at bounding box center [252, 149] width 10 height 8
type input "10/1/2025"
select select "9"
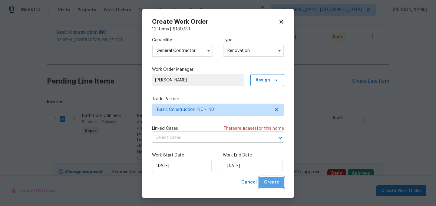
click at [276, 183] on span "Create" at bounding box center [271, 182] width 15 height 8
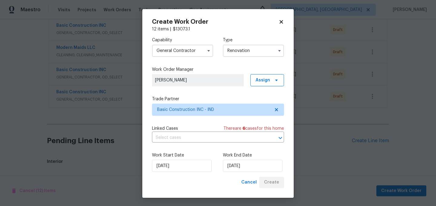
scroll to position [198, 0]
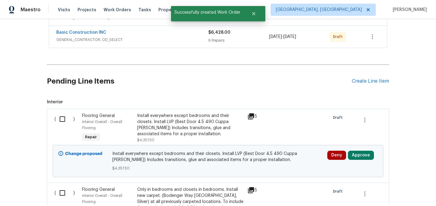
click at [66, 122] on input "checkbox" at bounding box center [64, 118] width 17 height 13
checkbox input "true"
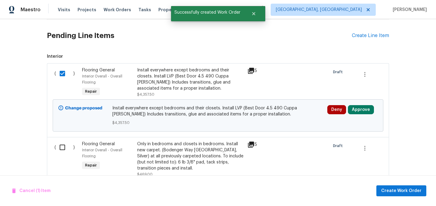
click at [63, 147] on input "checkbox" at bounding box center [64, 147] width 17 height 13
checkbox input "true"
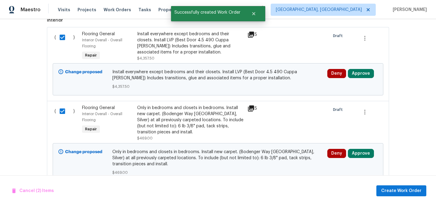
scroll to position [303, 0]
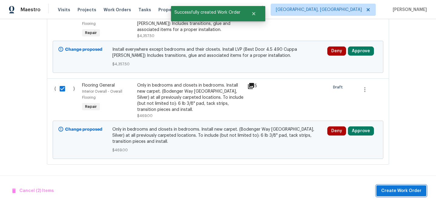
click at [405, 187] on span "Create Work Order" at bounding box center [402, 191] width 40 height 8
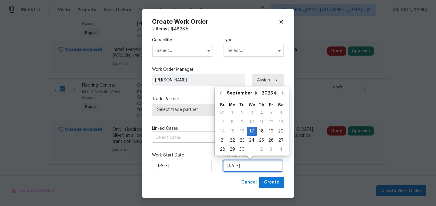
click at [241, 166] on input "9/17/2025" at bounding box center [253, 165] width 60 height 12
click at [260, 150] on div "2" at bounding box center [261, 149] width 9 height 8
type input "10/2/2025"
select select "9"
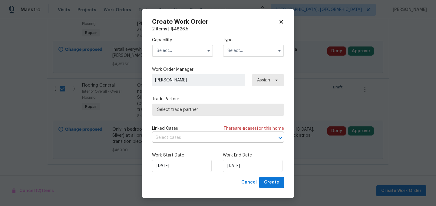
click at [176, 45] on input "text" at bounding box center [182, 51] width 61 height 12
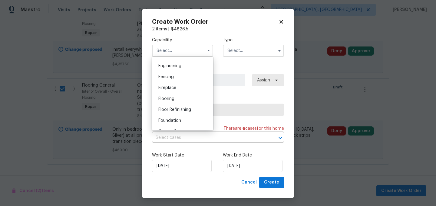
scroll to position [203, 0]
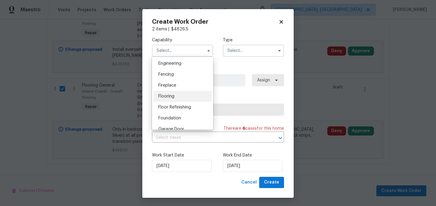
click at [181, 96] on div "Flooring" at bounding box center [183, 96] width 58 height 11
type input "Flooring"
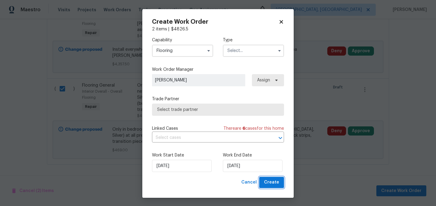
click at [277, 183] on span "Create" at bounding box center [271, 182] width 15 height 8
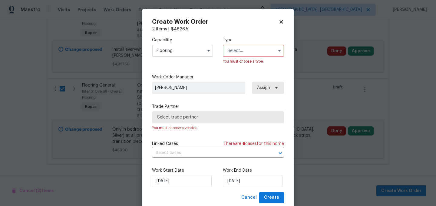
click at [245, 46] on input "text" at bounding box center [253, 51] width 61 height 12
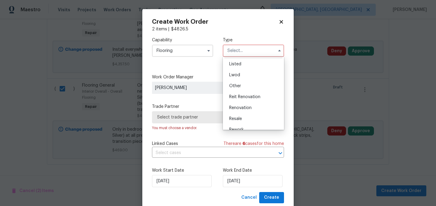
scroll to position [55, 0]
click at [250, 108] on span "Renovation" at bounding box center [240, 107] width 22 height 4
type input "Renovation"
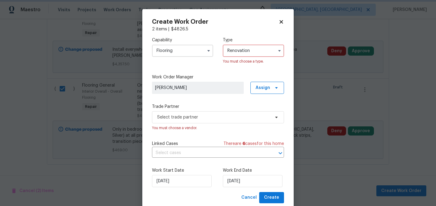
scroll to position [0, 0]
click at [225, 119] on span "Select trade partner" at bounding box center [213, 117] width 113 height 6
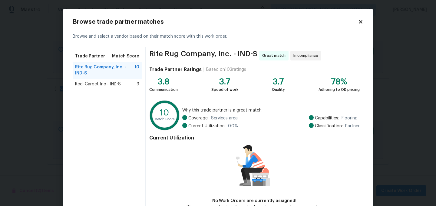
click at [96, 83] on span "Redi Carpet Inc - IND-S" at bounding box center [98, 84] width 46 height 6
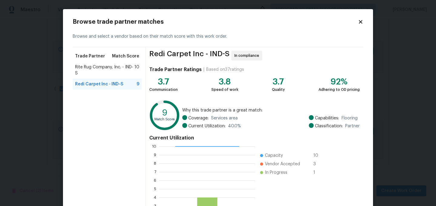
scroll to position [62, 0]
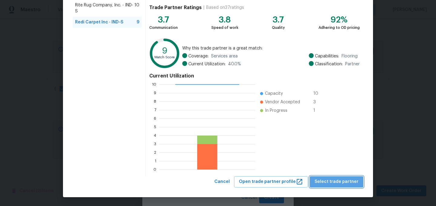
click at [346, 181] on span "Select trade partner" at bounding box center [337, 182] width 44 height 8
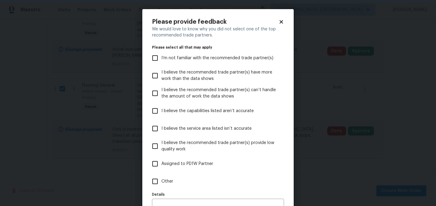
scroll to position [0, 0]
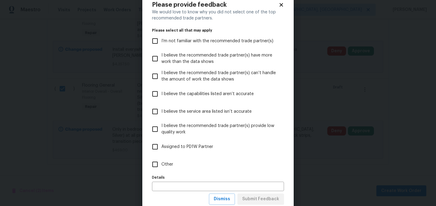
click at [192, 146] on span "Assigned to PD1W Partner" at bounding box center [188, 146] width 52 height 6
click at [162, 146] on input "Assigned to PD1W Partner" at bounding box center [155, 146] width 13 height 13
checkbox input "true"
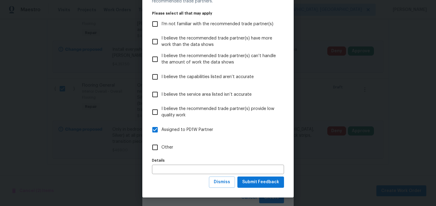
scroll to position [35, 0]
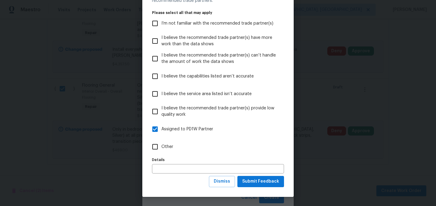
click at [263, 174] on div "We would love to know why you did not select one of the top recommended trade p…" at bounding box center [218, 84] width 132 height 184
click at [263, 178] on span "Submit Feedback" at bounding box center [260, 181] width 37 height 8
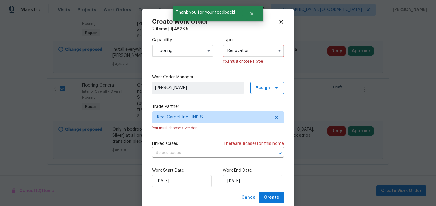
scroll to position [0, 0]
click at [273, 197] on span "Create" at bounding box center [271, 197] width 15 height 8
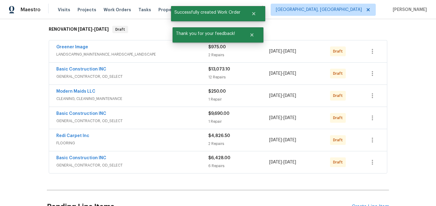
scroll to position [91, 0]
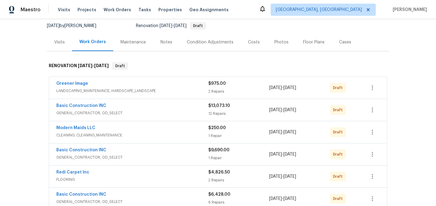
click at [253, 43] on div "Costs" at bounding box center [254, 42] width 12 height 6
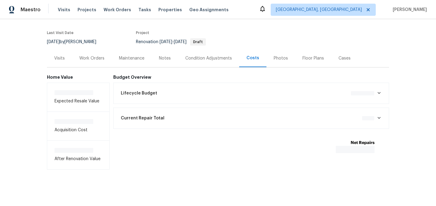
scroll to position [44, 0]
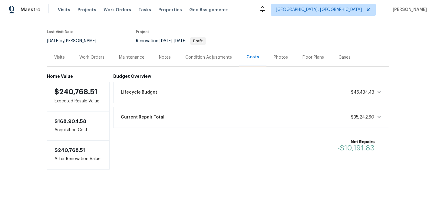
click at [90, 58] on div "Work Orders" at bounding box center [91, 57] width 25 height 6
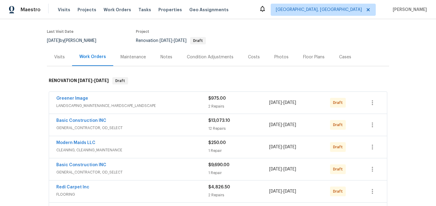
scroll to position [59, 0]
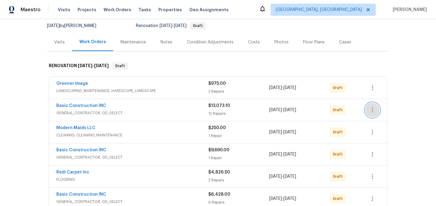
click at [374, 112] on icon "button" at bounding box center [372, 109] width 7 height 7
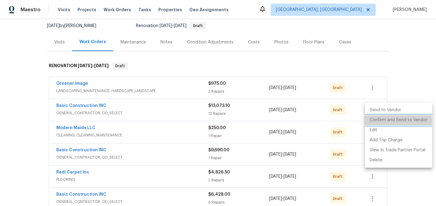
click at [388, 121] on li "Confirm and Send to Vendor" at bounding box center [399, 120] width 68 height 10
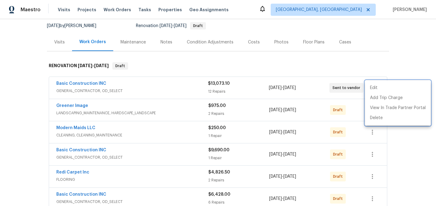
click at [411, 142] on div at bounding box center [218, 103] width 436 height 206
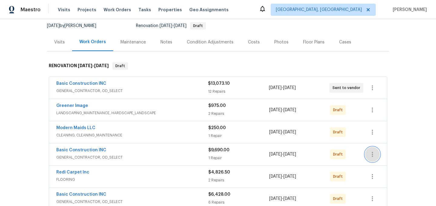
click at [375, 155] on icon "button" at bounding box center [372, 153] width 7 height 7
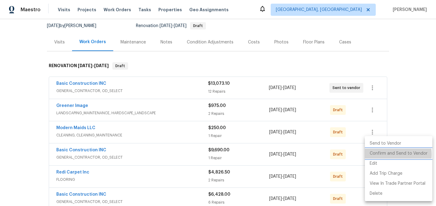
click at [389, 154] on li "Confirm and Send to Vendor" at bounding box center [399, 153] width 68 height 10
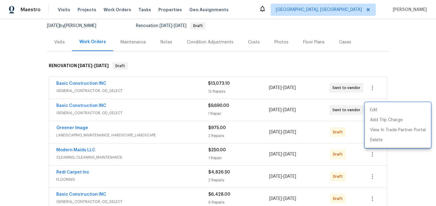
click at [409, 177] on div at bounding box center [218, 103] width 436 height 206
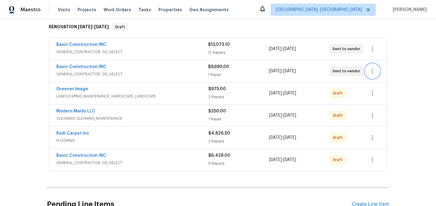
scroll to position [98, 0]
click at [371, 164] on button "button" at bounding box center [373, 159] width 15 height 15
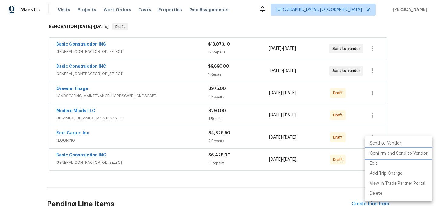
click at [402, 153] on li "Confirm and Send to Vendor" at bounding box center [399, 153] width 68 height 10
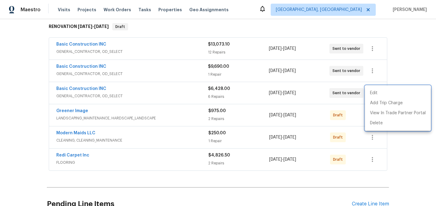
click at [420, 161] on div at bounding box center [218, 103] width 436 height 206
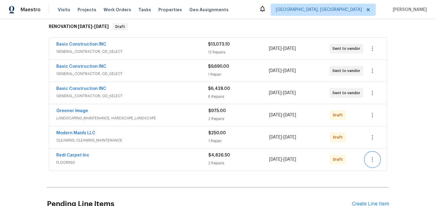
click at [374, 160] on icon "button" at bounding box center [372, 159] width 7 height 7
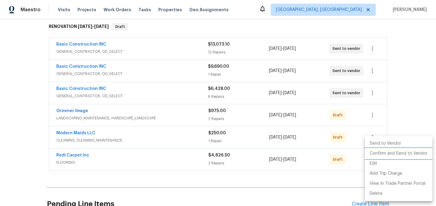
click at [403, 151] on li "Confirm and Send to Vendor" at bounding box center [399, 153] width 68 height 10
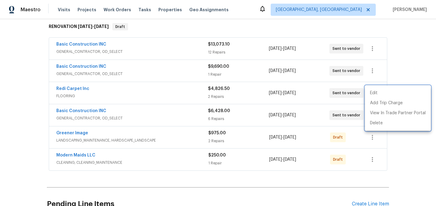
click at [418, 46] on div at bounding box center [218, 103] width 436 height 206
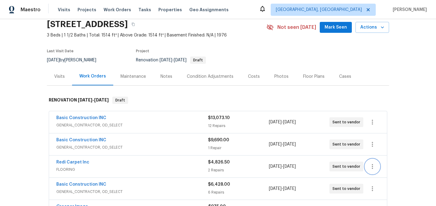
scroll to position [0, 0]
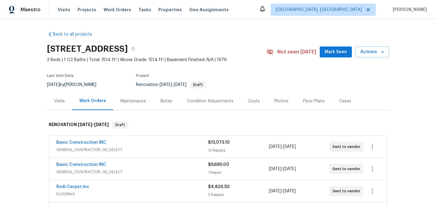
click at [167, 104] on div "Notes" at bounding box center [166, 101] width 26 height 18
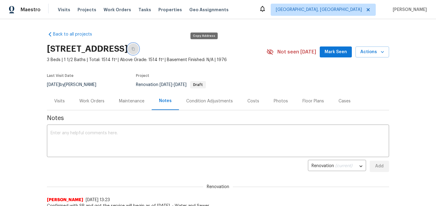
click at [135, 48] on icon "button" at bounding box center [133, 48] width 3 height 3
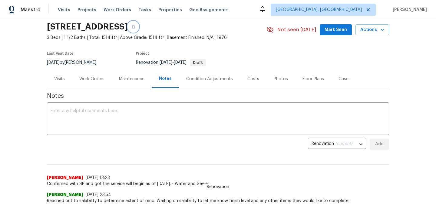
scroll to position [24, 0]
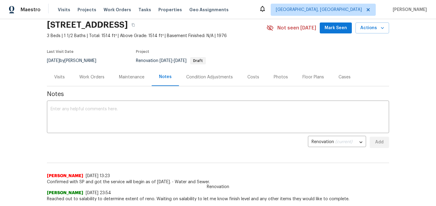
click at [100, 79] on div "Work Orders" at bounding box center [91, 77] width 25 height 6
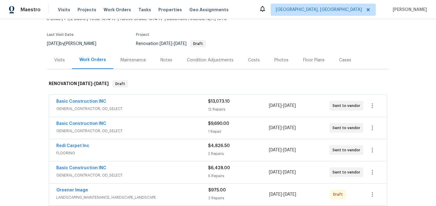
scroll to position [44, 0]
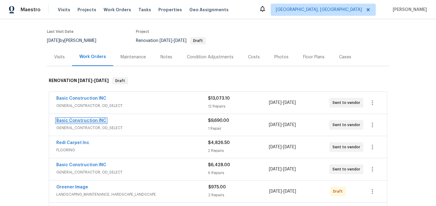
click at [91, 119] on link "Basic Construction INC" at bounding box center [81, 120] width 50 height 4
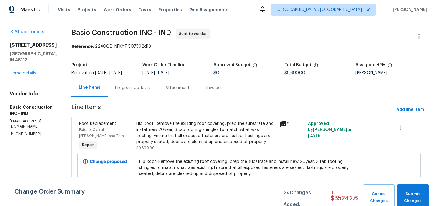
click at [24, 63] on div "527 S Grant St Brownsburg, IN 46112 Home details" at bounding box center [33, 59] width 47 height 34
click at [24, 71] on link "Home details" at bounding box center [23, 73] width 26 height 4
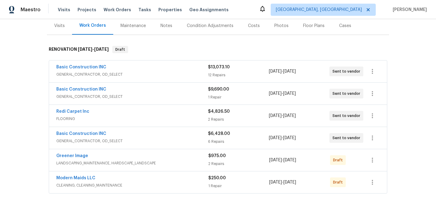
scroll to position [78, 0]
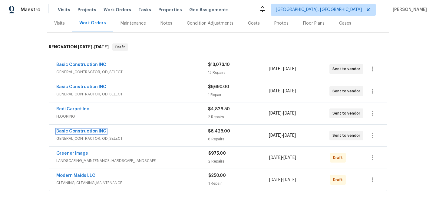
click at [86, 130] on link "Basic Construction INC" at bounding box center [81, 131] width 50 height 4
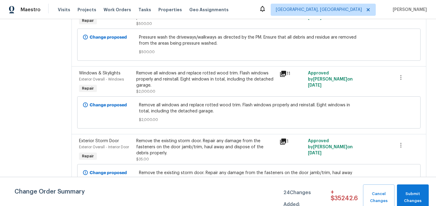
scroll to position [121, 0]
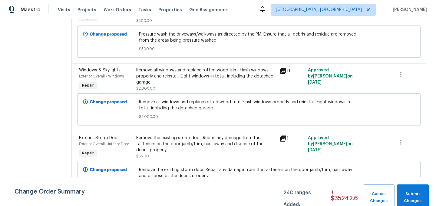
click at [280, 73] on icon at bounding box center [283, 71] width 6 height 6
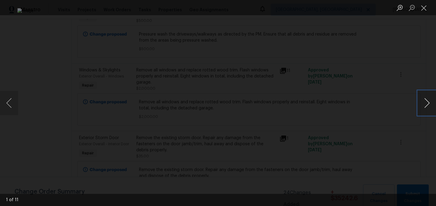
click at [429, 102] on button "Next image" at bounding box center [427, 103] width 18 height 24
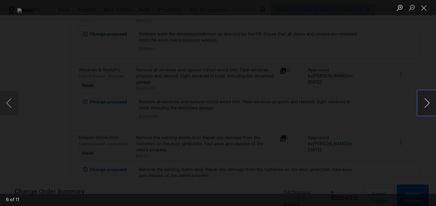
click at [429, 102] on button "Next image" at bounding box center [427, 103] width 18 height 24
click at [424, 8] on button "Close lightbox" at bounding box center [424, 7] width 12 height 11
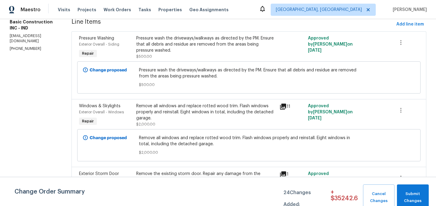
scroll to position [0, 0]
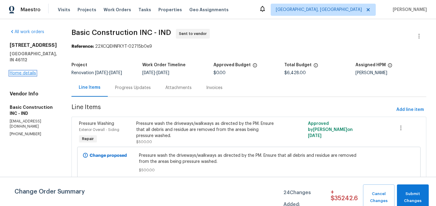
click at [30, 72] on link "Home details" at bounding box center [23, 73] width 26 height 4
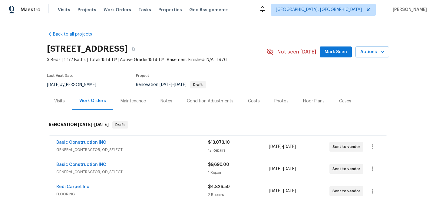
click at [167, 102] on div "Notes" at bounding box center [167, 101] width 12 height 6
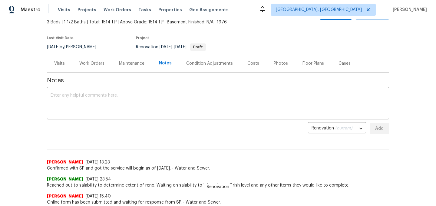
scroll to position [38, 0]
click at [99, 63] on div "Work Orders" at bounding box center [91, 63] width 25 height 6
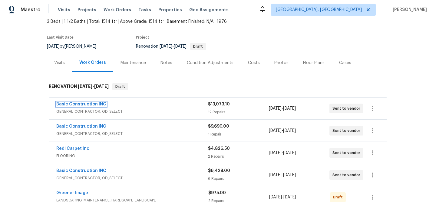
click at [82, 103] on link "Basic Construction INC" at bounding box center [81, 104] width 50 height 4
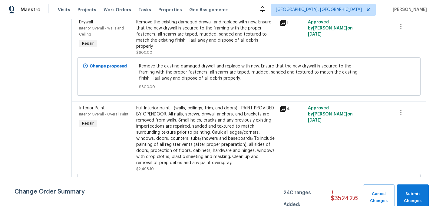
scroll to position [199, 0]
click at [280, 105] on icon at bounding box center [283, 108] width 6 height 6
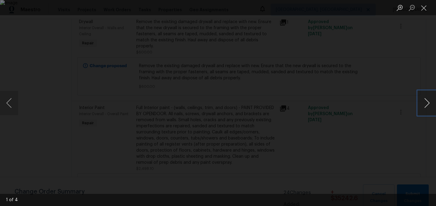
click at [428, 101] on button "Next image" at bounding box center [427, 103] width 18 height 24
click at [425, 9] on button "Close lightbox" at bounding box center [424, 7] width 12 height 11
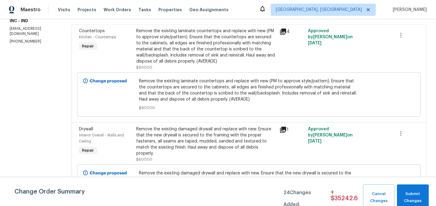
scroll to position [0, 0]
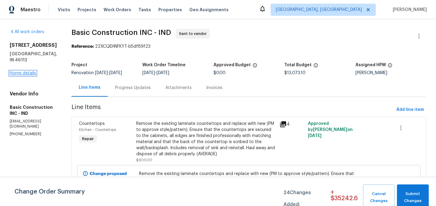
click at [29, 75] on link "Home details" at bounding box center [23, 73] width 26 height 4
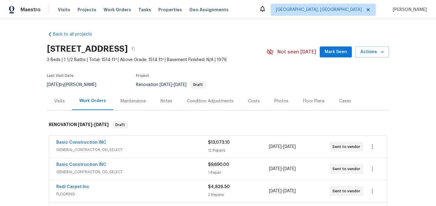
click at [305, 101] on div "Floor Plans" at bounding box center [314, 101] width 22 height 6
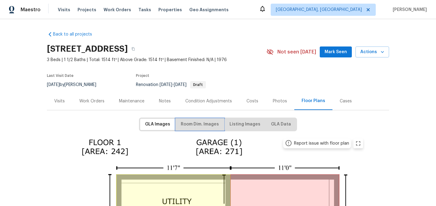
click at [199, 125] on span "Room Dim. Images" at bounding box center [200, 124] width 38 height 8
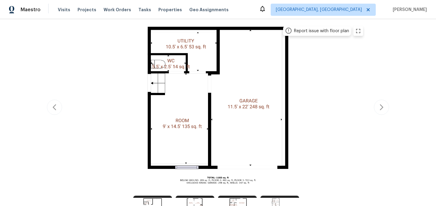
scroll to position [113, 0]
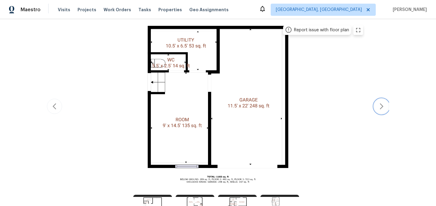
click at [388, 104] on button "button" at bounding box center [381, 106] width 15 height 15
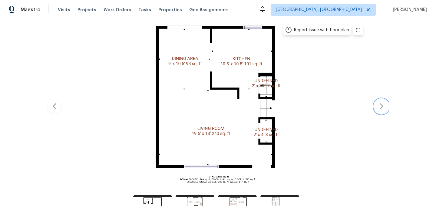
click at [388, 104] on button "button" at bounding box center [381, 106] width 15 height 15
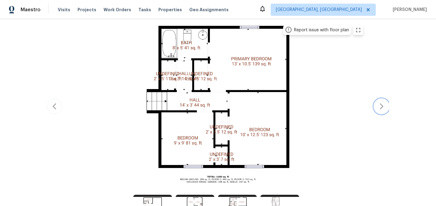
scroll to position [0, 0]
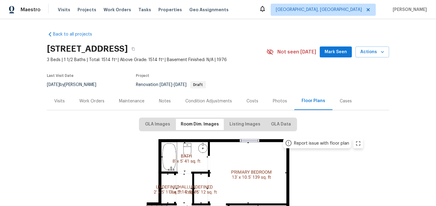
click at [96, 101] on div "Work Orders" at bounding box center [91, 101] width 25 height 6
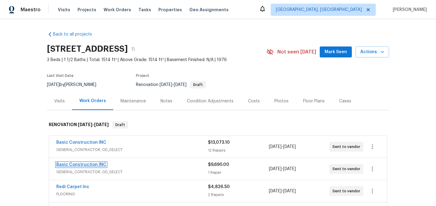
click at [81, 164] on link "Basic Construction INC" at bounding box center [81, 164] width 50 height 4
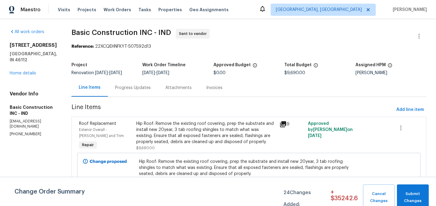
scroll to position [8, 0]
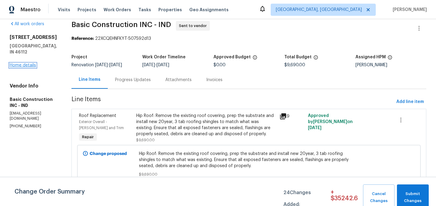
click at [26, 63] on link "Home details" at bounding box center [23, 65] width 26 height 4
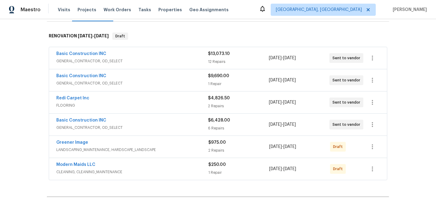
scroll to position [90, 0]
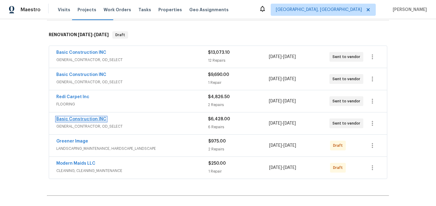
click at [81, 117] on link "Basic Construction INC" at bounding box center [81, 119] width 50 height 4
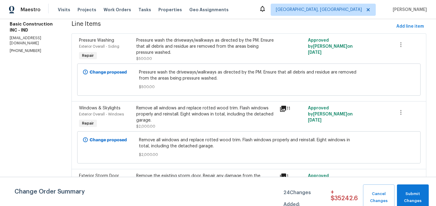
scroll to position [87, 0]
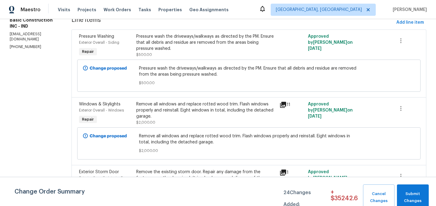
click at [280, 106] on icon at bounding box center [283, 105] width 6 height 6
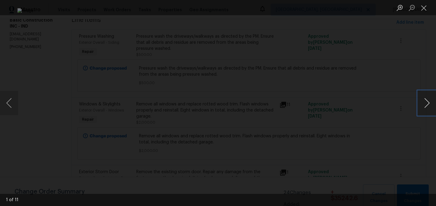
click at [426, 104] on button "Next image" at bounding box center [427, 103] width 18 height 24
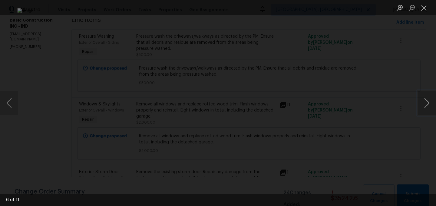
click at [426, 104] on button "Next image" at bounding box center [427, 103] width 18 height 24
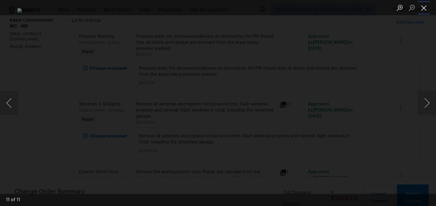
click at [423, 7] on button "Close lightbox" at bounding box center [424, 7] width 12 height 11
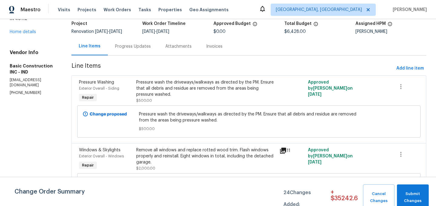
scroll to position [0, 0]
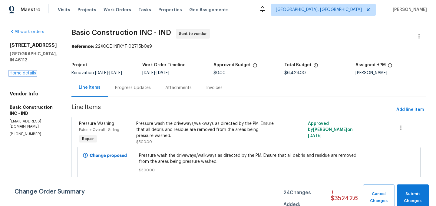
click at [20, 71] on link "Home details" at bounding box center [23, 73] width 26 height 4
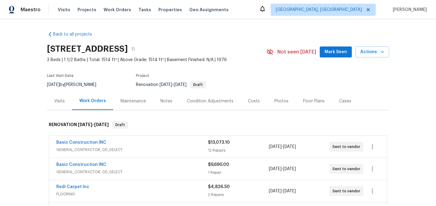
click at [61, 102] on div "Visits" at bounding box center [59, 101] width 11 height 6
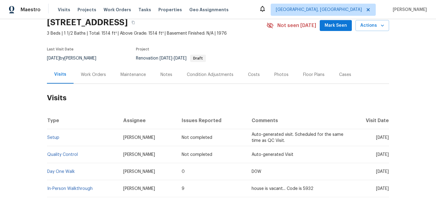
scroll to position [59, 0]
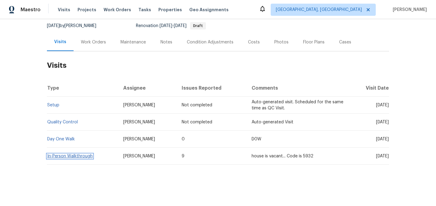
click at [71, 154] on link "In-Person Walkthrough" at bounding box center [69, 156] width 45 height 4
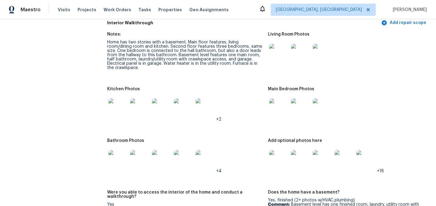
scroll to position [831, 0]
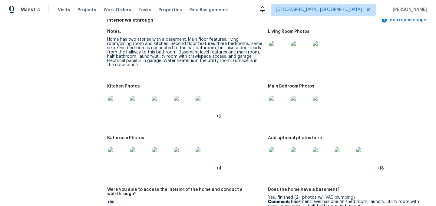
click at [123, 103] on img at bounding box center [118, 104] width 19 height 19
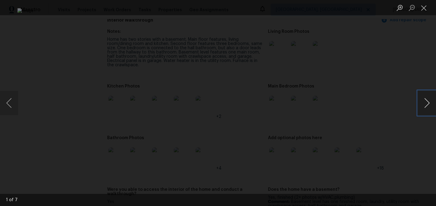
click at [428, 100] on button "Next image" at bounding box center [427, 103] width 18 height 24
click at [416, 104] on div "Lightbox" at bounding box center [218, 103] width 436 height 206
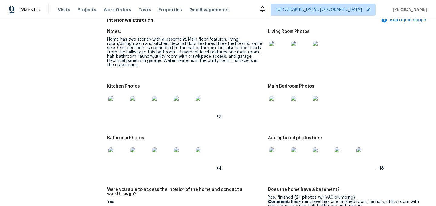
click at [120, 99] on img at bounding box center [118, 104] width 19 height 19
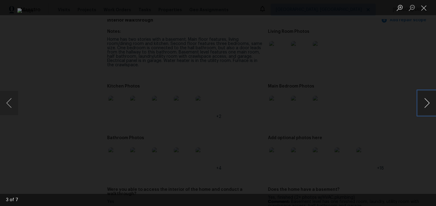
click at [429, 103] on button "Next image" at bounding box center [427, 103] width 18 height 24
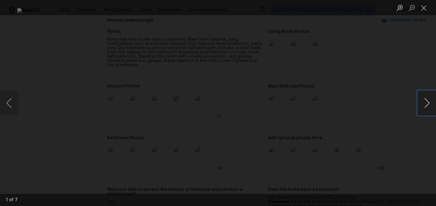
click at [429, 103] on button "Next image" at bounding box center [427, 103] width 18 height 24
click at [424, 9] on button "Close lightbox" at bounding box center [424, 7] width 12 height 11
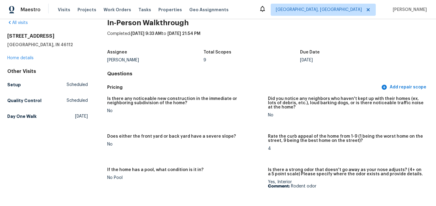
scroll to position [0, 0]
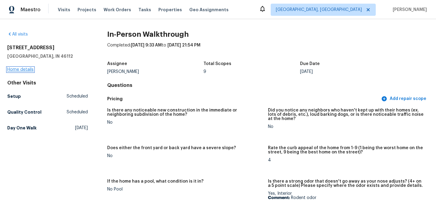
click at [28, 69] on link "Home details" at bounding box center [20, 69] width 26 height 4
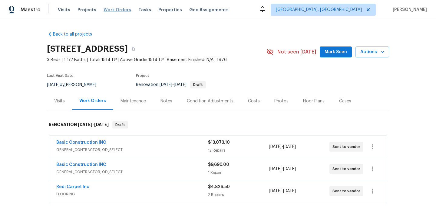
click at [115, 9] on span "Work Orders" at bounding box center [118, 10] width 28 height 6
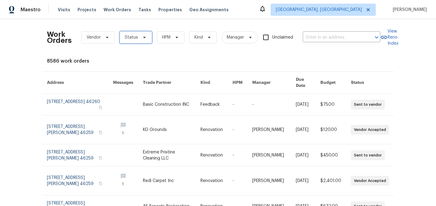
click at [132, 39] on span "Status" at bounding box center [131, 37] width 13 height 6
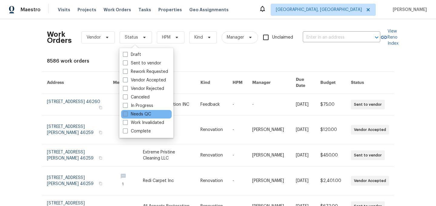
click at [145, 113] on label "Needs QC" at bounding box center [137, 114] width 28 height 6
click at [127, 113] on input "Needs QC" at bounding box center [125, 113] width 4 height 4
checkbox input "true"
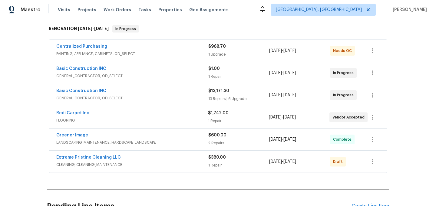
scroll to position [96, 0]
click at [373, 163] on icon "button" at bounding box center [372, 160] width 7 height 7
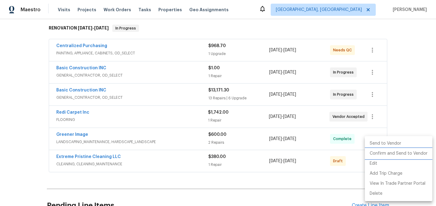
click at [399, 154] on li "Confirm and Send to Vendor" at bounding box center [399, 153] width 68 height 10
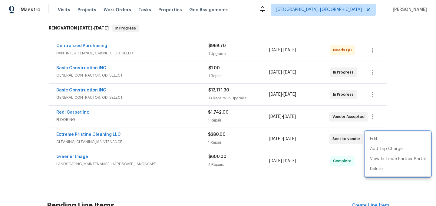
click at [410, 100] on div at bounding box center [218, 103] width 436 height 206
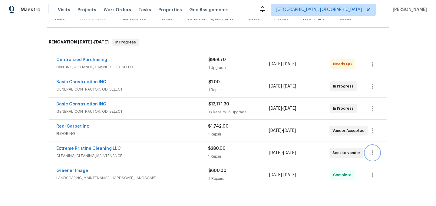
scroll to position [81, 0]
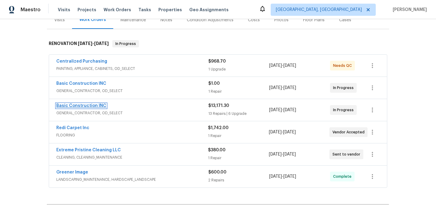
click at [85, 106] on link "Basic Construction INC" at bounding box center [81, 105] width 50 height 4
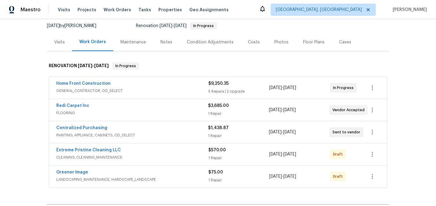
scroll to position [83, 0]
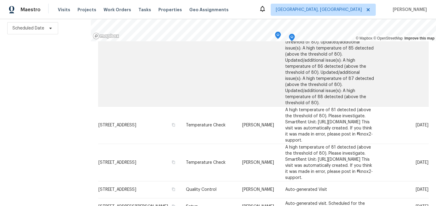
scroll to position [413, 0]
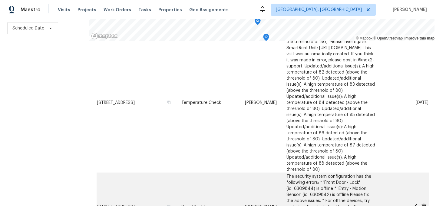
scroll to position [190, 0]
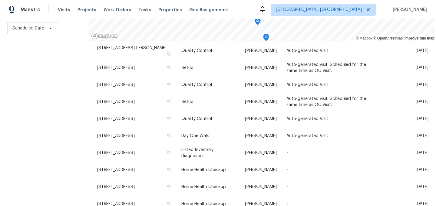
scroll to position [313, 0]
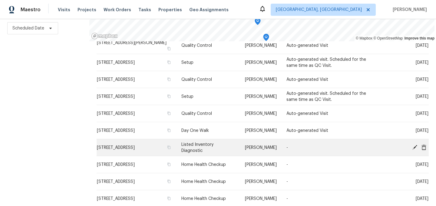
click at [416, 144] on icon at bounding box center [415, 146] width 5 height 5
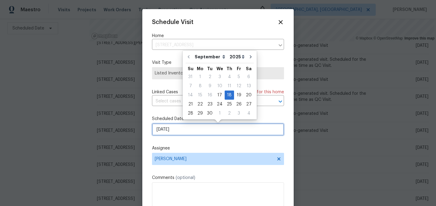
click at [176, 127] on input "[DATE]" at bounding box center [218, 129] width 132 height 12
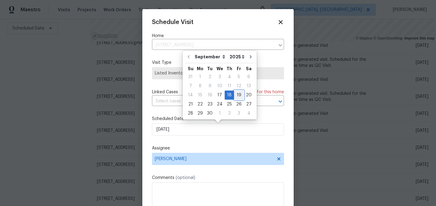
click at [238, 95] on div "19" at bounding box center [239, 95] width 10 height 8
type input "[DATE]"
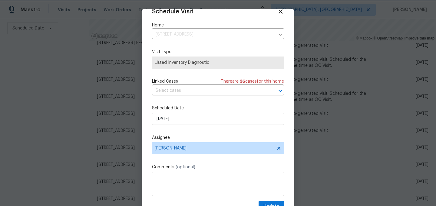
scroll to position [25, 0]
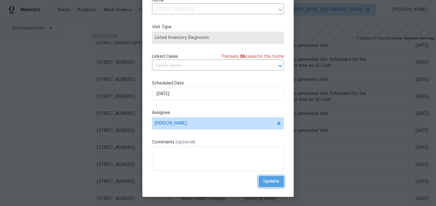
click at [273, 181] on span "Update" at bounding box center [272, 181] width 16 height 8
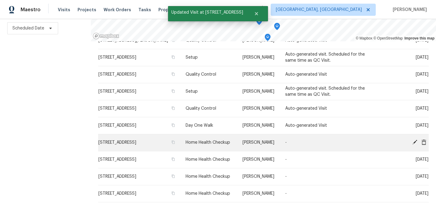
click at [414, 141] on icon at bounding box center [415, 141] width 5 height 5
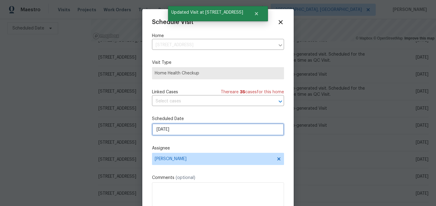
click at [181, 129] on input "9/18/2025" at bounding box center [218, 129] width 132 height 12
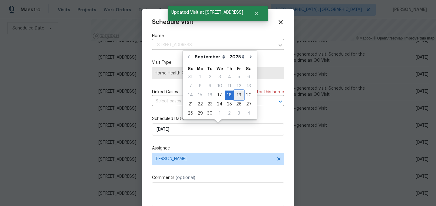
click at [237, 94] on div "19" at bounding box center [239, 95] width 10 height 8
type input "[DATE]"
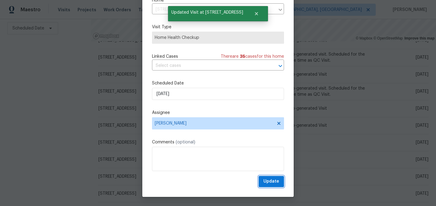
click at [272, 181] on span "Update" at bounding box center [272, 181] width 16 height 8
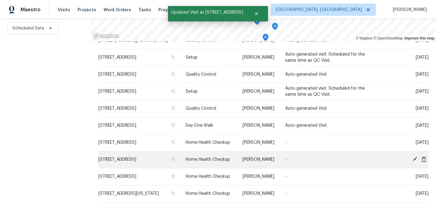
click at [413, 157] on icon at bounding box center [415, 158] width 5 height 5
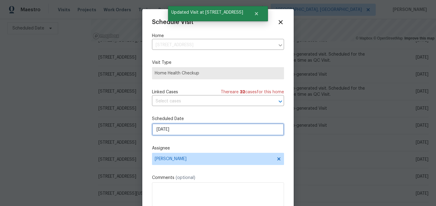
click at [190, 133] on input "9/18/2025" at bounding box center [218, 129] width 132 height 12
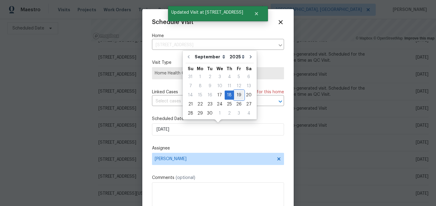
click at [237, 95] on div "19" at bounding box center [239, 95] width 10 height 8
type input "[DATE]"
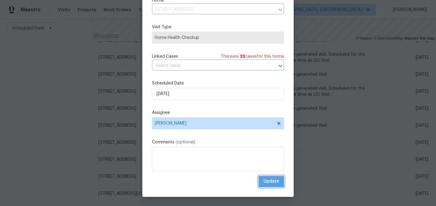
click at [275, 182] on span "Update" at bounding box center [272, 181] width 16 height 8
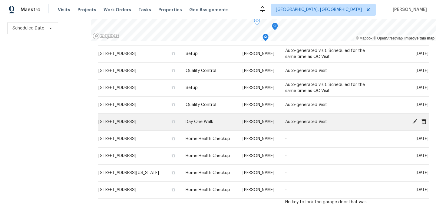
scroll to position [318, 0]
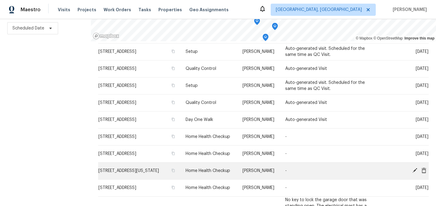
click at [415, 168] on icon at bounding box center [415, 170] width 5 height 5
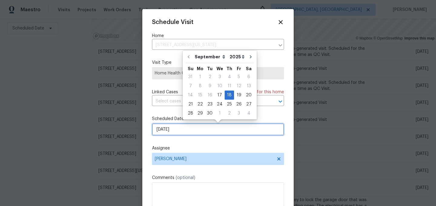
click at [186, 130] on input "9/18/2025" at bounding box center [218, 129] width 132 height 12
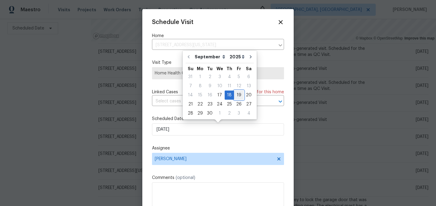
click at [238, 95] on div "19" at bounding box center [239, 95] width 10 height 8
type input "[DATE]"
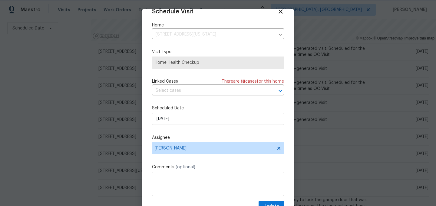
scroll to position [25, 0]
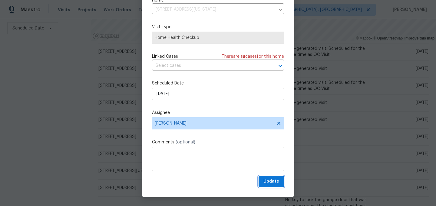
click at [272, 179] on span "Update" at bounding box center [272, 181] width 16 height 8
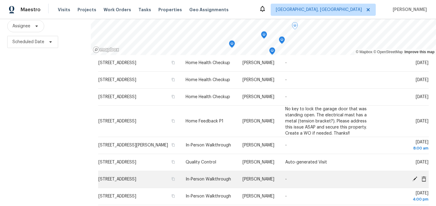
scroll to position [87, 0]
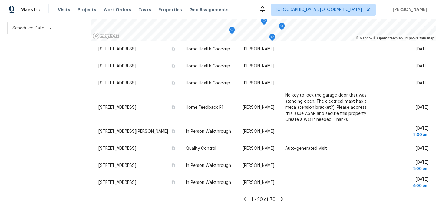
click at [281, 197] on icon at bounding box center [282, 198] width 2 height 3
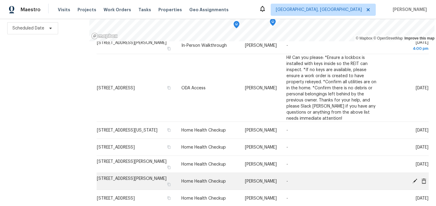
scroll to position [264, 0]
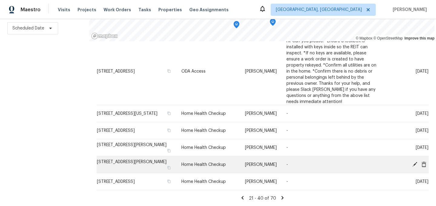
click at [425, 163] on icon at bounding box center [424, 163] width 5 height 5
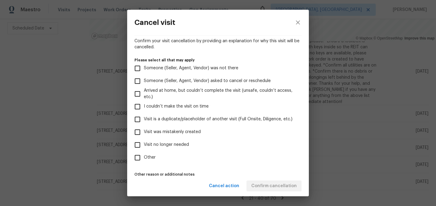
scroll to position [62, 0]
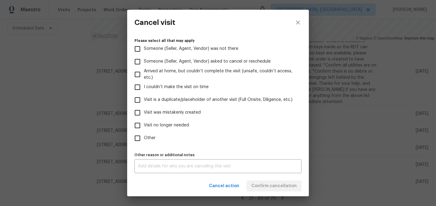
click at [174, 113] on span "Visit was mistakenly created" at bounding box center [172, 112] width 57 height 6
click at [144, 113] on input "Visit was mistakenly created" at bounding box center [137, 112] width 13 height 13
checkbox input "true"
click at [279, 185] on span "Confirm cancellation" at bounding box center [274, 186] width 45 height 8
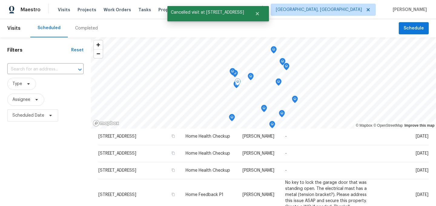
scroll to position [87, 0]
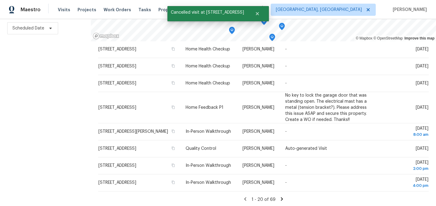
click at [281, 197] on icon at bounding box center [282, 198] width 2 height 3
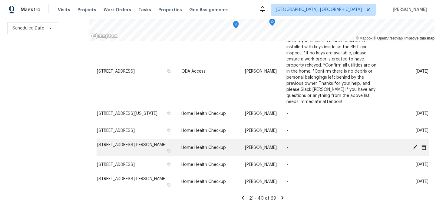
click at [425, 147] on icon at bounding box center [424, 146] width 5 height 5
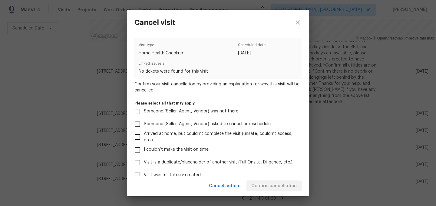
scroll to position [62, 0]
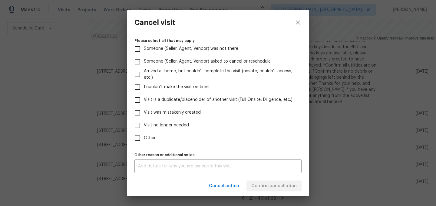
click at [172, 112] on span "Visit was mistakenly created" at bounding box center [172, 112] width 57 height 6
click at [144, 112] on input "Visit was mistakenly created" at bounding box center [137, 112] width 13 height 13
checkbox input "true"
click at [280, 186] on span "Confirm cancellation" at bounding box center [274, 186] width 45 height 8
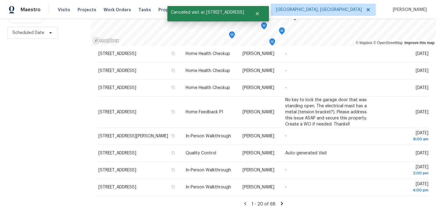
scroll to position [87, 0]
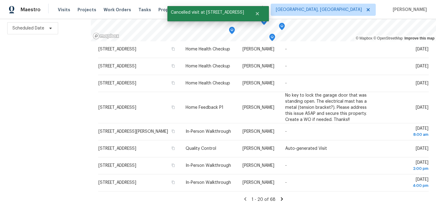
click at [281, 197] on icon at bounding box center [282, 198] width 2 height 3
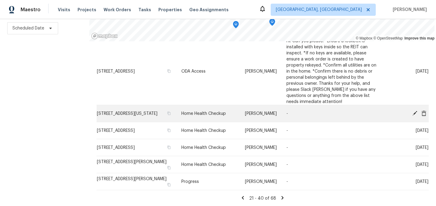
click at [424, 111] on icon at bounding box center [424, 112] width 5 height 5
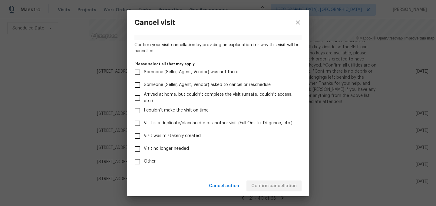
scroll to position [39, 0]
click at [174, 134] on span "Visit was mistakenly created" at bounding box center [172, 135] width 57 height 6
click at [144, 134] on input "Visit was mistakenly created" at bounding box center [137, 135] width 13 height 13
checkbox input "true"
click at [279, 185] on span "Confirm cancellation" at bounding box center [274, 186] width 45 height 8
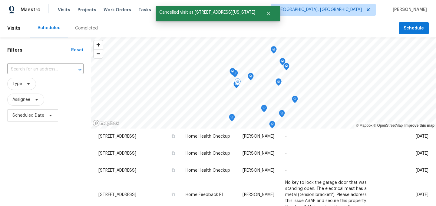
scroll to position [87, 0]
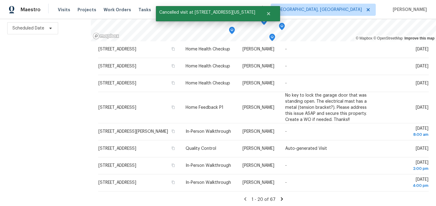
click at [281, 198] on icon at bounding box center [282, 198] width 2 height 3
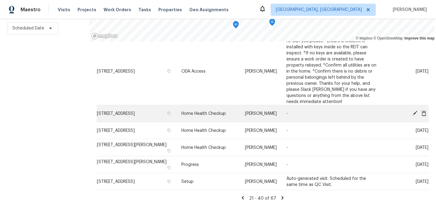
click at [425, 113] on icon at bounding box center [424, 112] width 5 height 5
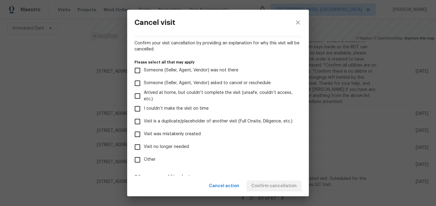
scroll to position [43, 0]
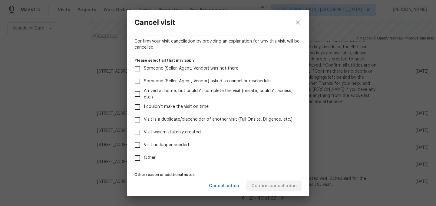
click at [173, 134] on span "Visit was mistakenly created" at bounding box center [172, 132] width 57 height 6
click at [144, 134] on input "Visit was mistakenly created" at bounding box center [137, 132] width 13 height 13
checkbox input "true"
click at [283, 186] on span "Confirm cancellation" at bounding box center [274, 186] width 45 height 8
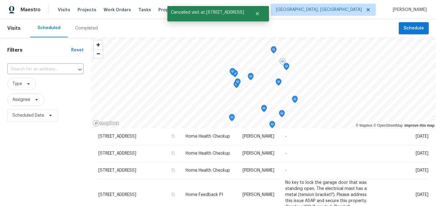
scroll to position [87, 0]
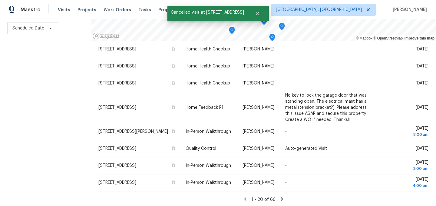
click at [281, 198] on icon at bounding box center [282, 198] width 2 height 3
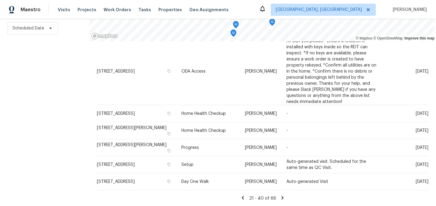
click at [282, 196] on icon at bounding box center [283, 197] width 2 height 3
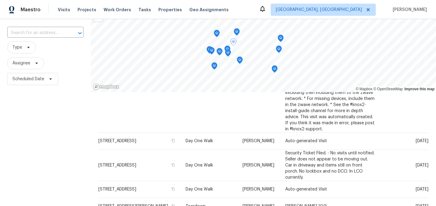
scroll to position [326, 0]
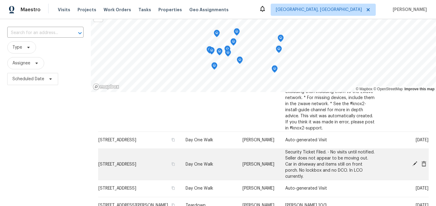
click at [415, 161] on icon at bounding box center [415, 163] width 5 height 5
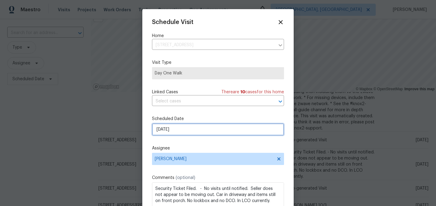
click at [181, 127] on input "10/1/2025" at bounding box center [218, 129] width 132 height 12
select select "9"
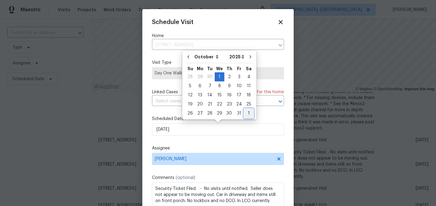
click at [246, 113] on div "1" at bounding box center [248, 113] width 9 height 8
type input "11/1/2025"
select select "10"
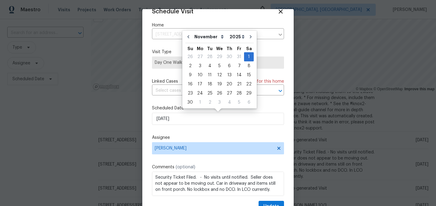
scroll to position [25, 0]
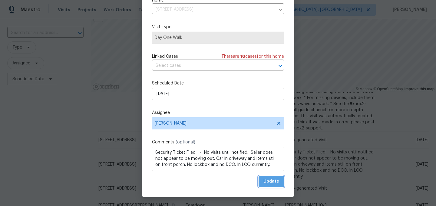
click at [272, 182] on span "Update" at bounding box center [272, 181] width 16 height 8
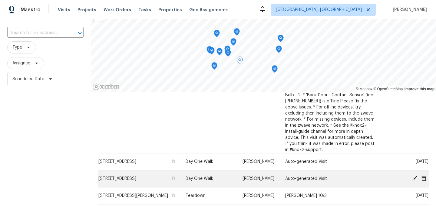
scroll to position [310, 0]
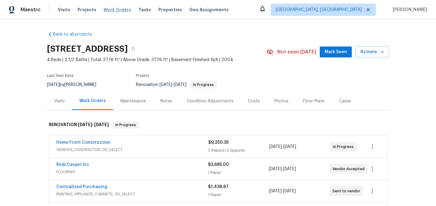
click at [112, 10] on span "Work Orders" at bounding box center [118, 10] width 28 height 6
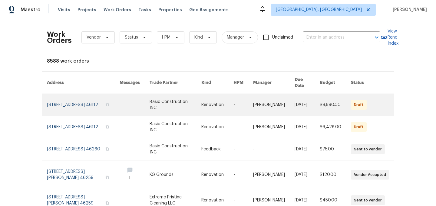
click at [76, 95] on link at bounding box center [83, 105] width 73 height 22
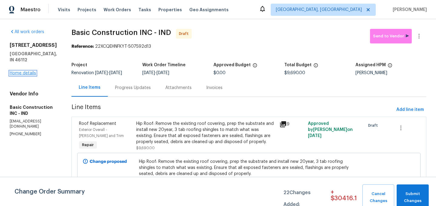
click at [27, 71] on link "Home details" at bounding box center [23, 73] width 26 height 4
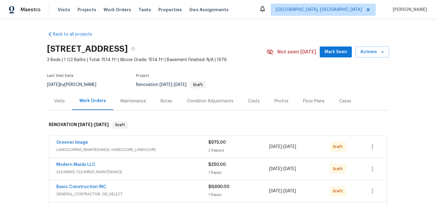
click at [309, 99] on div "Floor Plans" at bounding box center [314, 101] width 22 height 6
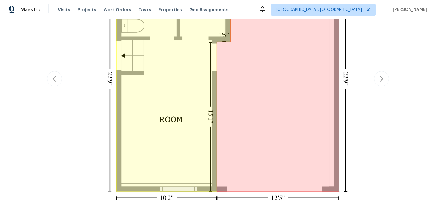
scroll to position [209, 0]
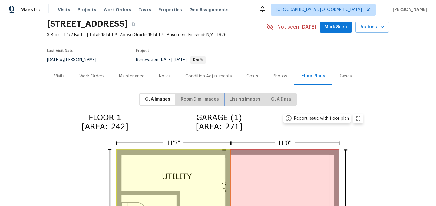
click at [204, 96] on span "Room Dim. Images" at bounding box center [200, 99] width 38 height 8
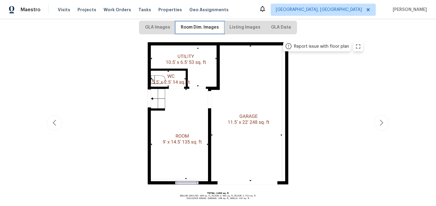
scroll to position [104, 0]
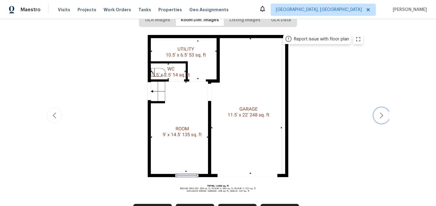
click at [380, 115] on icon "button" at bounding box center [381, 115] width 7 height 7
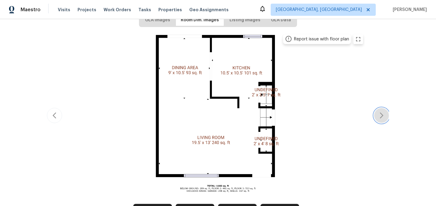
click at [380, 115] on icon "button" at bounding box center [381, 115] width 7 height 7
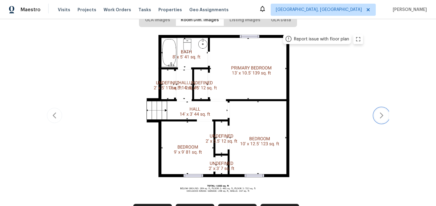
scroll to position [0, 0]
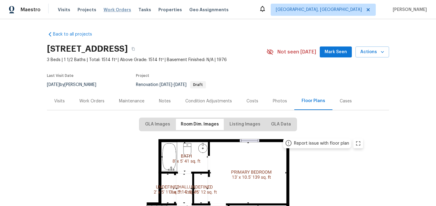
click at [113, 9] on span "Work Orders" at bounding box center [118, 10] width 28 height 6
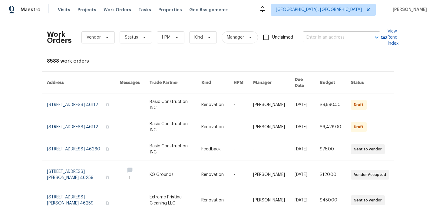
click at [315, 40] on input "text" at bounding box center [333, 37] width 61 height 9
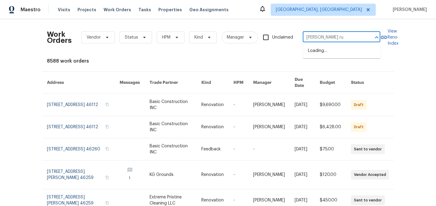
type input "budd run"
click at [321, 54] on li "9177 Budd Run Dr, Indianapolis, IN 46250" at bounding box center [342, 54] width 78 height 16
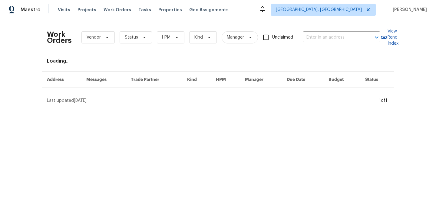
type input "9177 Budd Run Dr, Indianapolis, IN 46250"
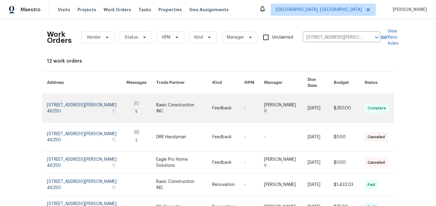
click at [77, 107] on link at bounding box center [86, 108] width 79 height 28
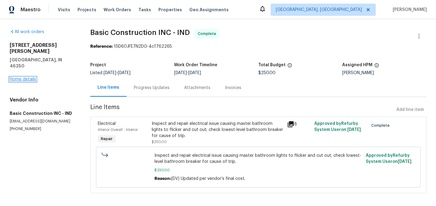
click at [23, 77] on link "Home details" at bounding box center [23, 79] width 26 height 4
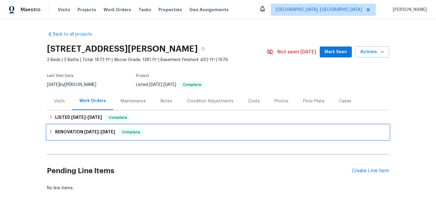
click at [52, 130] on icon at bounding box center [51, 131] width 4 height 4
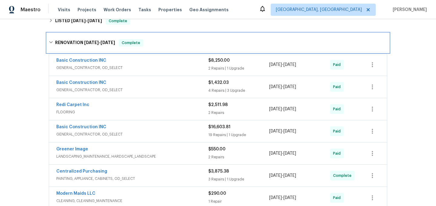
scroll to position [100, 0]
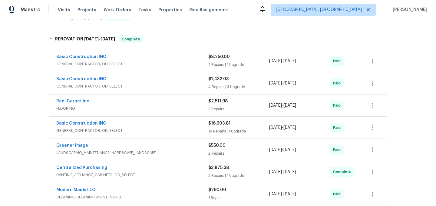
click at [137, 59] on div "Basic Construction INC" at bounding box center [132, 57] width 152 height 7
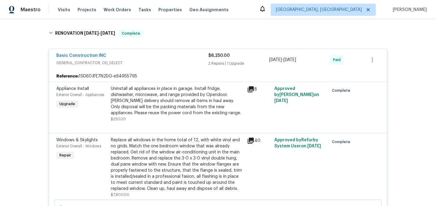
scroll to position [103, 0]
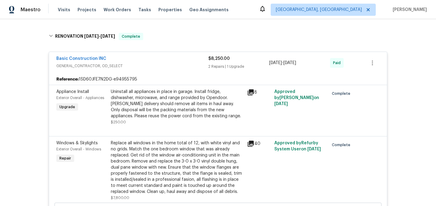
click at [161, 57] on div "Basic Construction INC" at bounding box center [132, 58] width 152 height 7
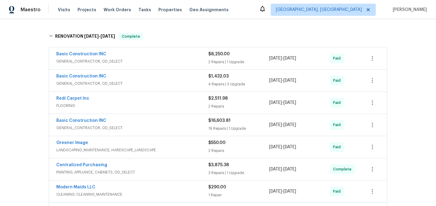
click at [167, 79] on div "Basic Construction INC" at bounding box center [132, 76] width 152 height 7
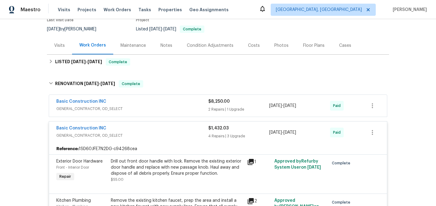
scroll to position [0, 0]
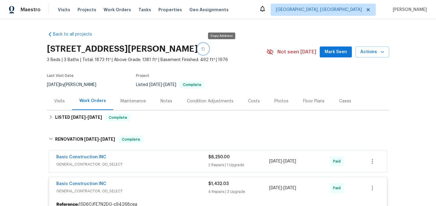
click at [205, 47] on icon "button" at bounding box center [203, 48] width 3 height 3
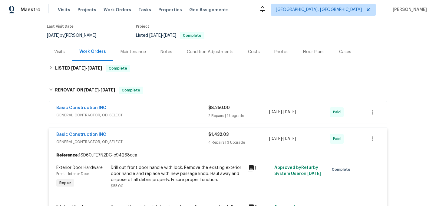
scroll to position [50, 0]
click at [136, 111] on span "GENERAL_CONTRACTOR, OD_SELECT" at bounding box center [132, 114] width 152 height 6
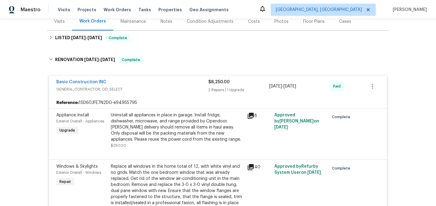
scroll to position [77, 0]
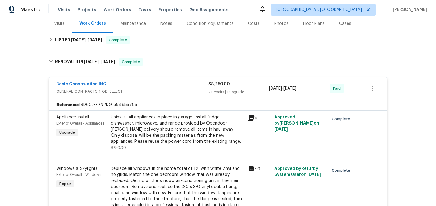
click at [169, 83] on div "Basic Construction INC" at bounding box center [132, 84] width 152 height 7
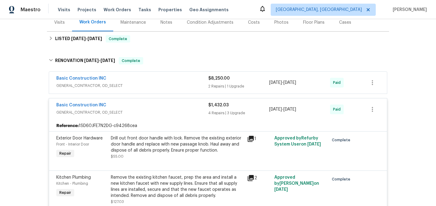
scroll to position [78, 0]
click at [160, 109] on div "Basic Construction INC" at bounding box center [132, 105] width 152 height 7
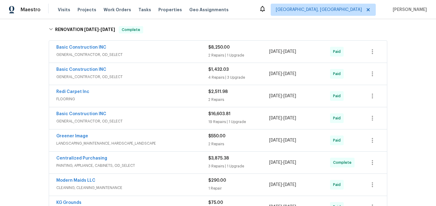
scroll to position [128, 0]
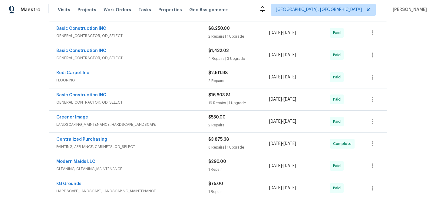
click at [157, 98] on div "Basic Construction INC" at bounding box center [132, 95] width 152 height 7
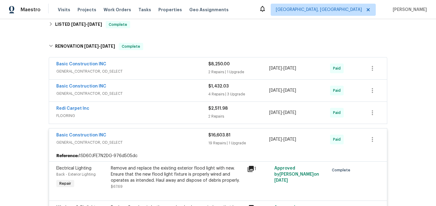
scroll to position [87, 0]
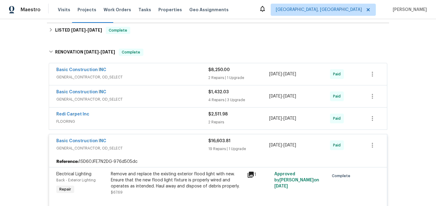
click at [162, 142] on div "Basic Construction INC" at bounding box center [132, 141] width 152 height 7
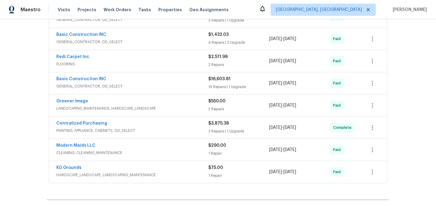
scroll to position [146, 0]
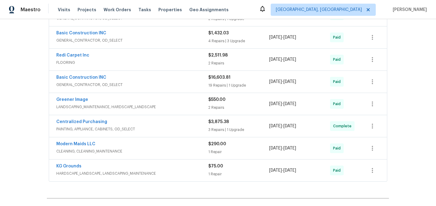
click at [159, 123] on div "Centralized Purchasing" at bounding box center [132, 122] width 152 height 7
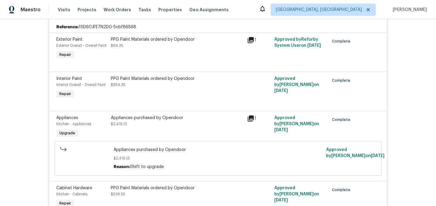
scroll to position [268, 0]
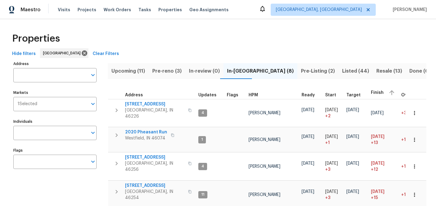
scroll to position [207, 0]
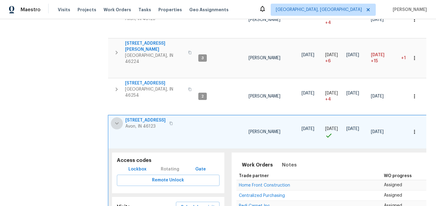
click at [117, 119] on icon "button" at bounding box center [116, 122] width 7 height 7
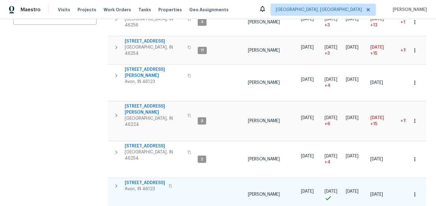
scroll to position [0, 0]
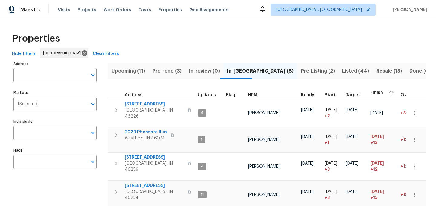
click at [168, 75] on button "Pre-reno (3)" at bounding box center [167, 71] width 37 height 16
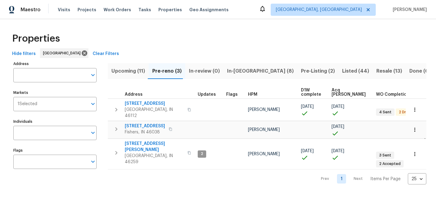
click at [225, 38] on div "Properties" at bounding box center [218, 38] width 417 height 19
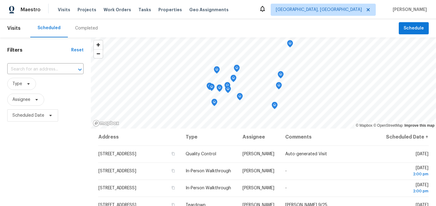
scroll to position [310, 0]
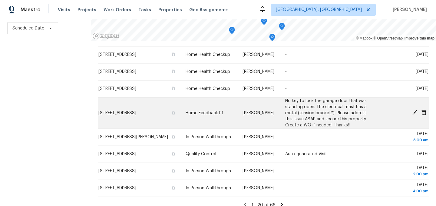
scroll to position [406, 0]
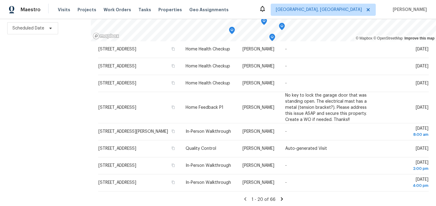
click at [281, 197] on icon at bounding box center [282, 198] width 2 height 3
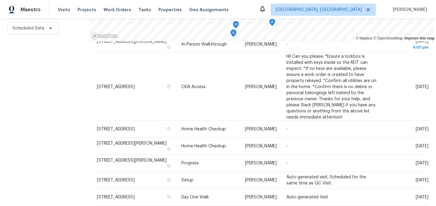
scroll to position [264, 0]
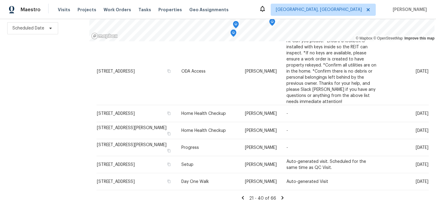
click at [281, 196] on icon at bounding box center [282, 197] width 5 height 5
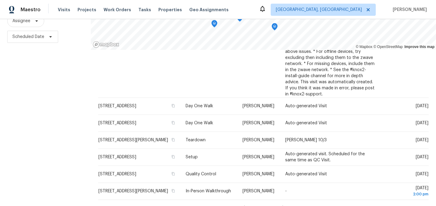
scroll to position [87, 0]
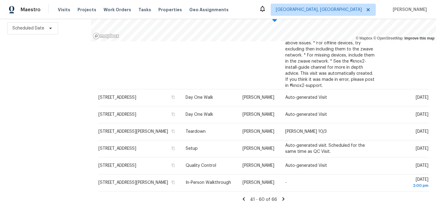
click at [283, 197] on icon at bounding box center [284, 198] width 2 height 3
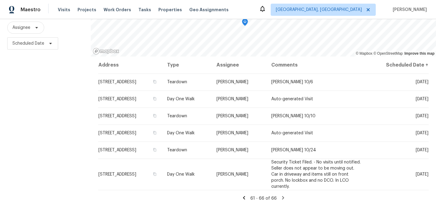
scroll to position [0, 0]
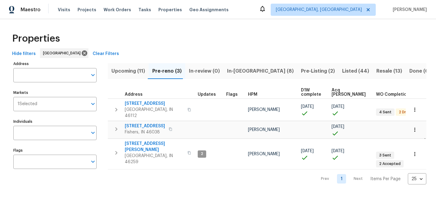
click at [177, 32] on div "Properties" at bounding box center [218, 38] width 417 height 19
